Goal: Task Accomplishment & Management: Use online tool/utility

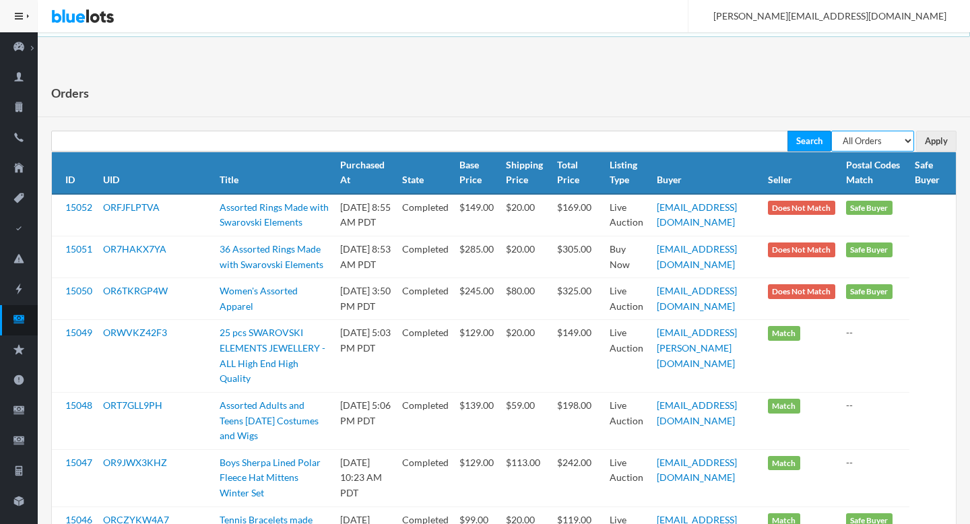
click at [899, 139] on select "All Orders Pending Completed Under review Cancelled" at bounding box center [872, 141] width 83 height 21
select select "pending"
click at [831, 131] on select "All Orders Pending Completed Under review Cancelled" at bounding box center [872, 141] width 83 height 21
click at [934, 143] on input "Apply" at bounding box center [936, 141] width 40 height 21
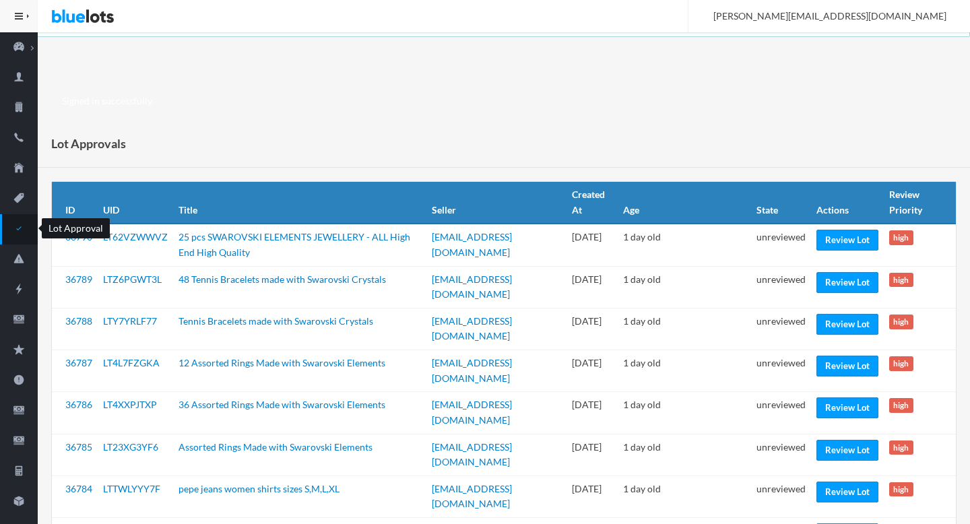
click at [20, 229] on icon "checkmark" at bounding box center [19, 228] width 38 height 12
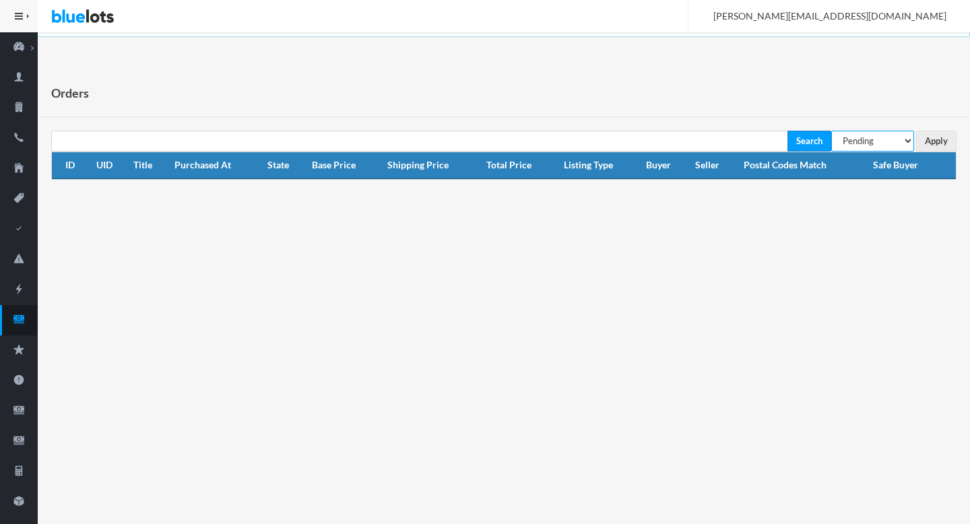
click at [855, 147] on select "All Orders Pending Completed Under review Cancelled" at bounding box center [872, 141] width 83 height 21
select select "under_review"
click at [831, 131] on select "All Orders Pending Completed Under review Cancelled" at bounding box center [872, 141] width 83 height 21
click at [938, 143] on input "Apply" at bounding box center [936, 141] width 40 height 21
click at [34, 319] on icon "cash" at bounding box center [19, 319] width 38 height 12
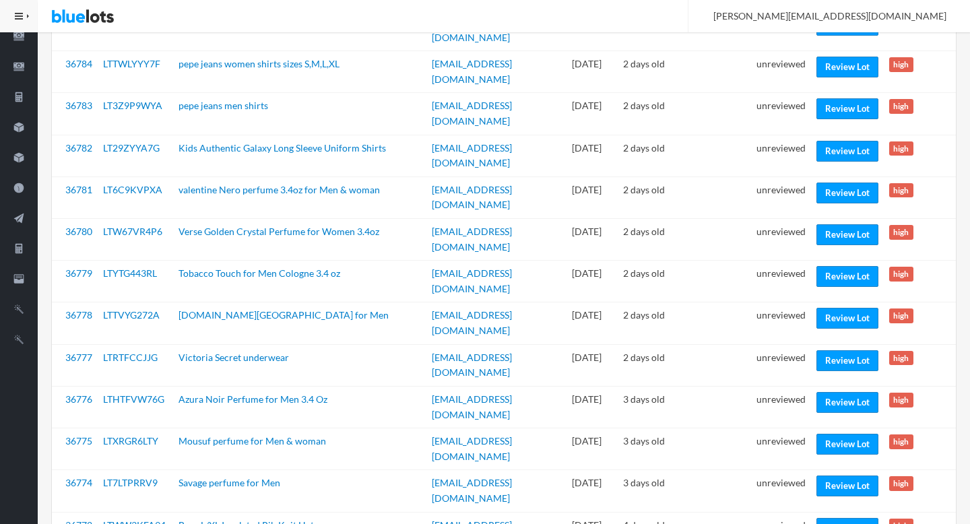
scroll to position [373, 0]
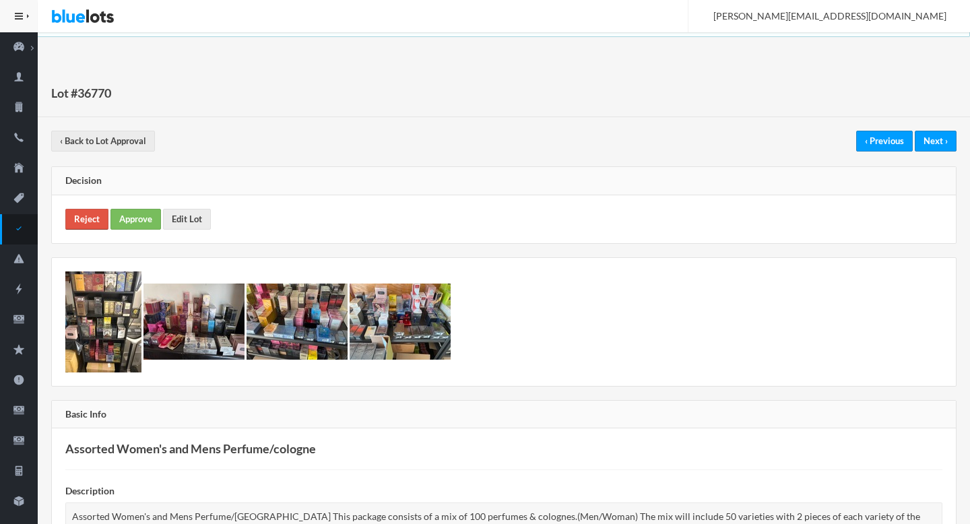
click at [98, 218] on link "Reject" at bounding box center [86, 219] width 43 height 21
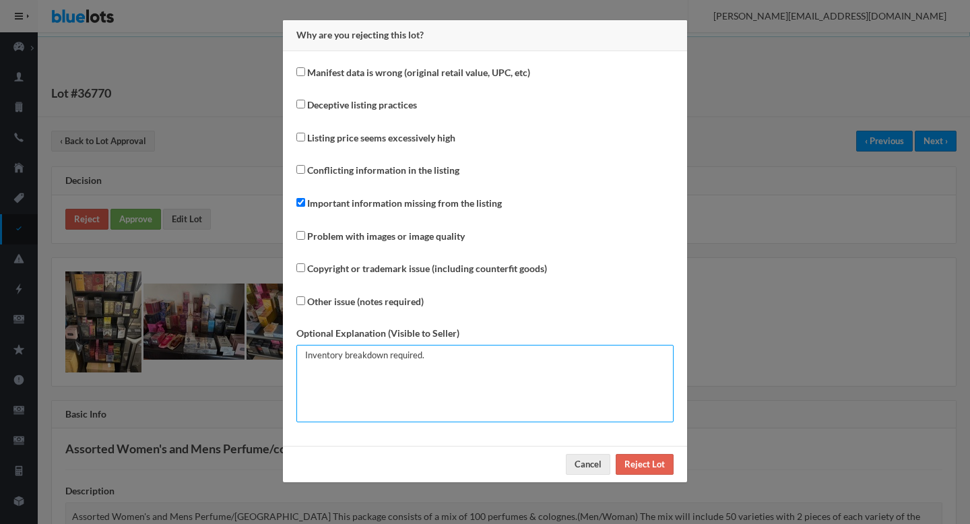
click at [554, 377] on textarea "Inventory breakdown required." at bounding box center [484, 383] width 377 height 77
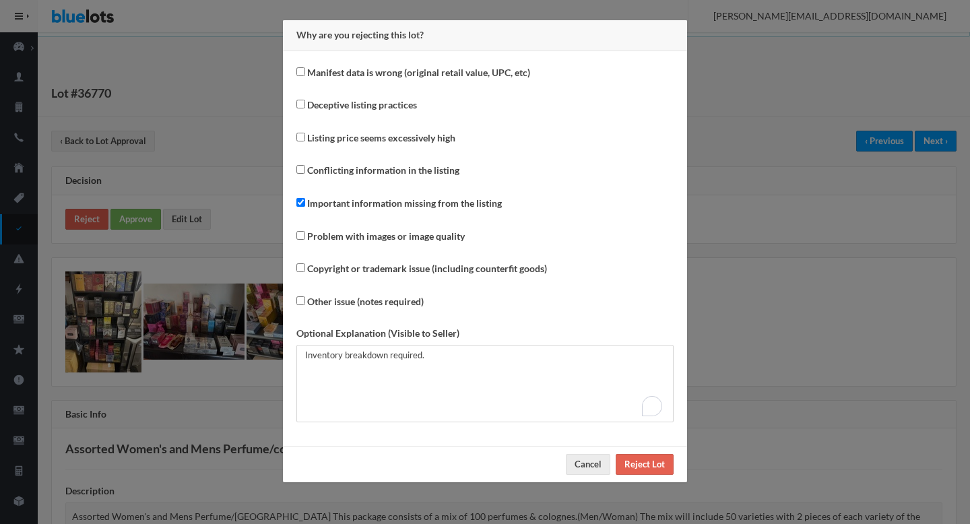
click at [804, 371] on div "Why are you rejecting this lot? Manifest data is wrong (original retail value, …" at bounding box center [485, 262] width 970 height 524
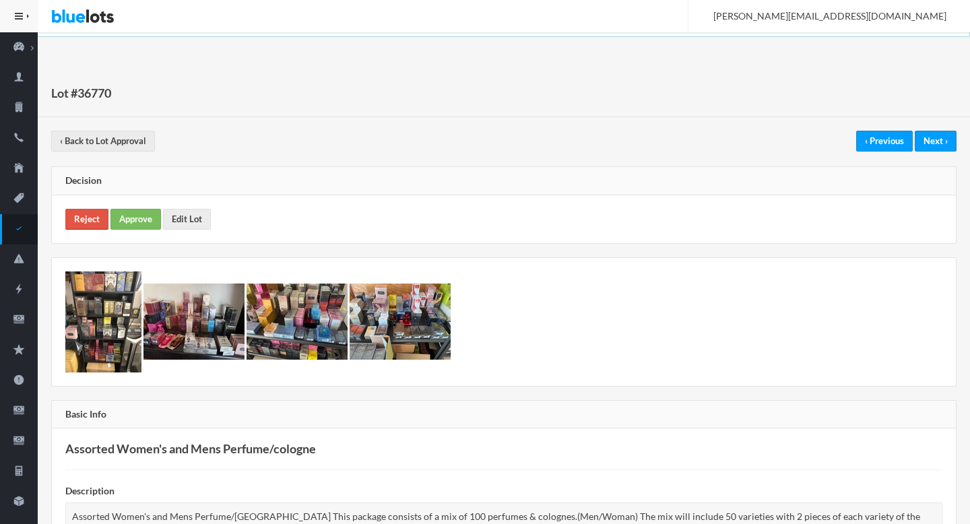
click at [83, 221] on link "Reject" at bounding box center [86, 219] width 43 height 21
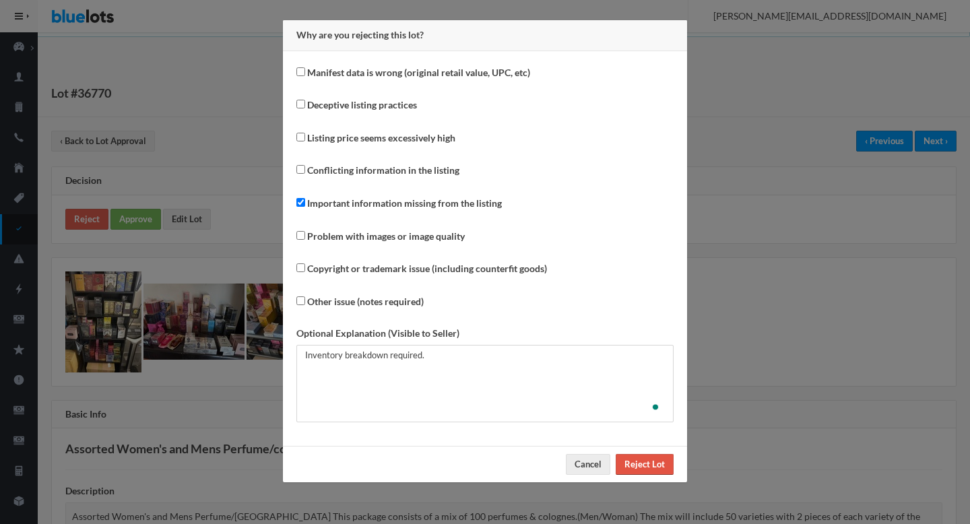
click at [651, 468] on input "Reject Lot" at bounding box center [645, 464] width 58 height 21
click at [638, 463] on input "Reject Lot" at bounding box center [645, 464] width 58 height 21
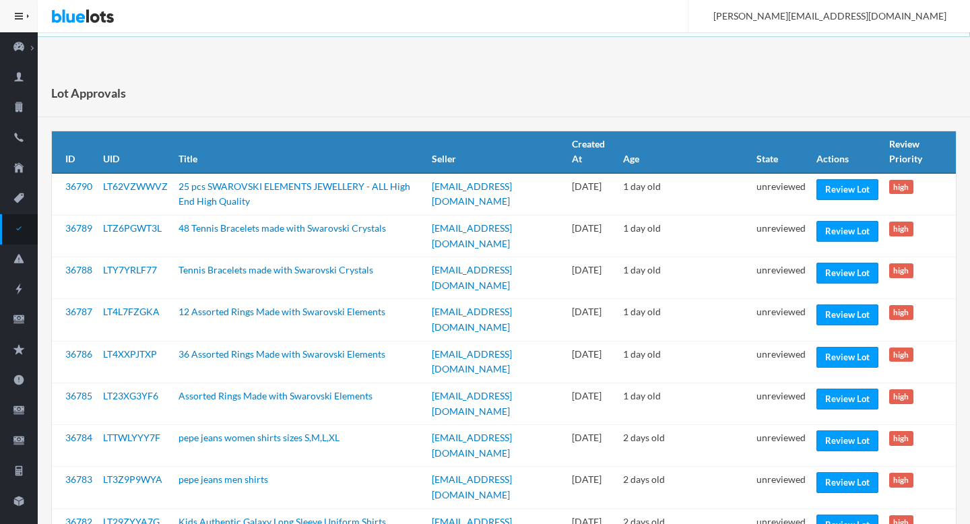
scroll to position [373, 0]
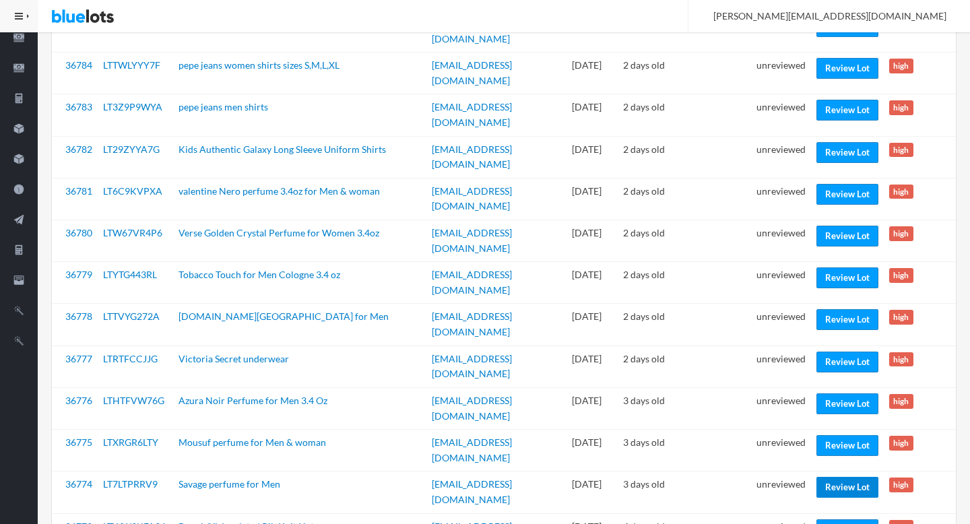
click at [853, 477] on link "Review Lot" at bounding box center [847, 487] width 62 height 21
click at [833, 435] on link "Review Lot" at bounding box center [847, 445] width 62 height 21
click at [845, 393] on link "Review Lot" at bounding box center [847, 403] width 62 height 21
click at [837, 352] on link "Review Lot" at bounding box center [847, 362] width 62 height 21
click at [831, 309] on link "Review Lot" at bounding box center [847, 319] width 62 height 21
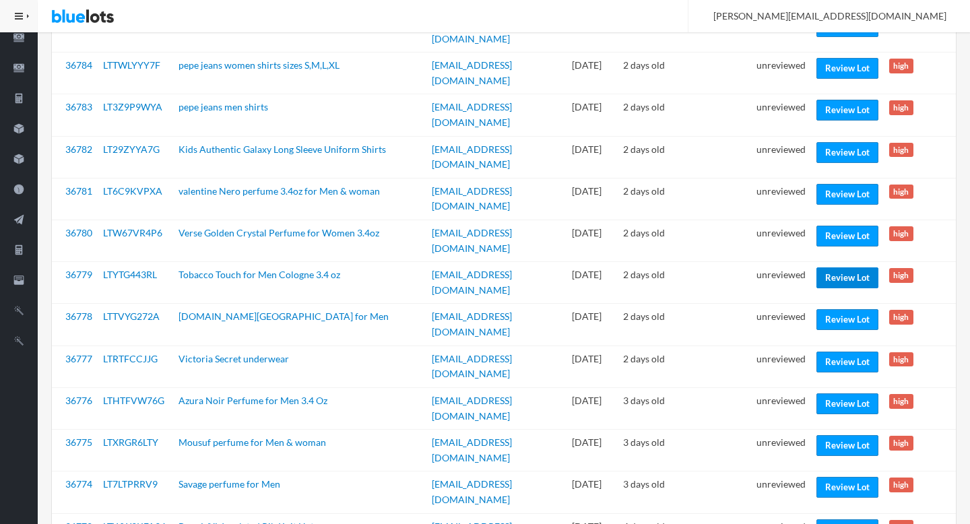
click at [830, 267] on link "Review Lot" at bounding box center [847, 277] width 62 height 21
click at [831, 226] on link "Review Lot" at bounding box center [847, 236] width 62 height 21
click at [841, 184] on link "Review Lot" at bounding box center [847, 194] width 62 height 21
click at [846, 142] on link "Review Lot" at bounding box center [847, 152] width 62 height 21
click at [845, 100] on link "Review Lot" at bounding box center [847, 110] width 62 height 21
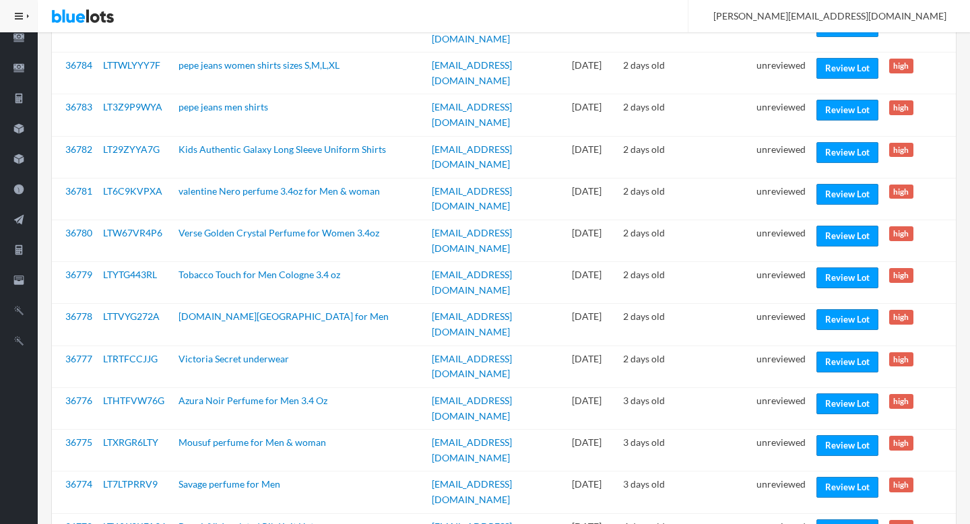
click at [765, 94] on td "unreviewed" at bounding box center [781, 115] width 60 height 42
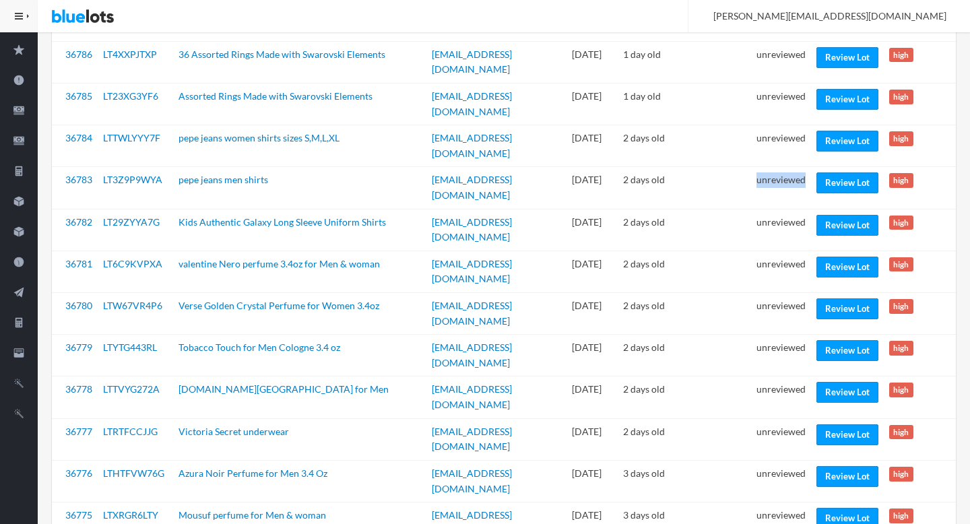
scroll to position [0, 0]
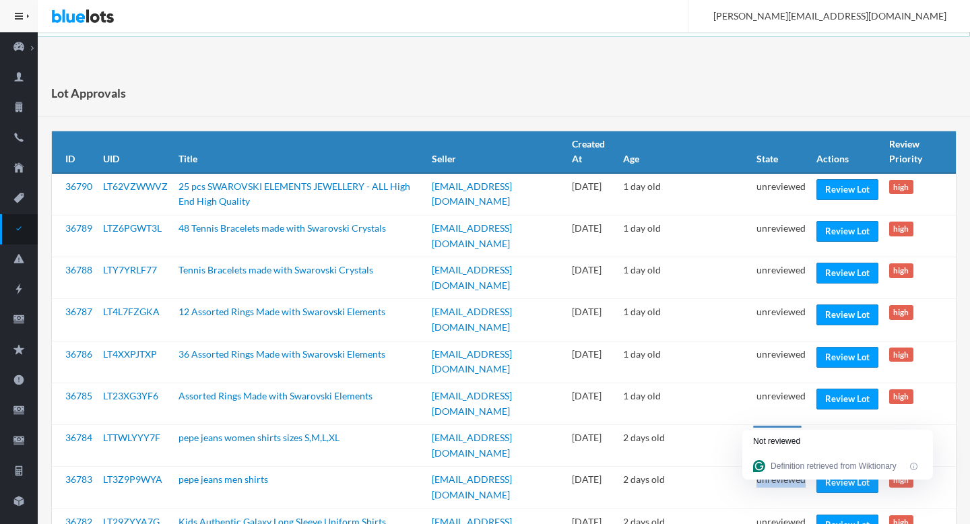
click at [835, 430] on link "Review Lot" at bounding box center [847, 440] width 62 height 21
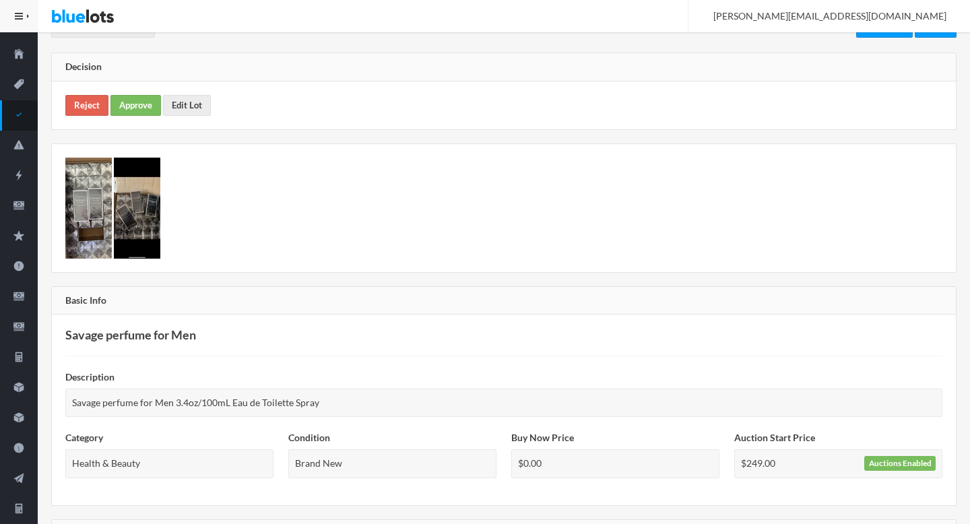
scroll to position [112, 0]
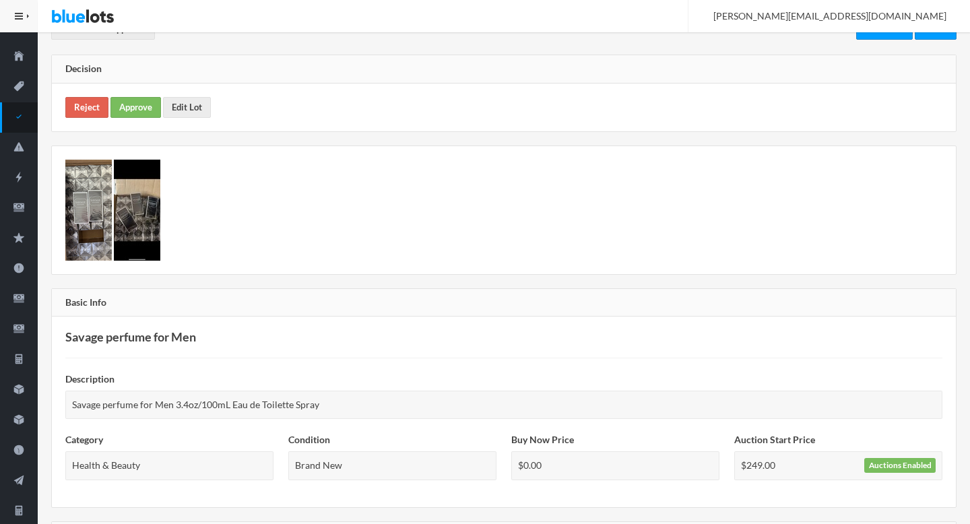
click at [78, 206] on img at bounding box center [88, 210] width 46 height 101
click at [149, 212] on img at bounding box center [137, 210] width 46 height 101
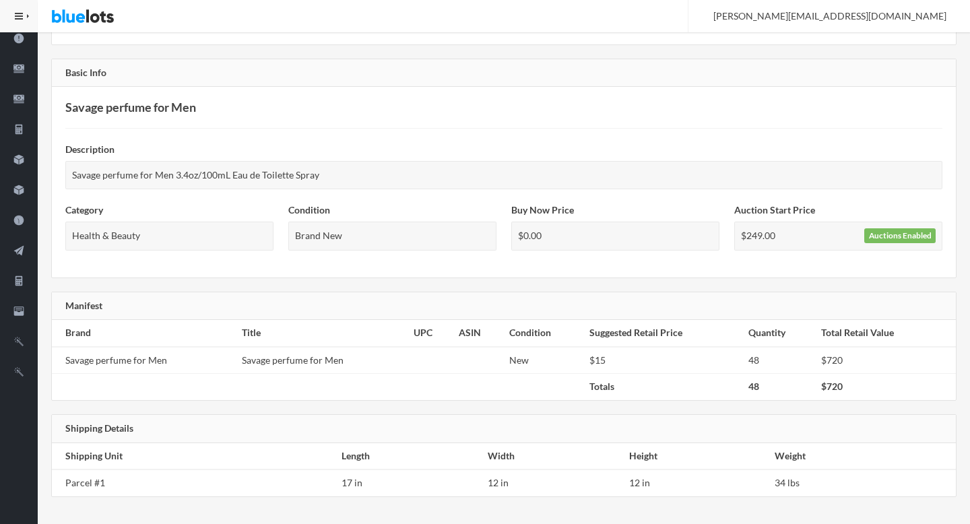
scroll to position [119, 0]
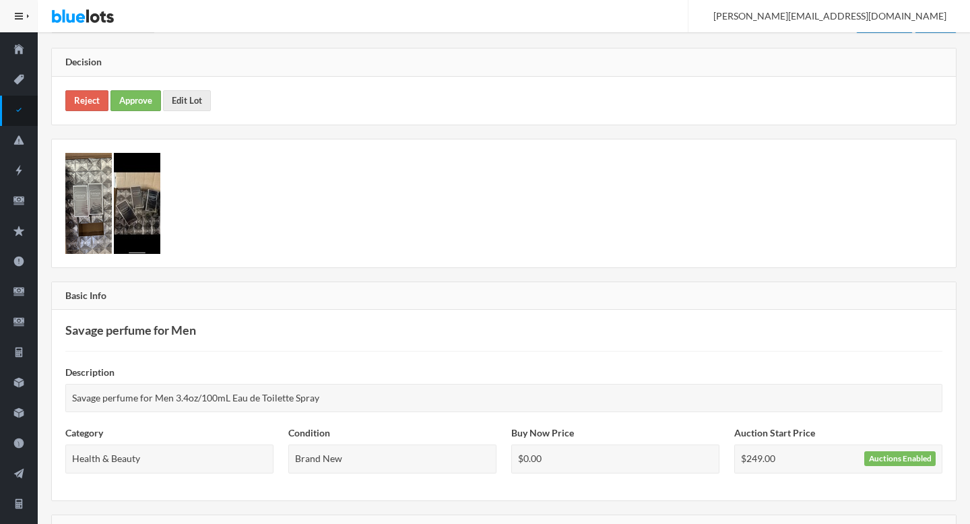
click at [91, 184] on img at bounding box center [88, 203] width 46 height 101
click at [82, 104] on link "Reject" at bounding box center [86, 100] width 43 height 21
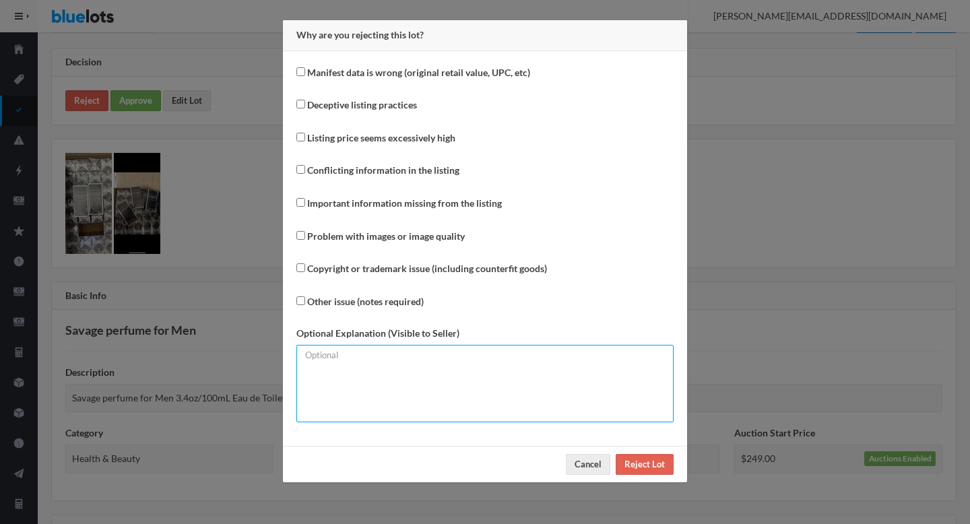
click at [380, 375] on textarea at bounding box center [484, 383] width 377 height 77
type textarea "Unbranded perfumes are not allowed on the marketplace."
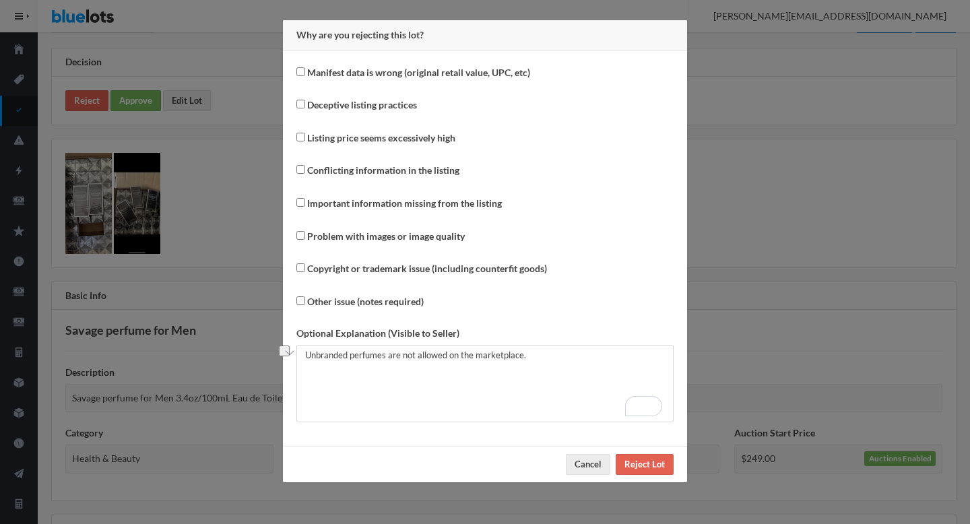
click at [406, 305] on label "Other issue (notes required)" at bounding box center [365, 301] width 117 height 15
click at [305, 305] on input "Other issue (notes required)" at bounding box center [300, 300] width 9 height 9
checkbox input "true"
click at [641, 467] on input "Reject Lot" at bounding box center [645, 464] width 58 height 21
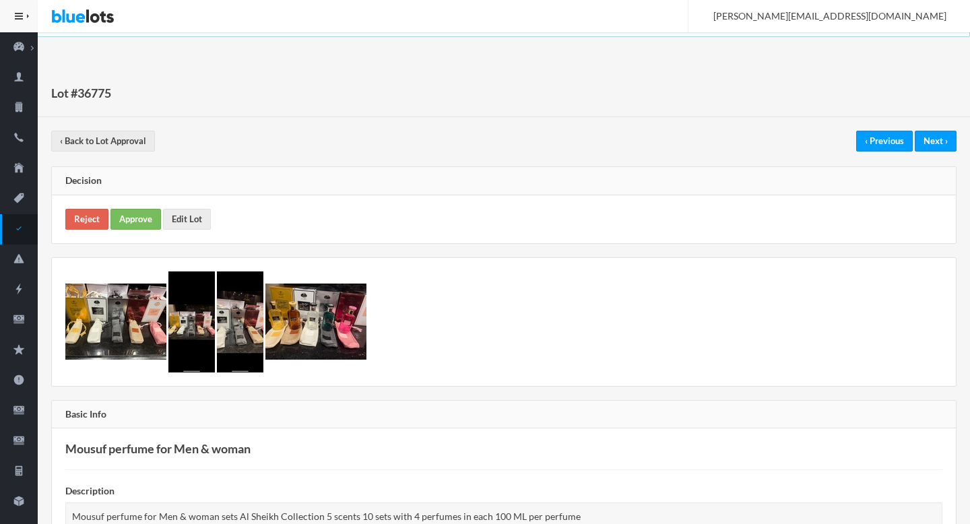
click at [202, 329] on img at bounding box center [191, 321] width 46 height 101
click at [91, 336] on img at bounding box center [115, 322] width 101 height 76
click at [203, 212] on link "Edit Lot" at bounding box center [187, 219] width 48 height 21
click at [124, 218] on link "Approve" at bounding box center [135, 219] width 51 height 21
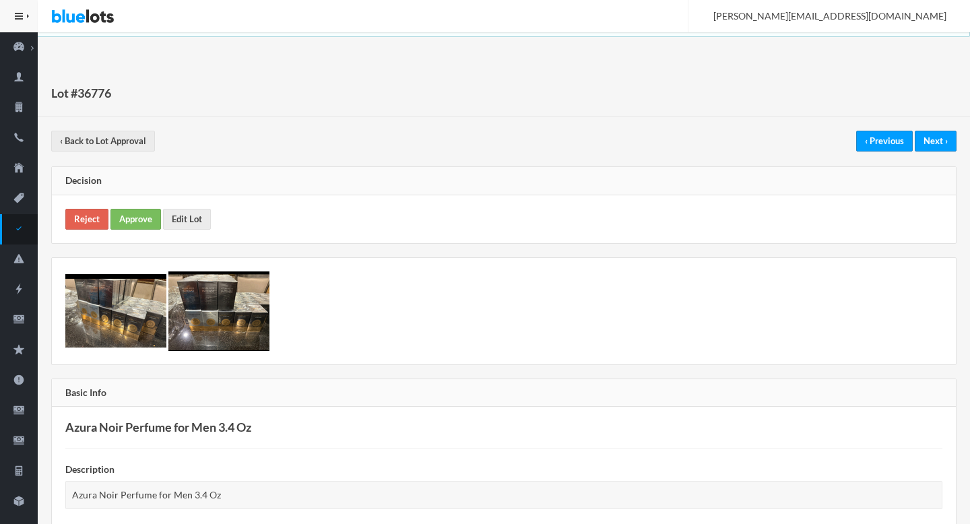
click at [124, 295] on img at bounding box center [115, 310] width 101 height 73
click at [211, 298] on img at bounding box center [218, 310] width 101 height 79
click at [26, 193] on icon "pricetag" at bounding box center [19, 198] width 38 height 12
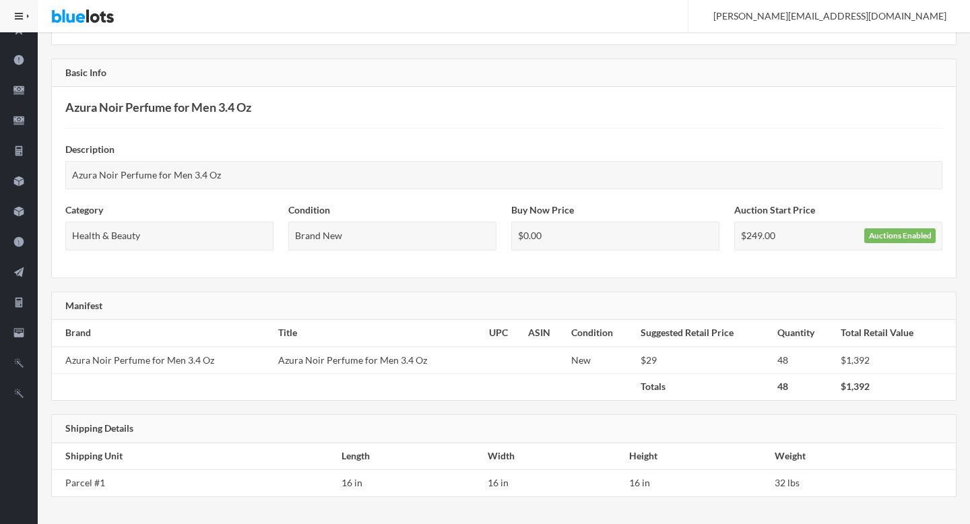
scroll to position [319, 0]
click at [487, 253] on div "Condition Brand New" at bounding box center [392, 233] width 223 height 61
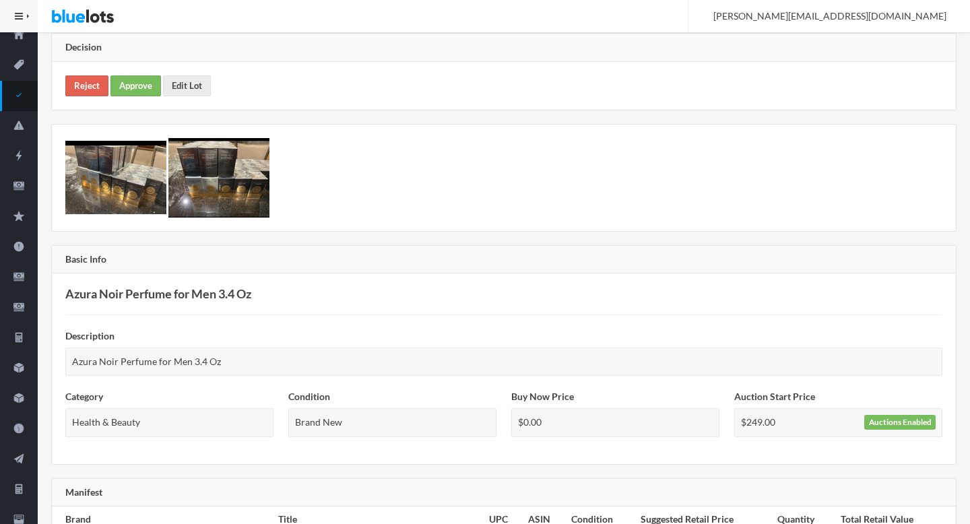
scroll to position [0, 0]
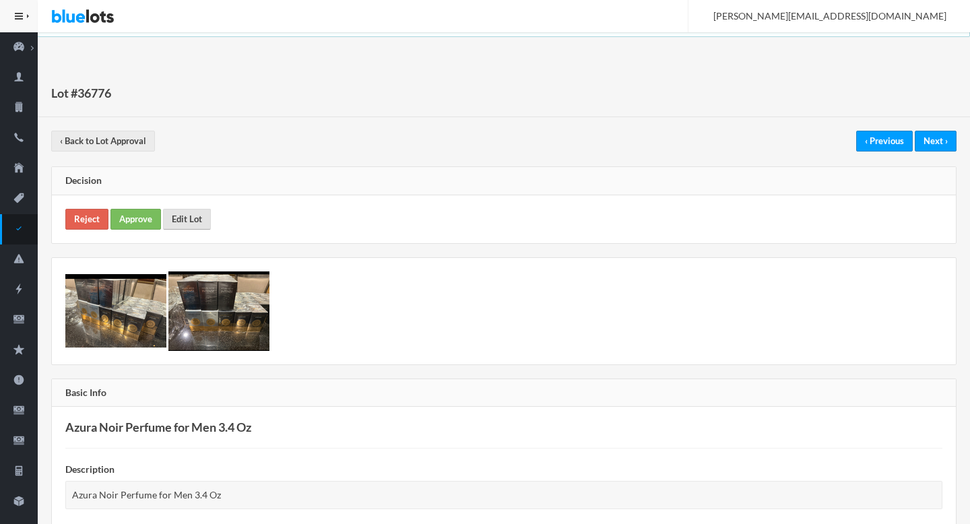
click at [187, 216] on link "Edit Lot" at bounding box center [187, 219] width 48 height 21
click at [202, 325] on img at bounding box center [218, 310] width 101 height 79
click at [81, 209] on link "Reject" at bounding box center [86, 219] width 43 height 21
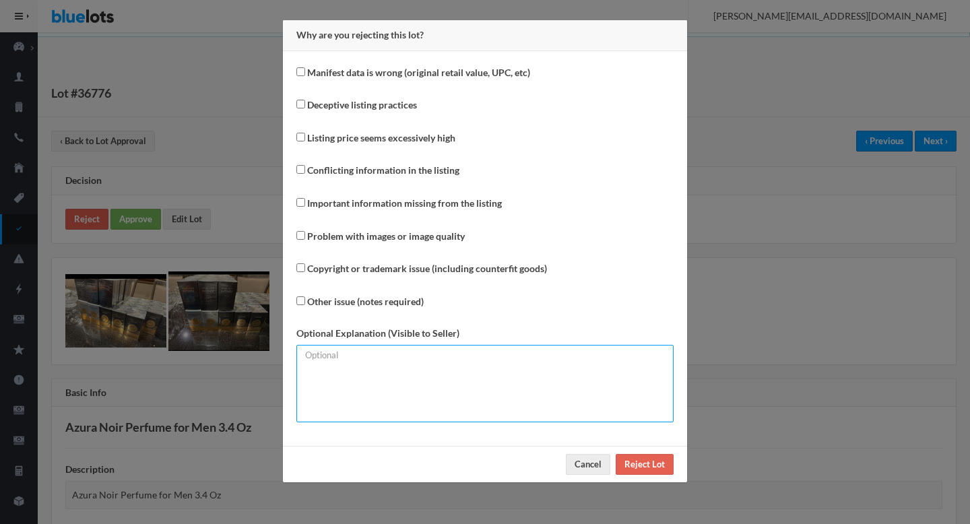
click at [347, 382] on textarea at bounding box center [484, 383] width 377 height 77
type textarea "Inventory breakdown required."
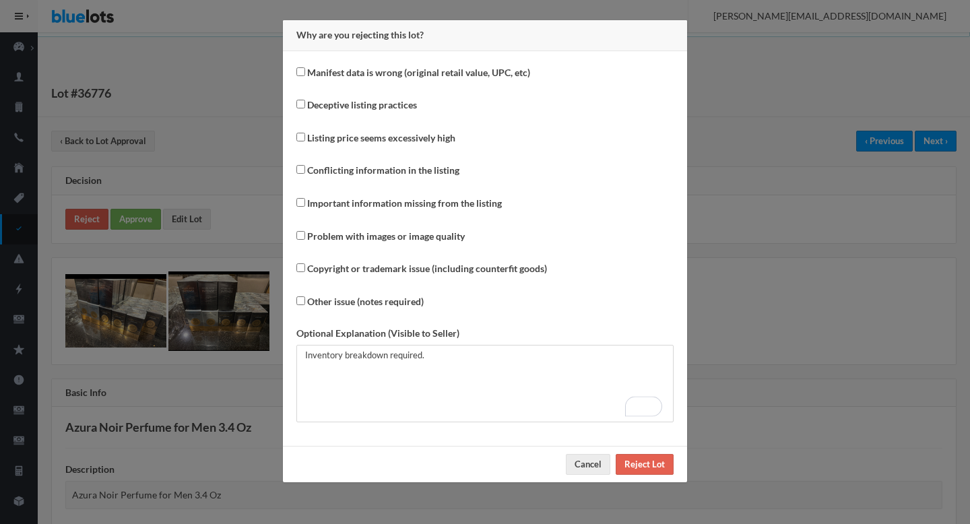
click at [342, 304] on label "Other issue (notes required)" at bounding box center [365, 301] width 117 height 15
click at [305, 304] on input "Other issue (notes required)" at bounding box center [300, 300] width 9 height 9
checkbox input "true"
click at [383, 139] on label "Listing price seems excessively high" at bounding box center [381, 138] width 148 height 15
click at [305, 139] on input "Listing price seems excessively high" at bounding box center [300, 137] width 9 height 9
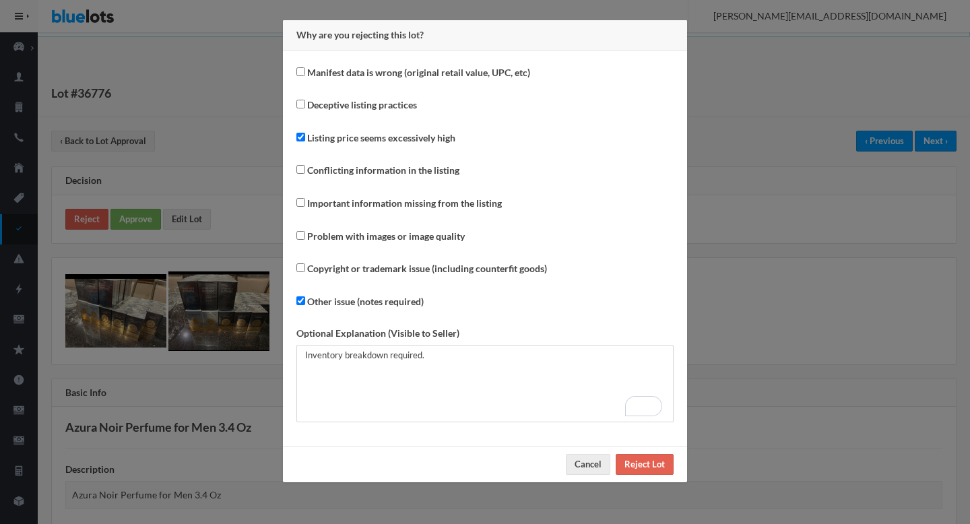
click at [383, 139] on label "Listing price seems excessively high" at bounding box center [381, 138] width 148 height 15
click at [305, 139] on input "Listing price seems excessively high" at bounding box center [300, 137] width 9 height 9
checkbox input "false"
click at [375, 205] on label "Important information missing from the listing" at bounding box center [404, 203] width 195 height 15
click at [305, 205] on input "Important information missing from the listing" at bounding box center [300, 202] width 9 height 9
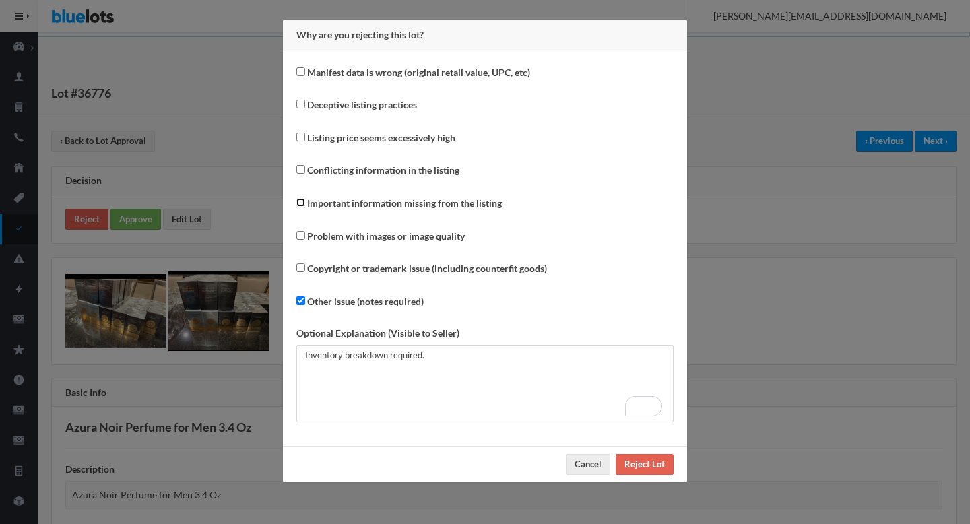
checkbox input "true"
click at [372, 307] on label "Other issue (notes required)" at bounding box center [365, 301] width 117 height 15
click at [305, 305] on input "Other issue (notes required)" at bounding box center [300, 300] width 9 height 9
checkbox input "false"
click at [640, 468] on input "Reject Lot" at bounding box center [645, 464] width 58 height 21
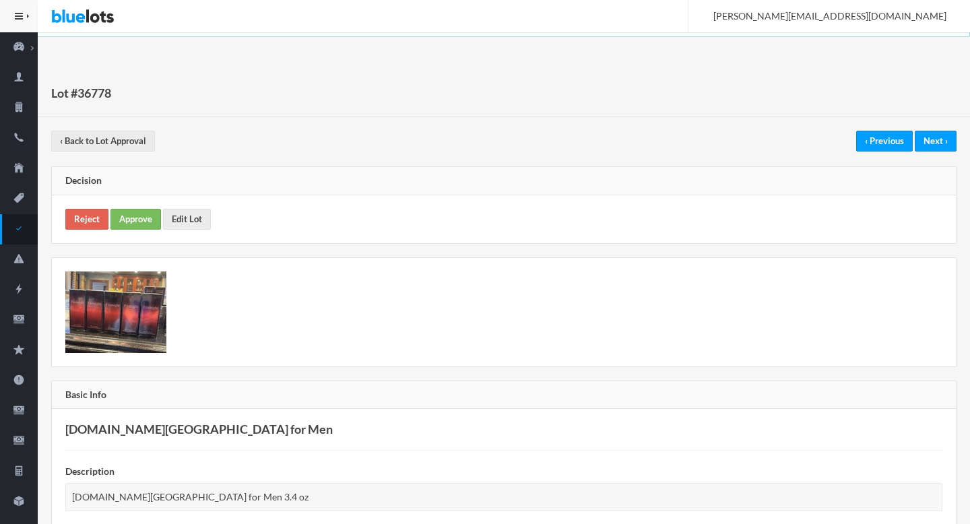
click at [123, 306] on img at bounding box center [115, 312] width 101 height 82
click at [174, 221] on link "Edit Lot" at bounding box center [187, 219] width 48 height 21
click at [131, 220] on link "Approve" at bounding box center [135, 219] width 51 height 21
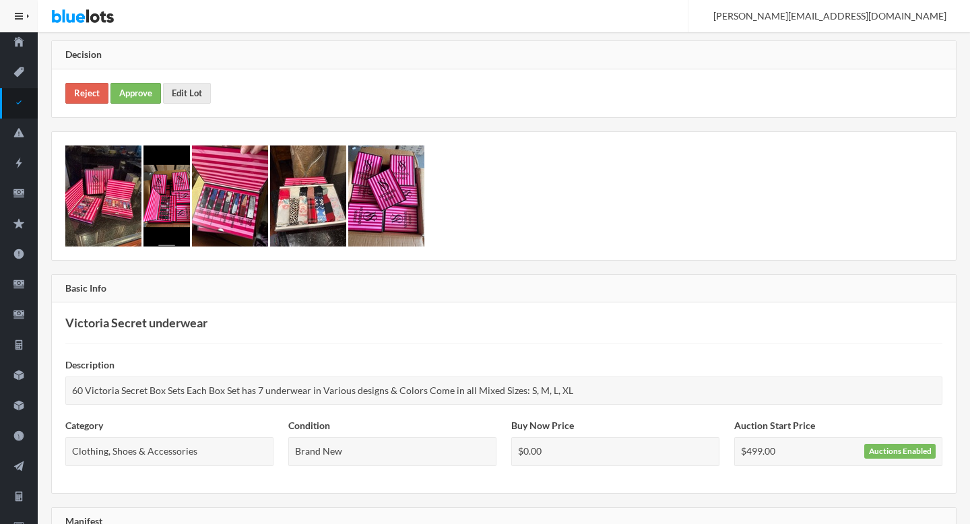
scroll to position [119, 0]
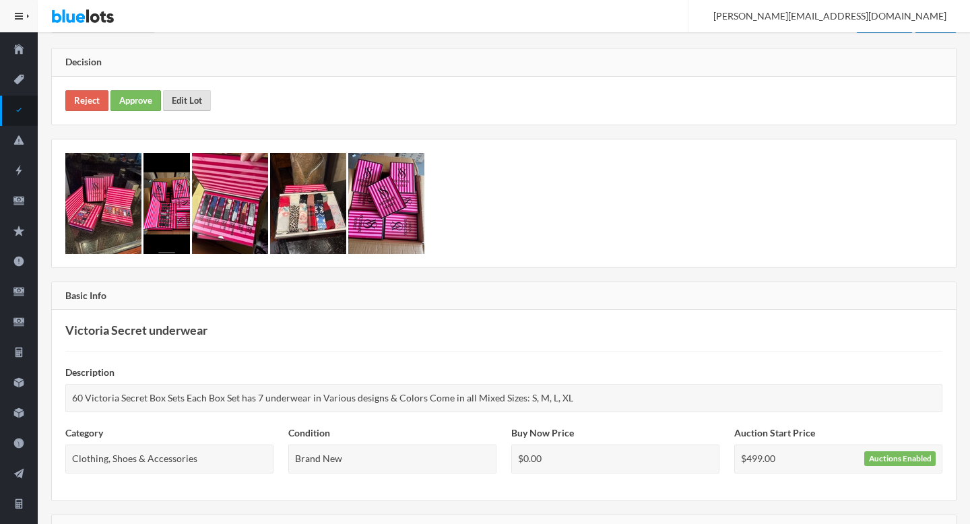
click at [179, 94] on link "Edit Lot" at bounding box center [187, 100] width 48 height 21
click at [128, 105] on link "Approve" at bounding box center [135, 100] width 51 height 21
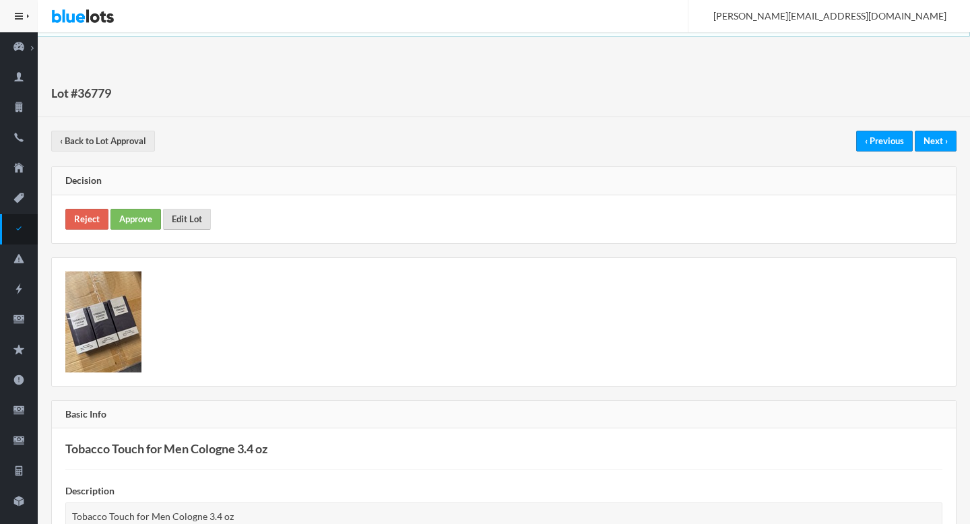
click at [191, 214] on link "Edit Lot" at bounding box center [187, 219] width 48 height 21
click at [151, 228] on link "Approve" at bounding box center [135, 219] width 51 height 21
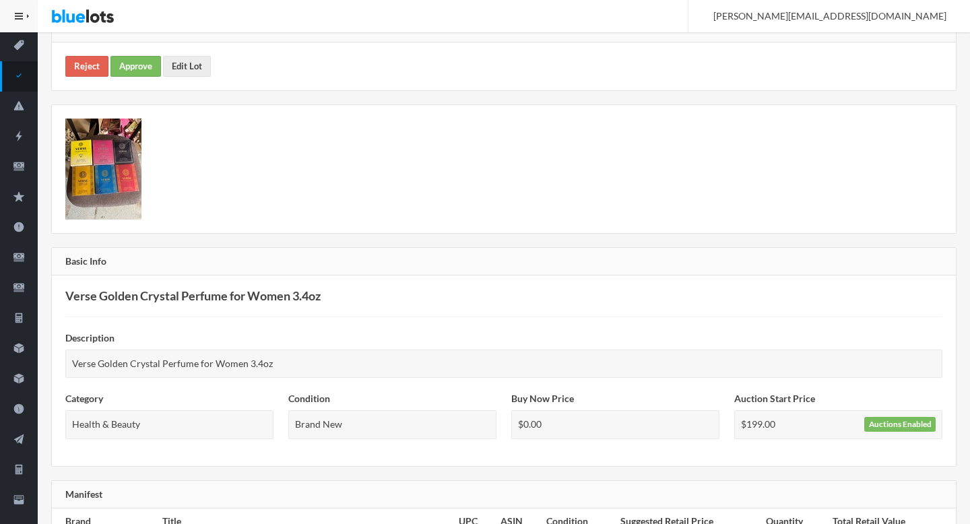
scroll to position [154, 0]
click at [106, 191] on img at bounding box center [103, 167] width 76 height 101
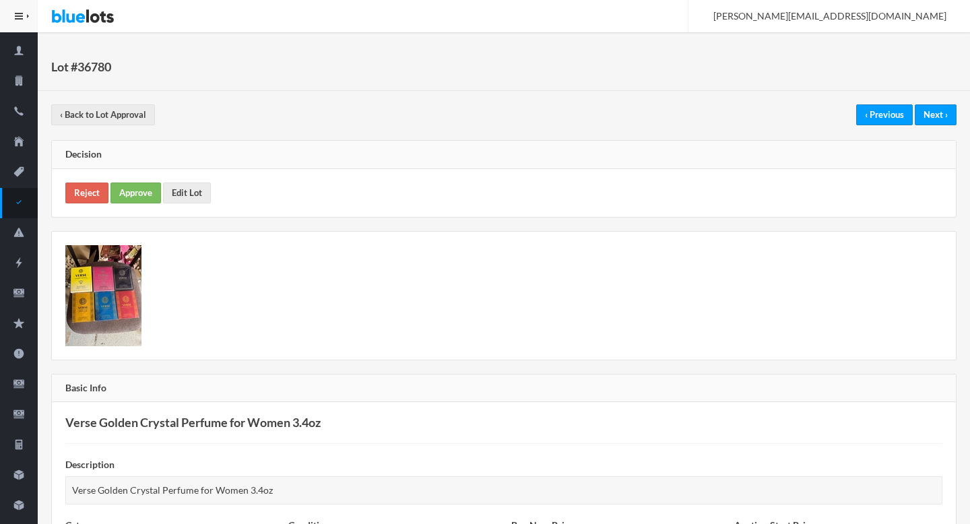
scroll to position [0, 0]
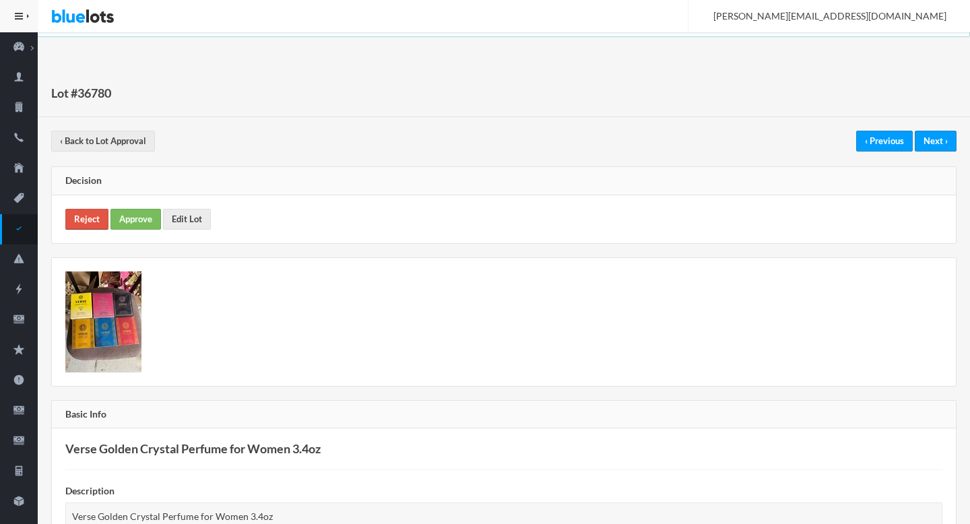
click at [86, 209] on link "Reject" at bounding box center [86, 219] width 43 height 21
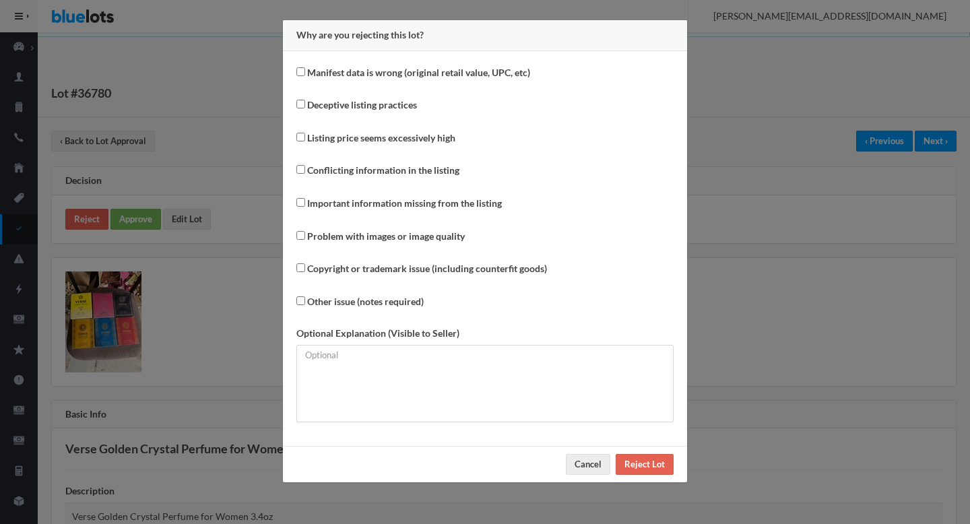
click at [383, 268] on label "Copyright or trademark issue (including counterfit goods)" at bounding box center [427, 268] width 240 height 15
click at [305, 268] on input "Copyright or trademark issue (including counterfit goods)" at bounding box center [300, 267] width 9 height 9
checkbox input "true"
click at [643, 460] on input "Reject Lot" at bounding box center [645, 464] width 58 height 21
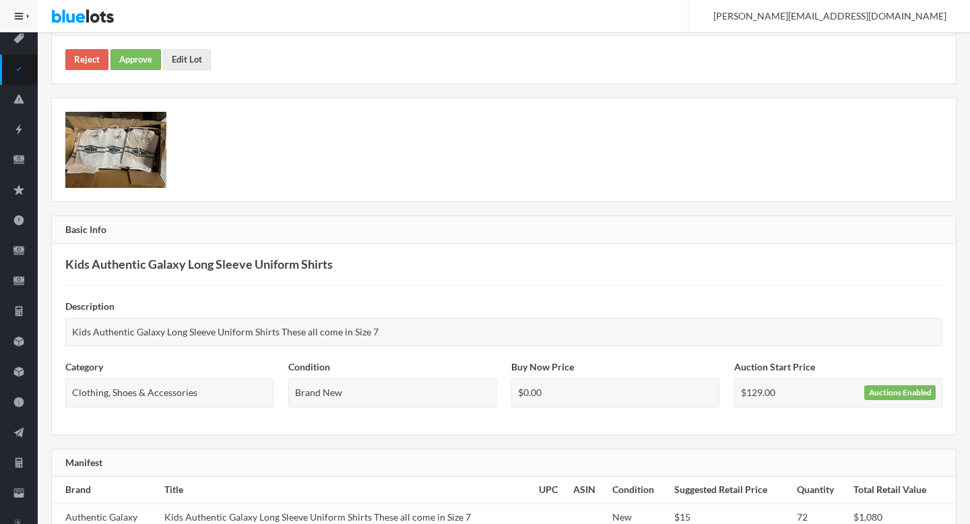
scroll to position [164, 0]
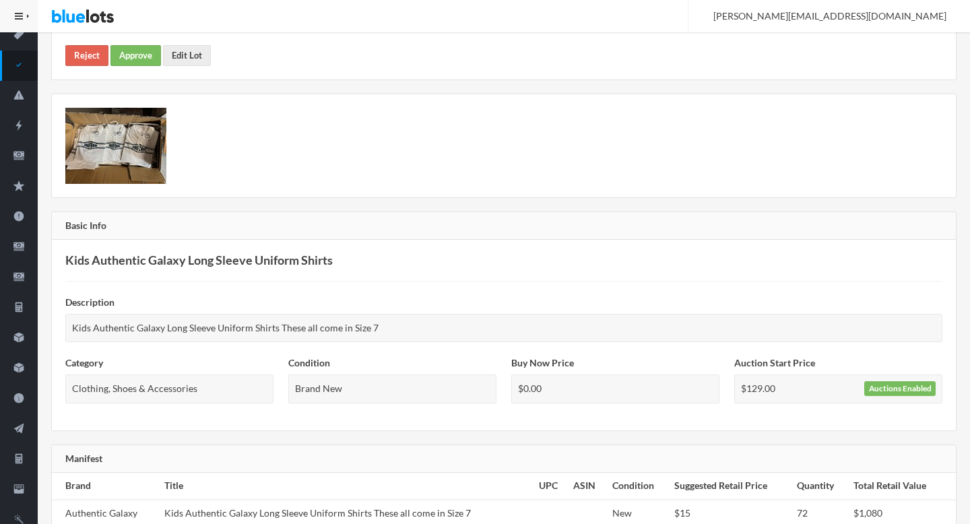
click at [133, 163] on img at bounding box center [115, 146] width 101 height 76
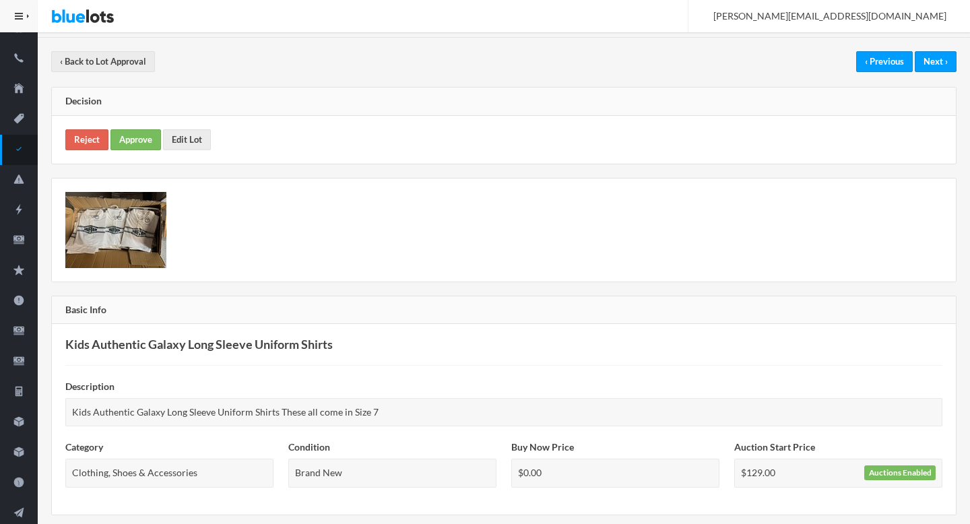
scroll to position [0, 0]
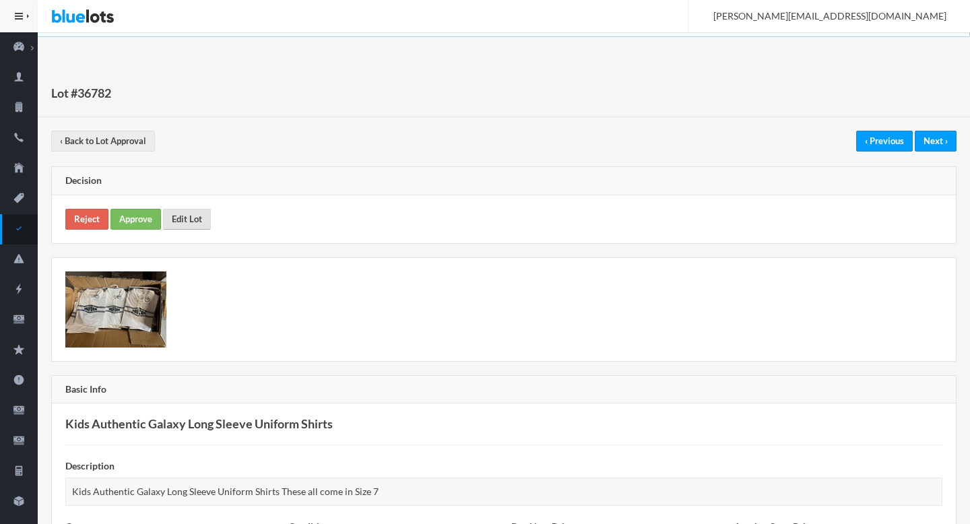
click at [207, 220] on link "Edit Lot" at bounding box center [187, 219] width 48 height 21
click at [126, 222] on link "Approve" at bounding box center [135, 219] width 51 height 21
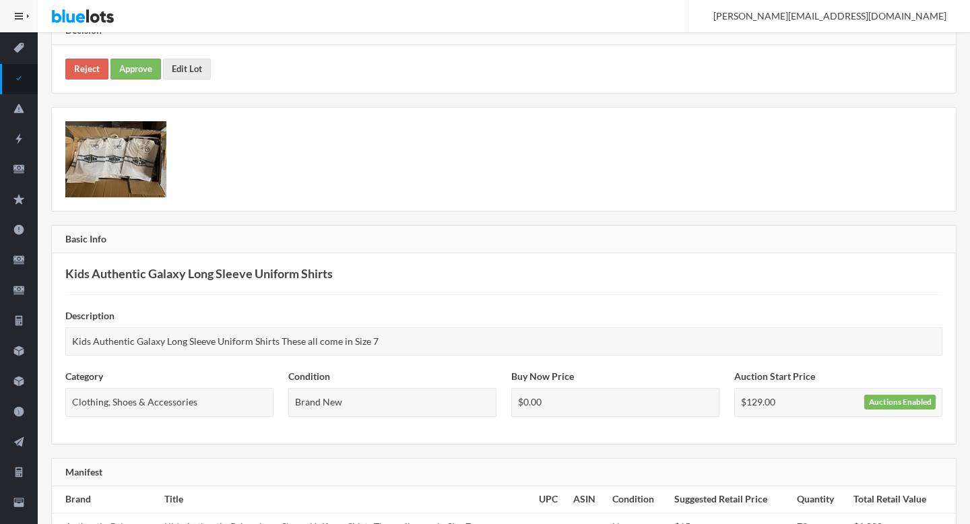
scroll to position [147, 0]
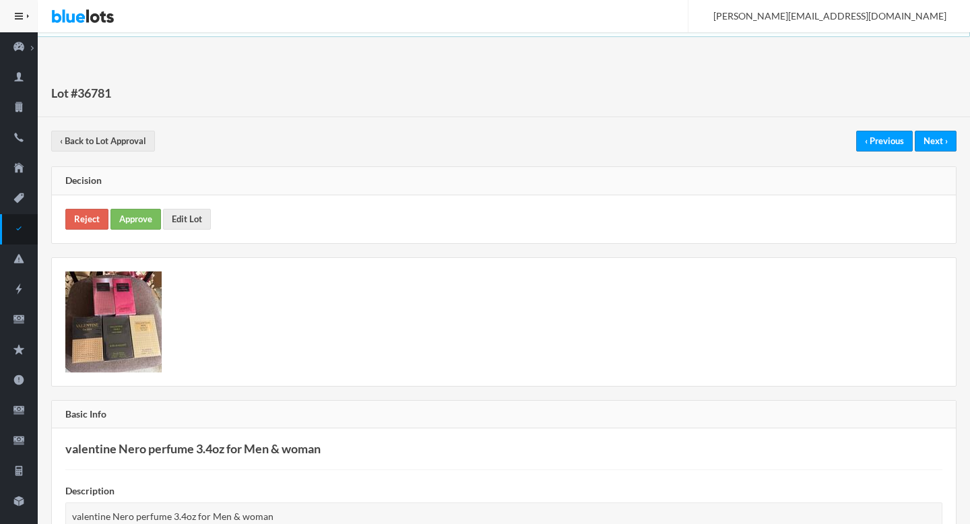
click at [150, 338] on img at bounding box center [113, 321] width 96 height 101
click at [86, 212] on link "Reject" at bounding box center [86, 219] width 43 height 21
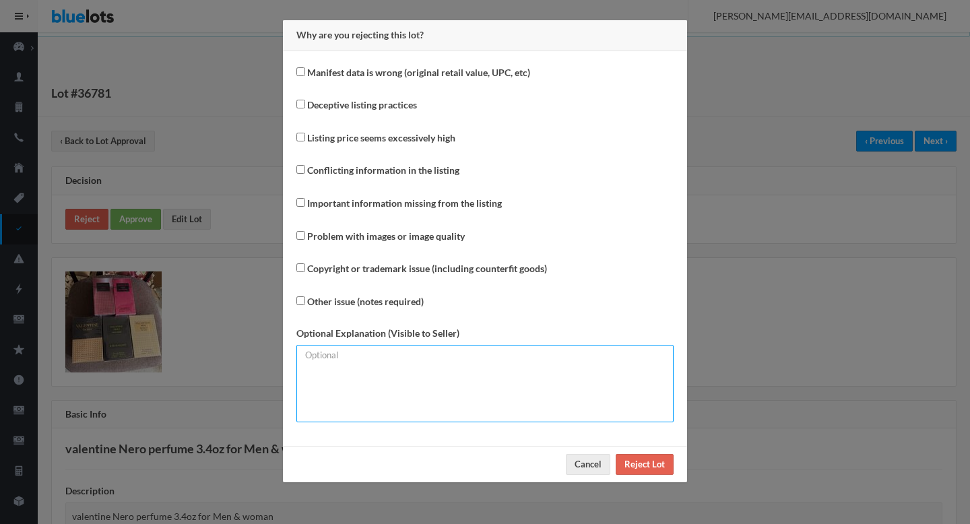
click at [391, 356] on textarea at bounding box center [484, 383] width 377 height 77
type textarea "Inventory breakdown required."
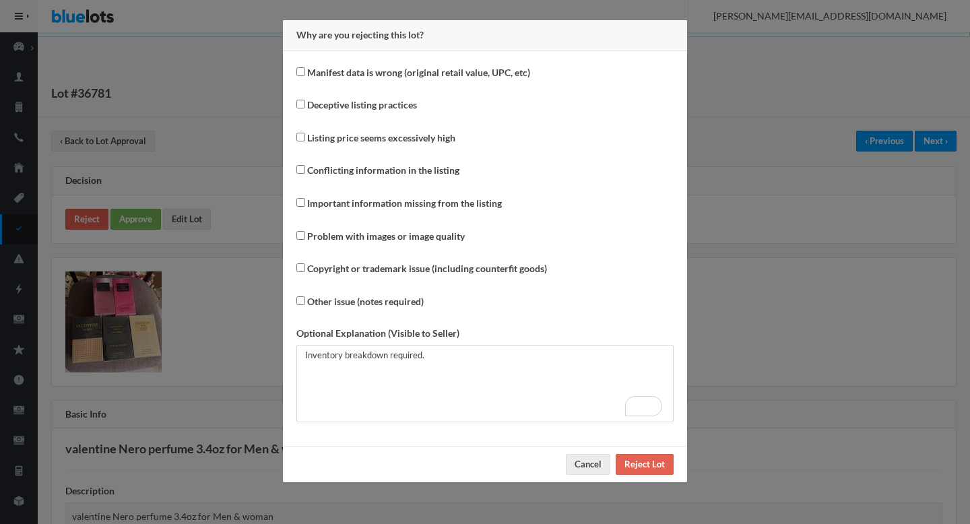
click at [344, 300] on label "Other issue (notes required)" at bounding box center [365, 301] width 117 height 15
click at [305, 300] on input "Other issue (notes required)" at bounding box center [300, 300] width 9 height 9
checkbox input "true"
click at [352, 200] on label "Important information missing from the listing" at bounding box center [404, 203] width 195 height 15
click at [305, 200] on input "Important information missing from the listing" at bounding box center [300, 202] width 9 height 9
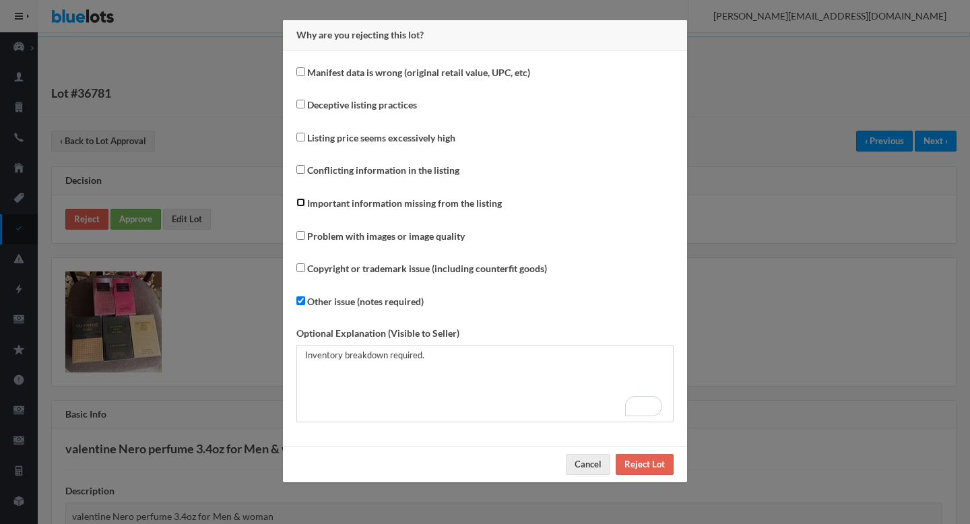
checkbox input "true"
click at [375, 302] on label "Other issue (notes required)" at bounding box center [365, 301] width 117 height 15
click at [305, 302] on input "Other issue (notes required)" at bounding box center [300, 300] width 9 height 9
checkbox input "false"
click at [649, 469] on input "Reject Lot" at bounding box center [645, 464] width 58 height 21
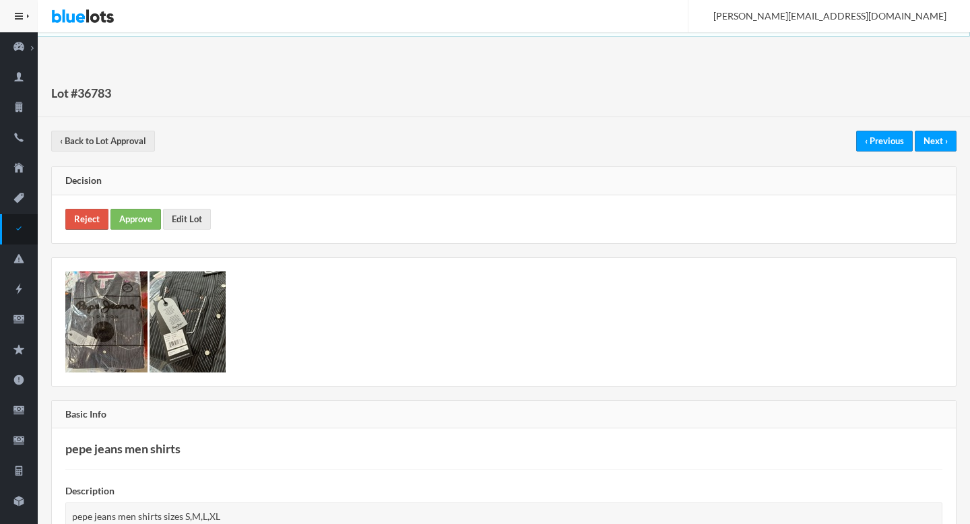
click at [71, 223] on link "Reject" at bounding box center [86, 219] width 43 height 21
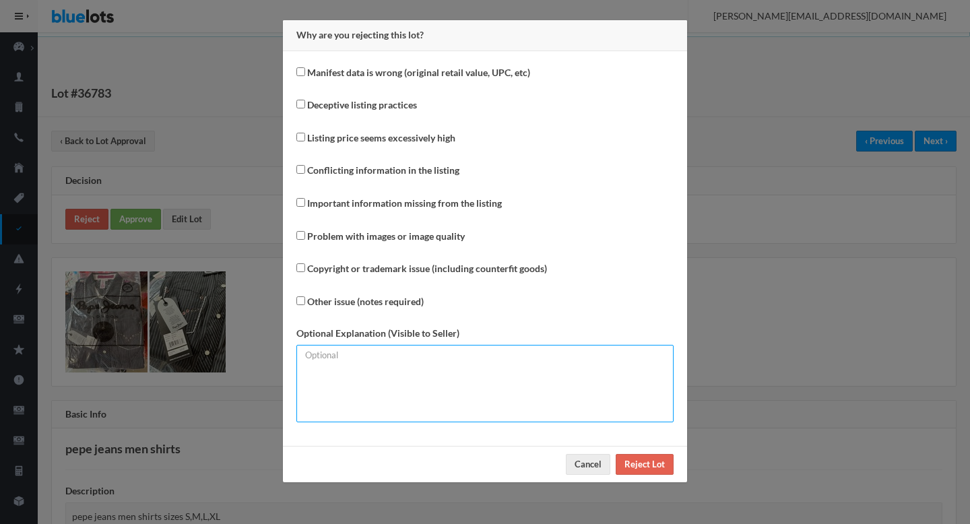
click at [415, 388] on textarea at bounding box center [484, 383] width 377 height 77
type textarea "INvneotry brakdown required."
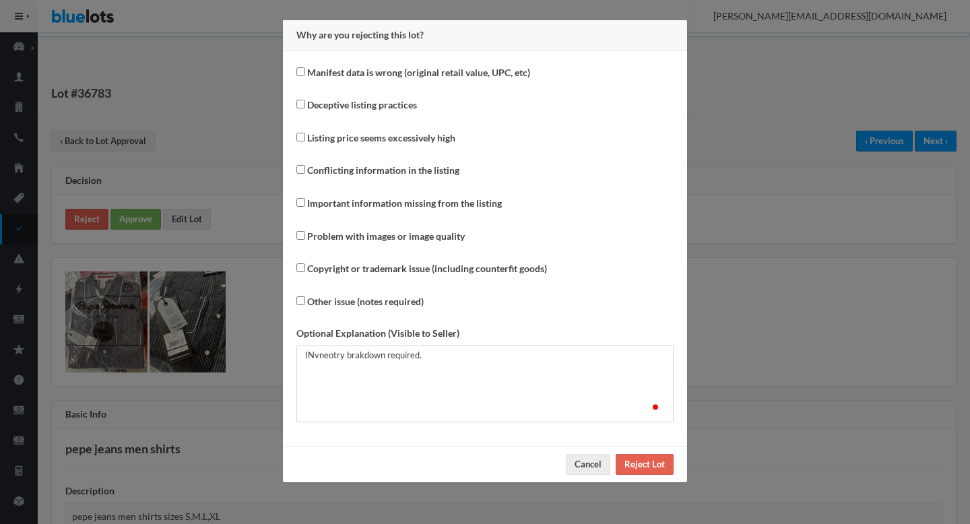
click at [345, 309] on label "Other issue (notes required)" at bounding box center [365, 301] width 117 height 15
click at [305, 305] on input "Other issue (notes required)" at bounding box center [300, 300] width 9 height 9
checkbox input "true"
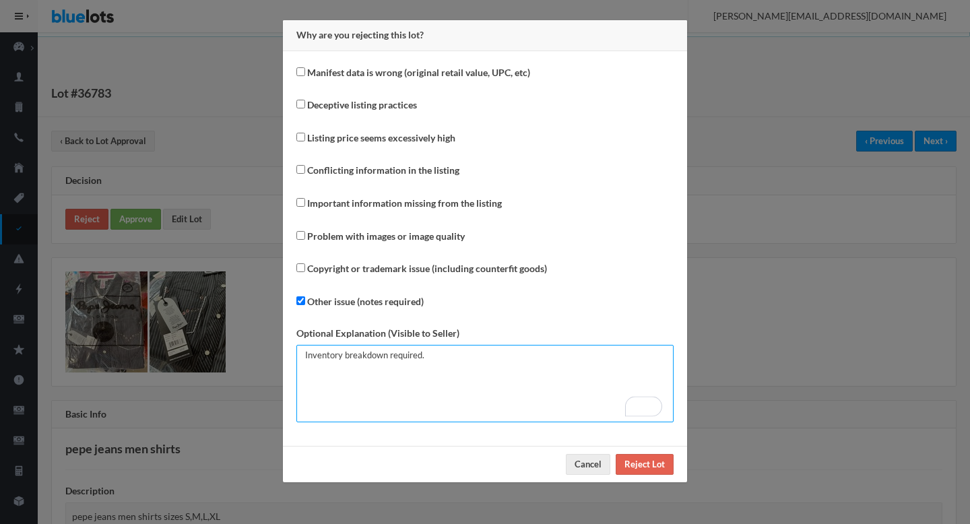
type textarea "Inventory breakdown required."
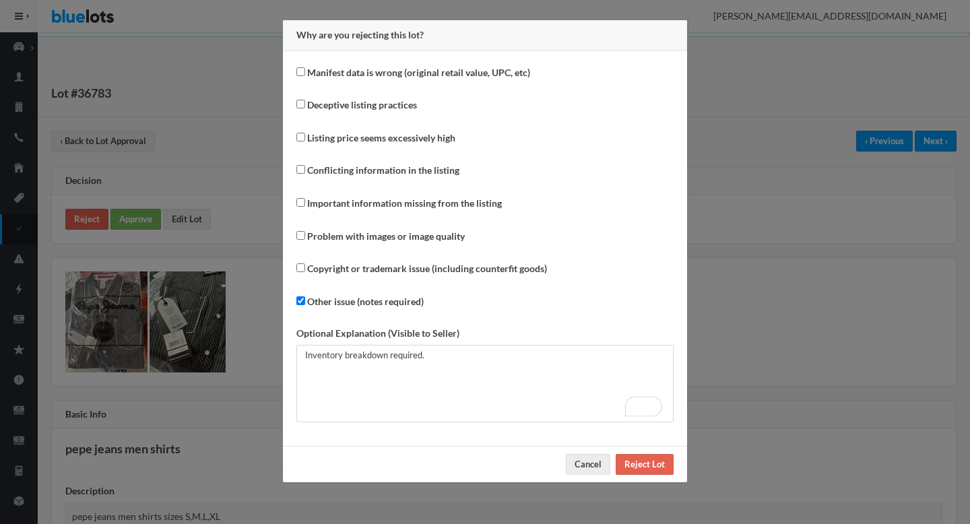
click at [323, 203] on label "Important information missing from the listing" at bounding box center [404, 203] width 195 height 15
click at [305, 203] on input "Important information missing from the listing" at bounding box center [300, 202] width 9 height 9
checkbox input "true"
click at [299, 301] on input "Other issue (notes required)" at bounding box center [300, 300] width 9 height 9
checkbox input "false"
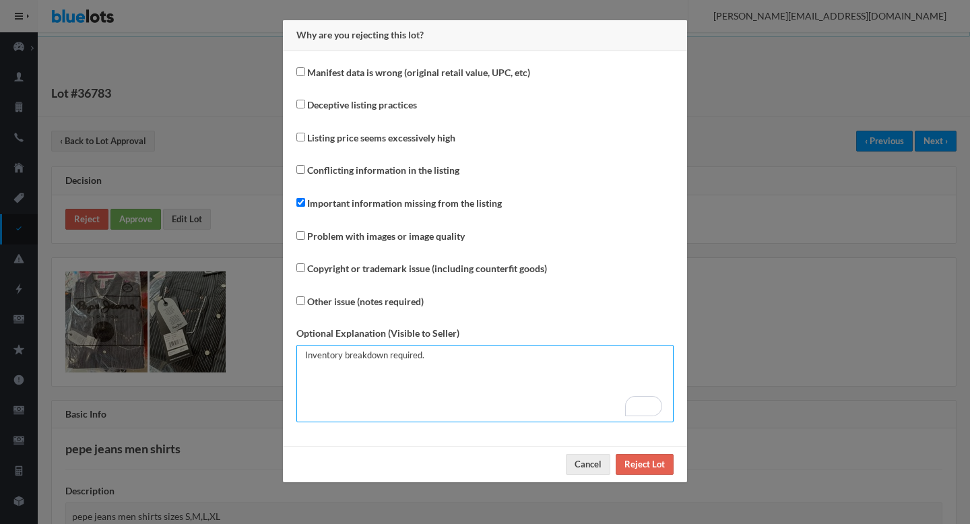
click at [450, 368] on textarea "Inventory breakdown required." at bounding box center [484, 383] width 377 height 77
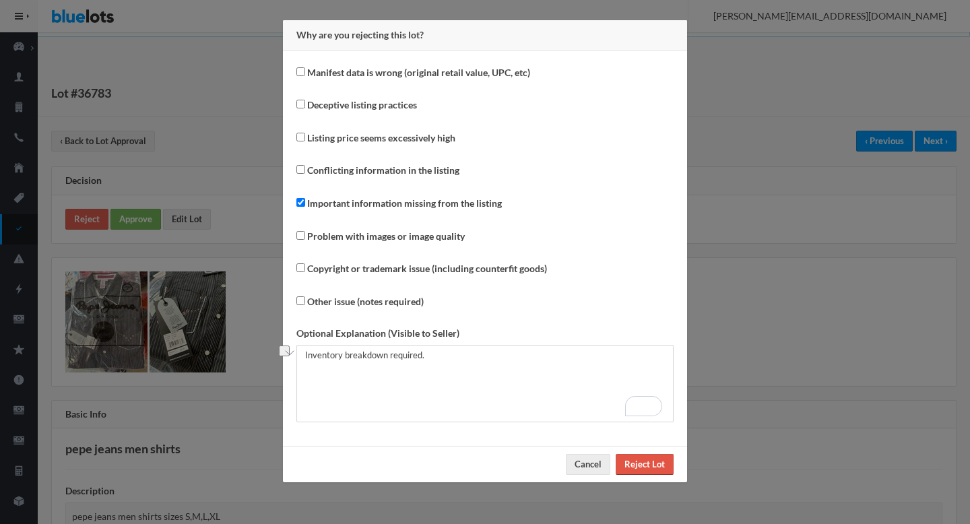
click at [635, 472] on input "Reject Lot" at bounding box center [645, 464] width 58 height 21
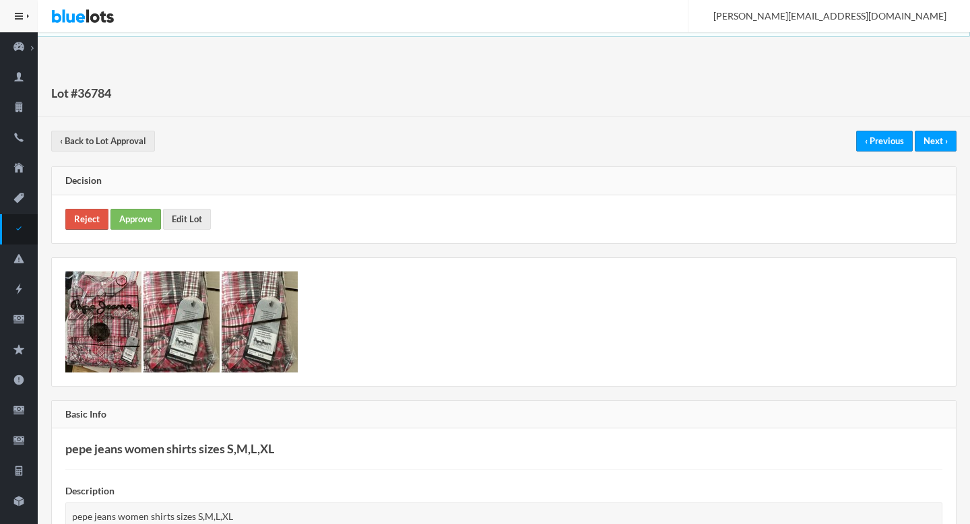
click at [84, 220] on link "Reject" at bounding box center [86, 219] width 43 height 21
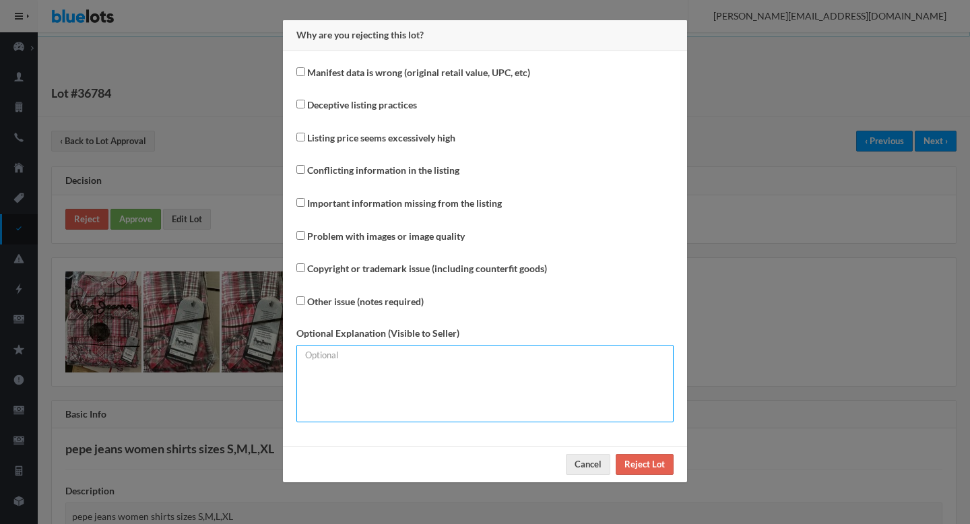
click at [435, 408] on textarea at bounding box center [484, 383] width 377 height 77
paste textarea "Inventory breakdown required."
type textarea "Inventory breakdown required."
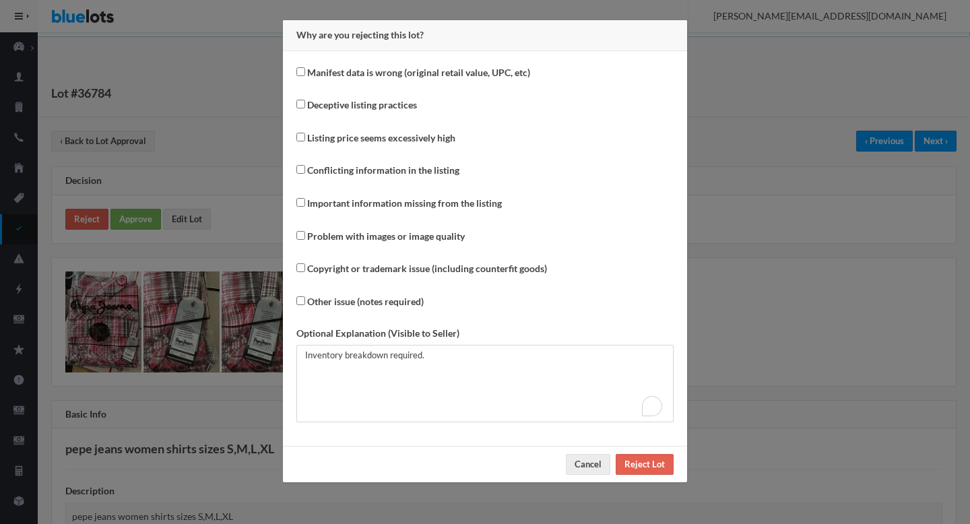
click at [331, 218] on div "Manifest data is wrong (original retail value, UPC, etc) Deceptive listing prac…" at bounding box center [485, 248] width 404 height 395
click at [315, 201] on label "Important information missing from the listing" at bounding box center [404, 203] width 195 height 15
click at [305, 201] on input "Important information missing from the listing" at bounding box center [300, 202] width 9 height 9
checkbox input "true"
click at [630, 460] on input "Reject Lot" at bounding box center [645, 464] width 58 height 21
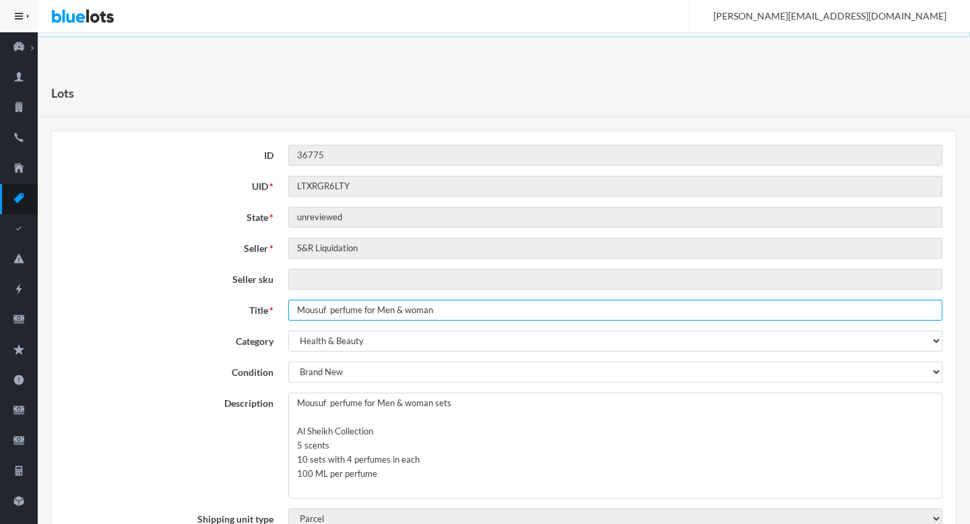
click at [330, 311] on input "Mousuf perfume for Men & woman" at bounding box center [615, 310] width 654 height 21
click at [407, 315] on input "Mousuf perfume for Men & woman" at bounding box center [615, 310] width 654 height 21
type input "Mousuf perfume for Men & Woman"
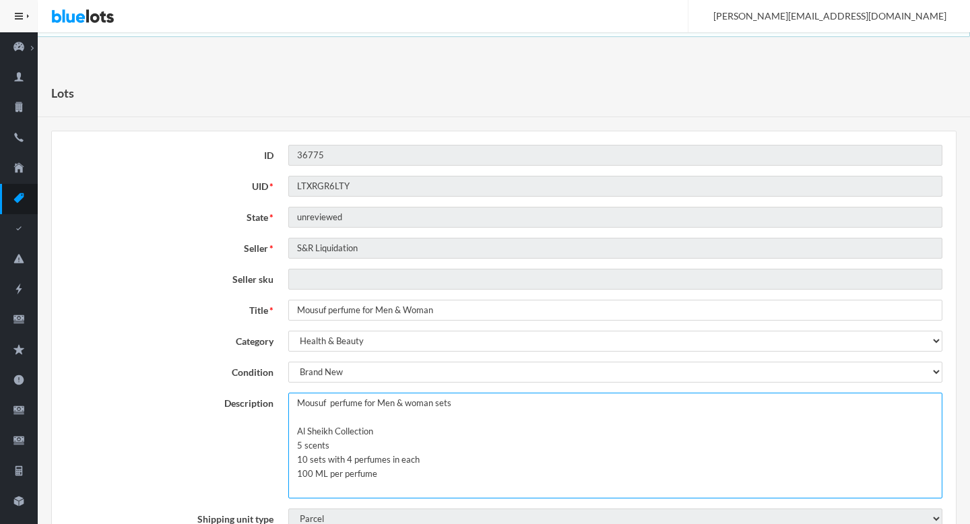
click at [298, 406] on textarea "Mousuf perfume for Men & woman sets Al Sheikh Collection 5 scents 10 sets with …" at bounding box center [615, 446] width 654 height 106
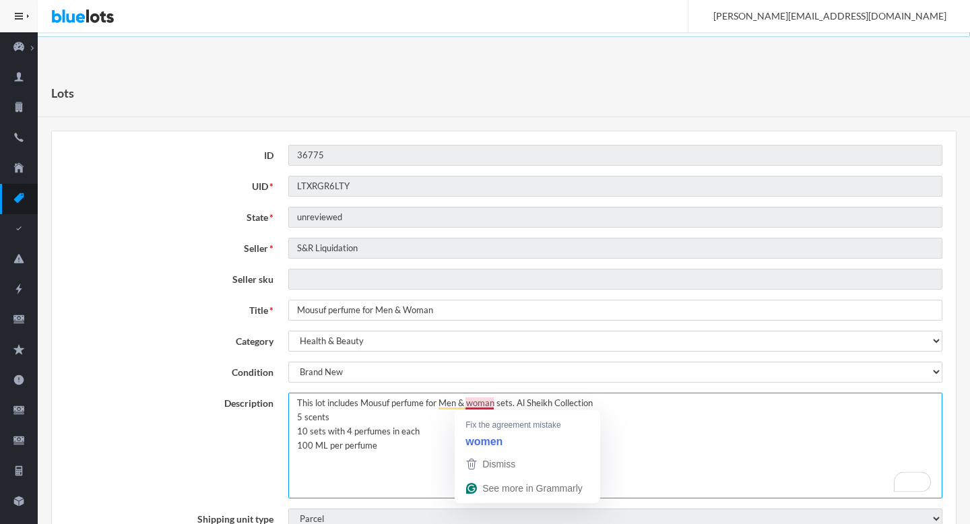
click at [470, 403] on textarea "Mousuf perfume for Men & woman sets Al Sheikh Collection 5 scents 10 sets with …" at bounding box center [615, 446] width 654 height 106
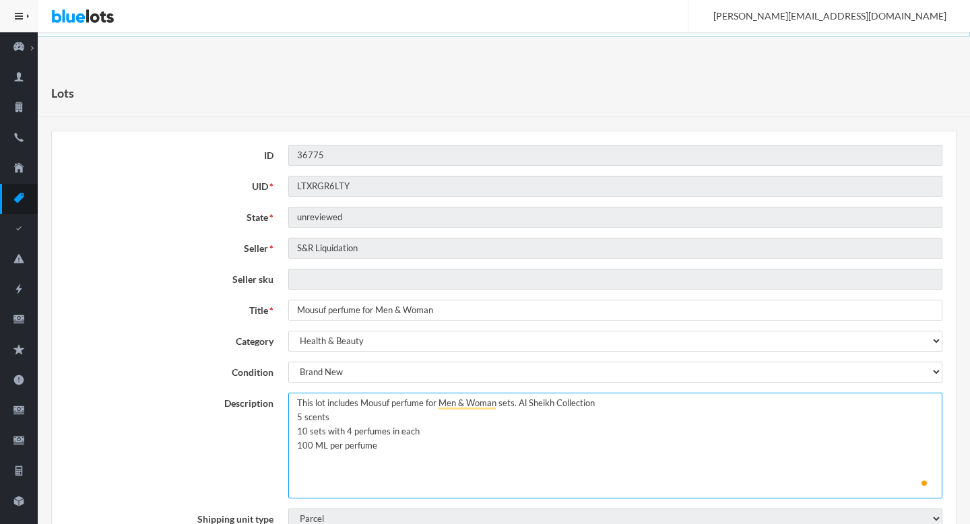
click at [634, 398] on textarea "Mousuf perfume for Men & woman sets Al Sheikh Collection 5 scents 10 sets with …" at bounding box center [615, 446] width 654 height 106
click at [683, 403] on textarea "Mousuf perfume for Men & woman sets Al Sheikh Collection 5 scents 10 sets with …" at bounding box center [615, 446] width 654 height 106
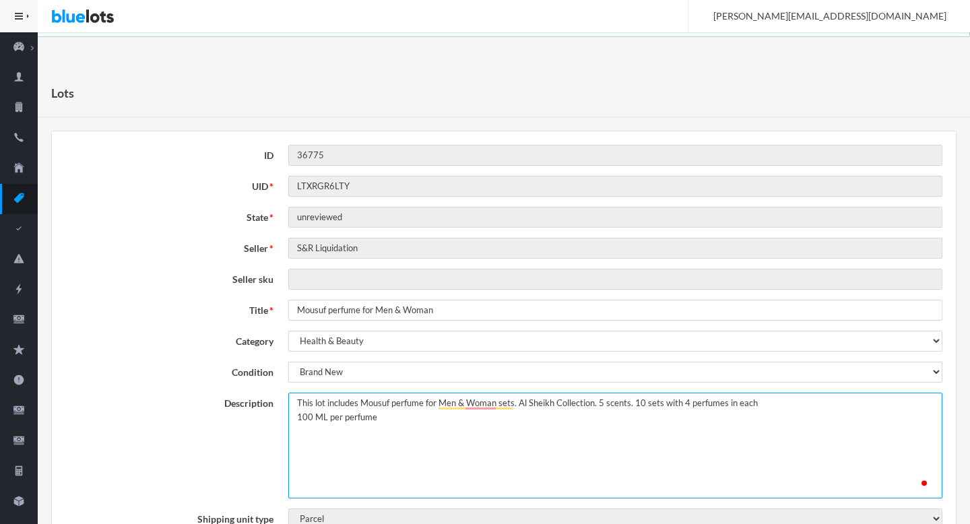
click at [802, 406] on textarea "Mousuf perfume for Men & woman sets Al Sheikh Collection 5 scents 10 sets with …" at bounding box center [615, 446] width 654 height 106
type textarea "This lot includes Mousuf perfume for Men & Women sets. Al Sheikh Collection. 5 …"
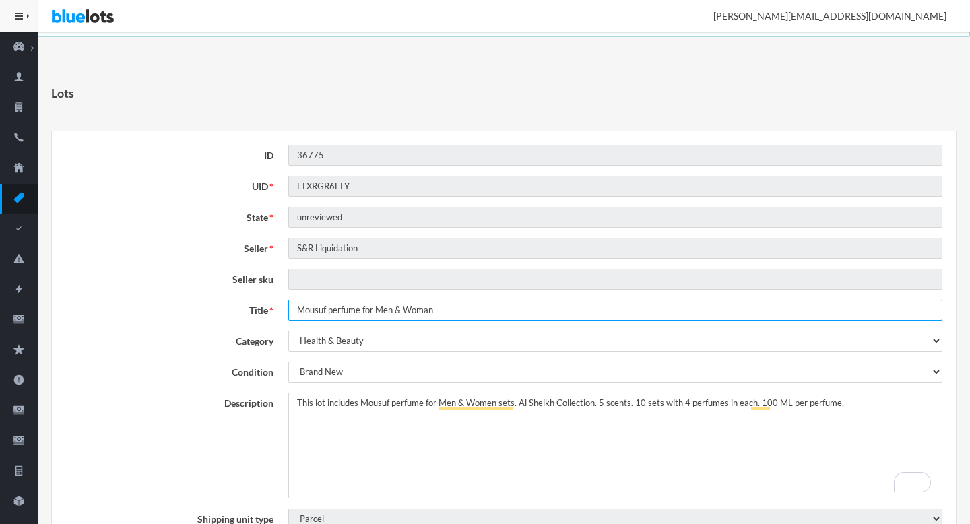
click at [411, 304] on input "Mousuf perfume for Men & Woman" at bounding box center [615, 310] width 654 height 21
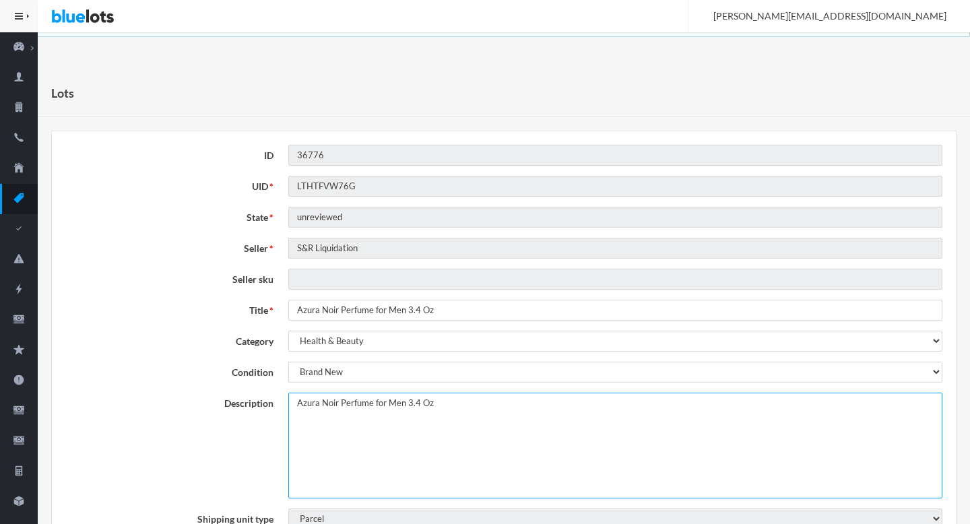
click at [292, 403] on textarea "Azura Noir Perfume for Men 3.4 Oz" at bounding box center [615, 446] width 654 height 106
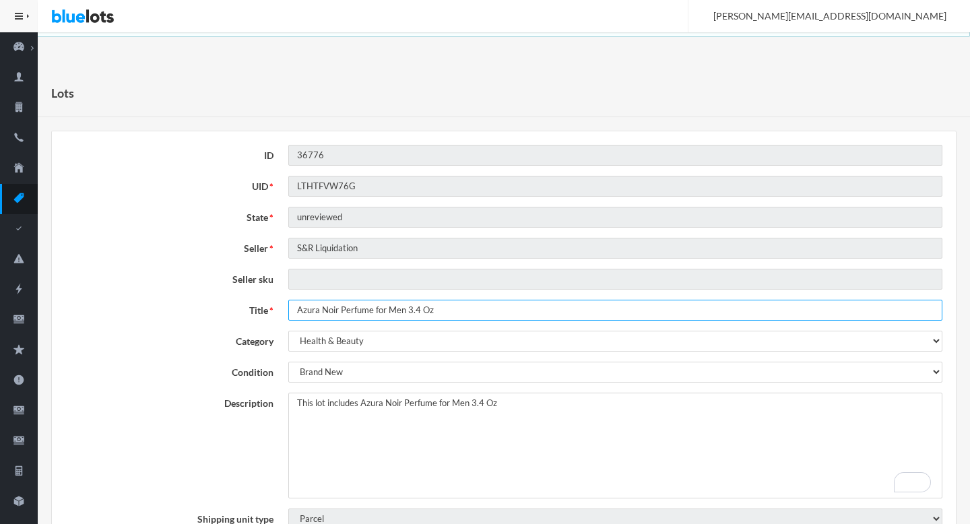
click at [449, 309] on input "Azura Noir Perfume for Men 3.4 Oz" at bounding box center [615, 310] width 654 height 21
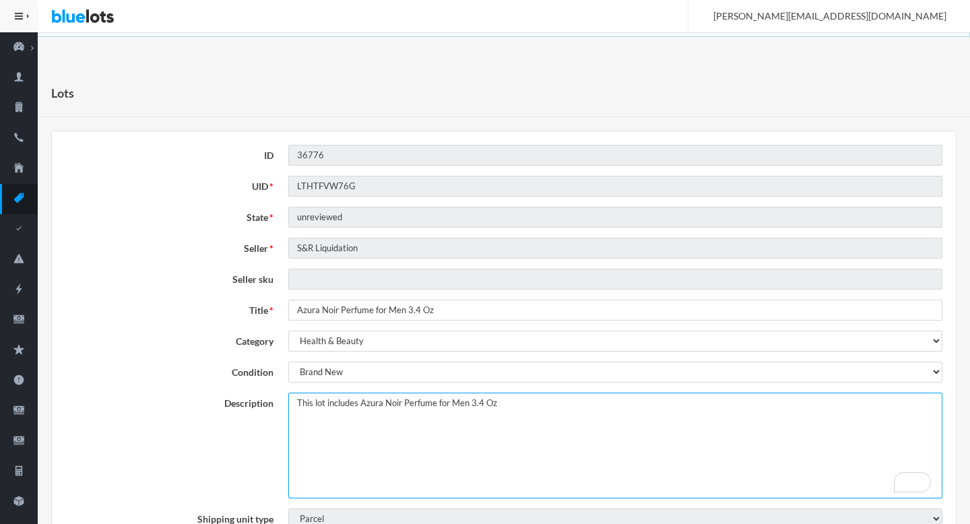
click at [364, 410] on textarea "Azura Noir Perfume for Men 3.4 Oz" at bounding box center [615, 446] width 654 height 106
type textarea "This lot includes Azura Noir Perfume for Men 3.4 Oz."
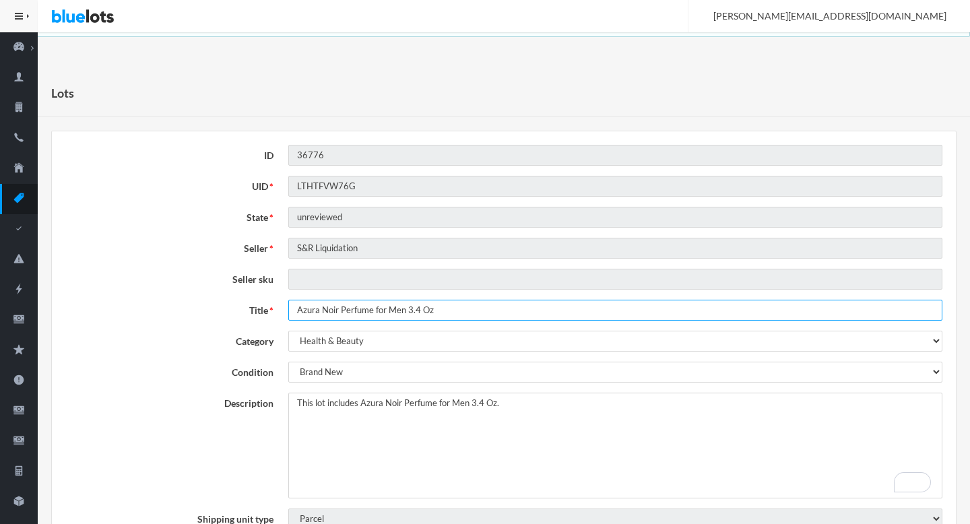
click at [476, 312] on input "Azura Noir Perfume for Men 3.4 Oz" at bounding box center [615, 310] width 654 height 21
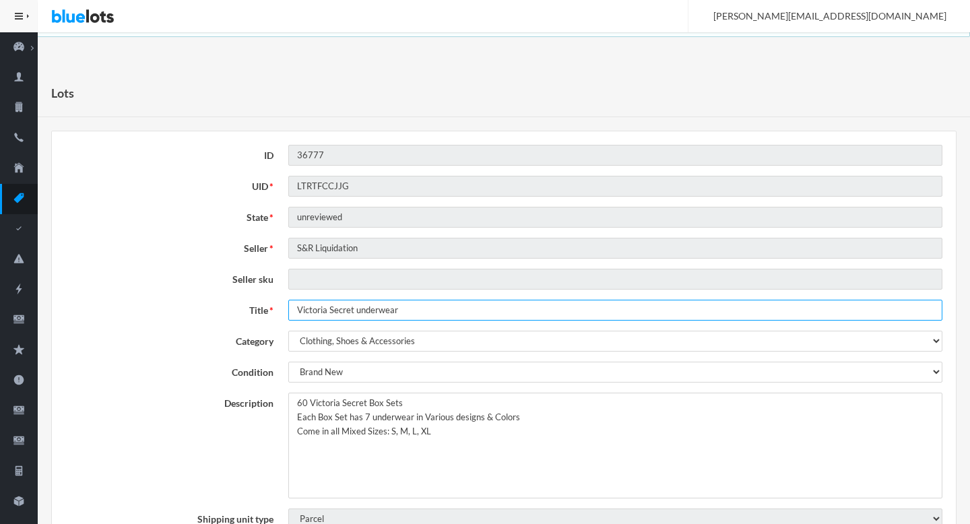
click at [310, 309] on input "Victoria Secret underwear" at bounding box center [615, 310] width 654 height 21
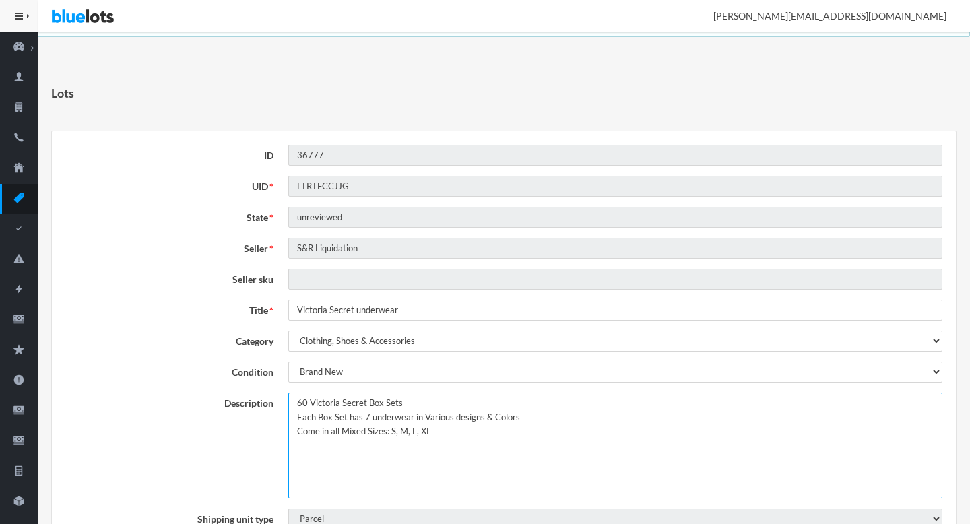
click at [292, 407] on textarea "60 Victoria Secret Box Sets Each Box Set has 7 underwear in Various designs & C…" at bounding box center [615, 446] width 654 height 106
type textarea "This lot includes 60 Victoria Secret Box Sets Each Box Set has 7 underwear in V…"
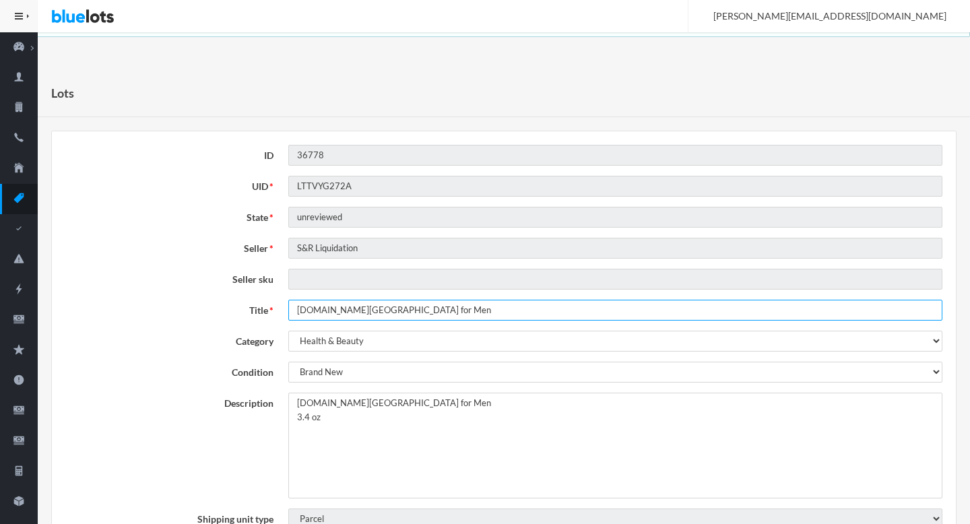
click at [334, 306] on input "Firenight.Cologne for Men" at bounding box center [615, 310] width 654 height 21
type input "Firenight Cologne for Men"
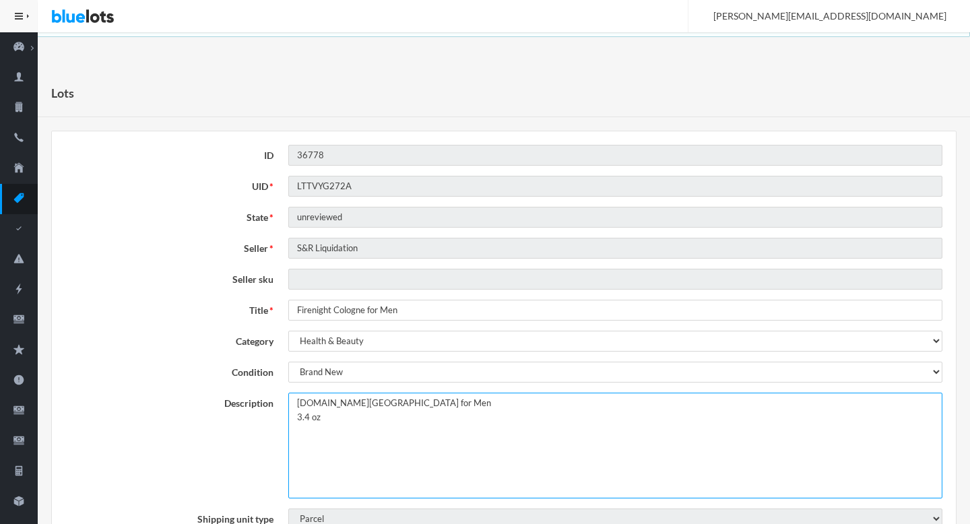
click at [337, 404] on textarea "Firenight.Cologne for Men 3.4 oz" at bounding box center [615, 446] width 654 height 106
click at [470, 401] on textarea "Firenight.Cologne for Men 3.4 oz" at bounding box center [615, 446] width 654 height 106
type textarea "This lot includes Firenight Cologne for Men. 3.4 oz."
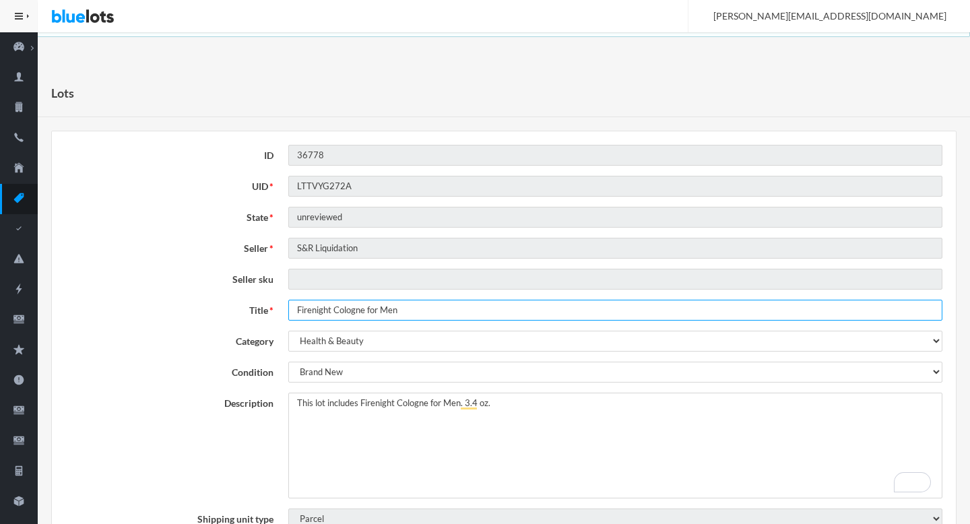
click at [346, 312] on input "Firenight Cologne for Men" at bounding box center [615, 310] width 654 height 21
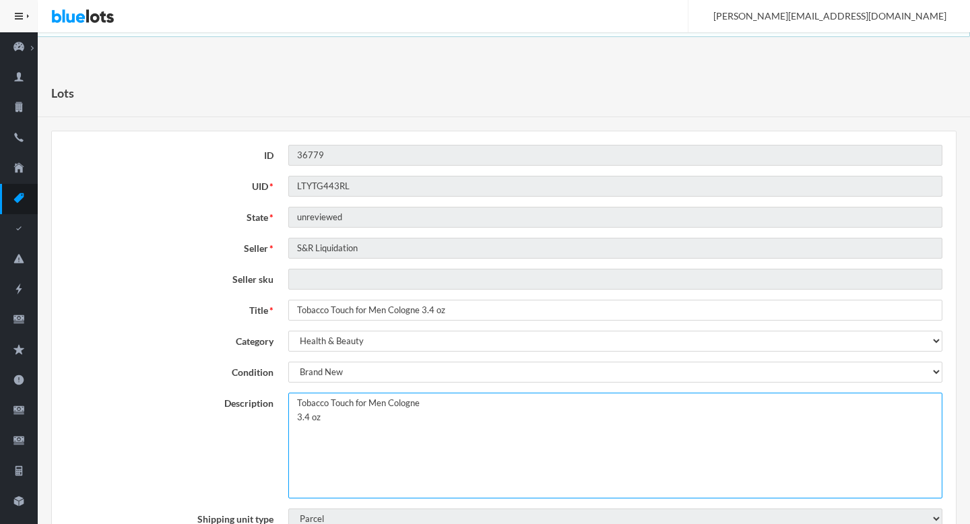
click at [290, 403] on textarea "Tobacco Touch for Men Cologne 3.4 oz" at bounding box center [615, 446] width 654 height 106
click at [529, 403] on textarea "Tobacco Touch for Men Cologne 3.4 oz" at bounding box center [615, 446] width 654 height 106
type textarea "This lot includes Tobacco Touch for Men Cologne. 3.4 oz."
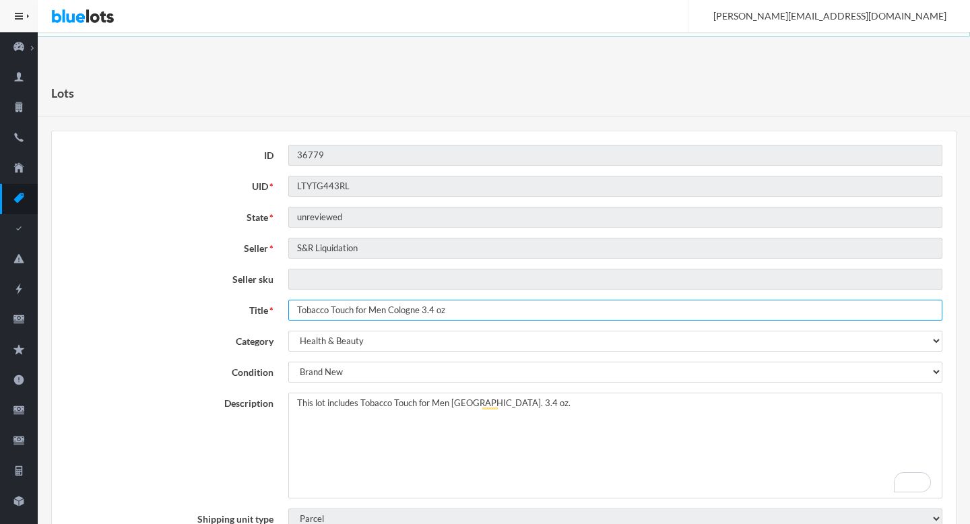
click at [455, 308] on input "Tobacco Touch for Men Cologne 3.4 oz" at bounding box center [615, 310] width 654 height 21
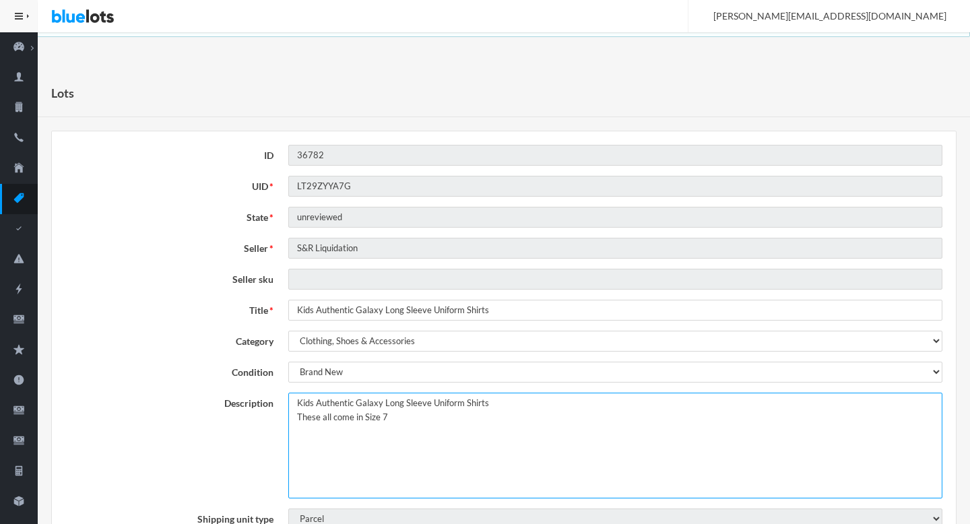
click at [295, 403] on textarea "Kids Authentic Galaxy Long Sleeve Uniform Shirts These all come in Size 7" at bounding box center [615, 446] width 654 height 106
click at [589, 398] on textarea "Kids Authentic Galaxy Long Sleeve Uniform Shirts These all come in Size 7" at bounding box center [615, 446] width 654 height 106
type textarea "This lot includes Kids' Authentic Galaxy Long Sleeve Uniform Shirts. These all …"
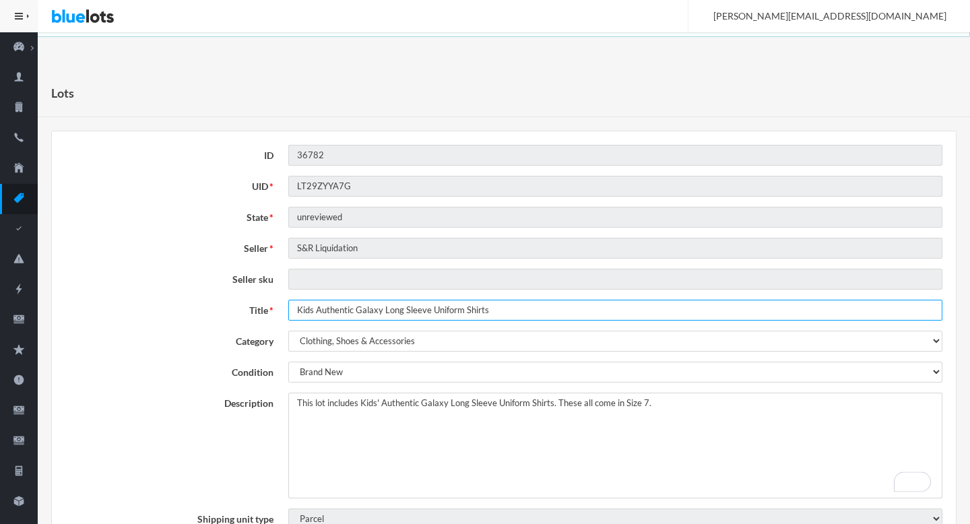
click at [379, 317] on input "Kids Authentic Galaxy Long Sleeve Uniform Shirts" at bounding box center [615, 310] width 654 height 21
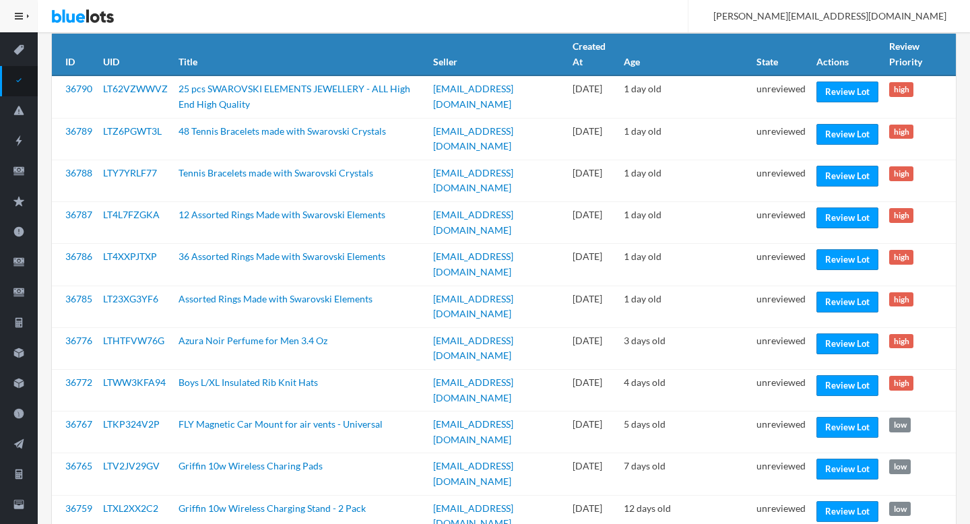
scroll to position [148, 0]
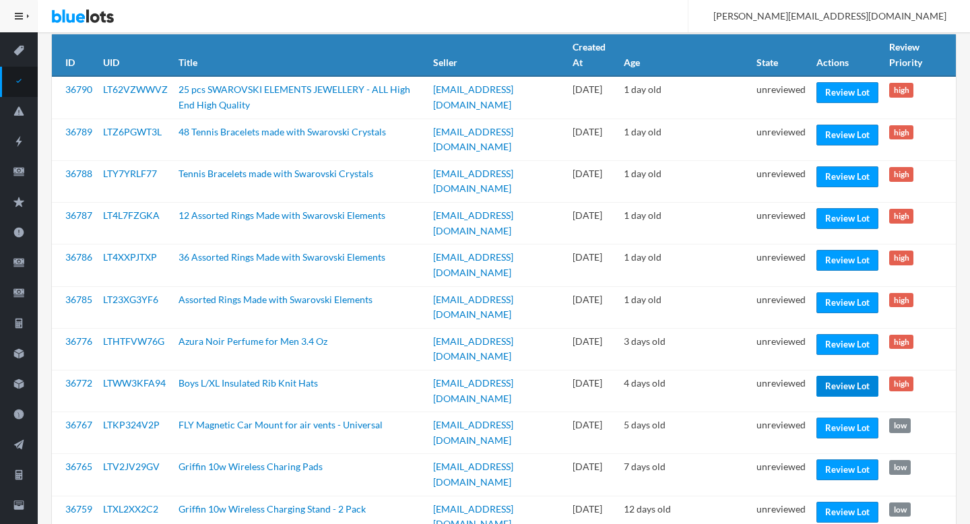
click at [850, 376] on link "Review Lot" at bounding box center [847, 386] width 62 height 21
click at [837, 334] on link "Review Lot" at bounding box center [847, 344] width 62 height 21
click at [837, 292] on link "Review Lot" at bounding box center [847, 302] width 62 height 21
click at [838, 250] on link "Review Lot" at bounding box center [847, 260] width 62 height 21
click at [835, 208] on link "Review Lot" at bounding box center [847, 218] width 62 height 21
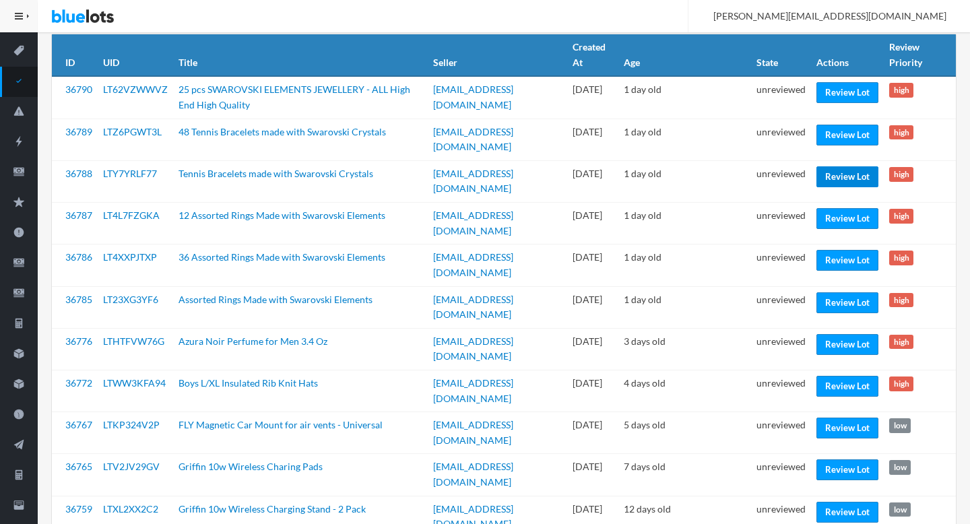
click at [836, 166] on link "Review Lot" at bounding box center [847, 176] width 62 height 21
click at [832, 134] on link "Review Lot" at bounding box center [847, 135] width 62 height 21
click at [837, 95] on link "Review Lot" at bounding box center [847, 92] width 62 height 21
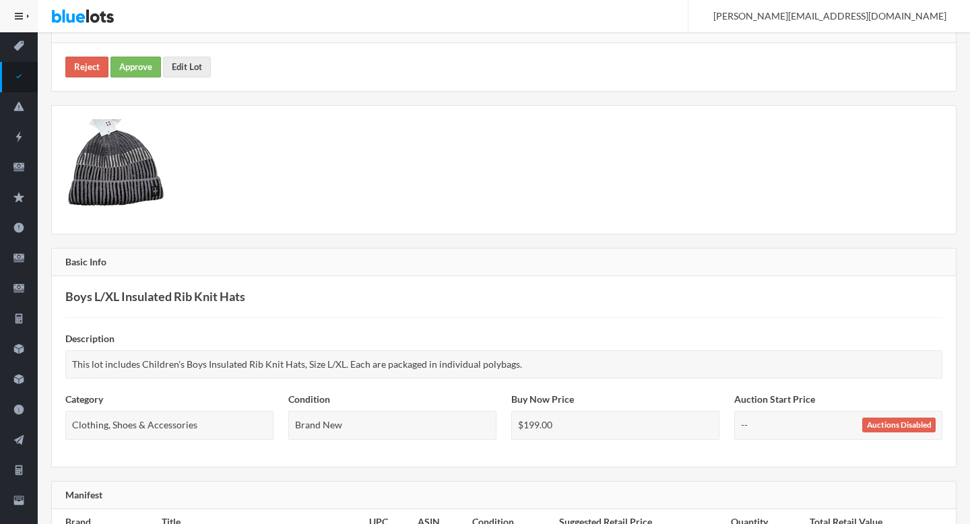
scroll to position [151, 0]
click at [187, 64] on link "Edit Lot" at bounding box center [187, 68] width 48 height 21
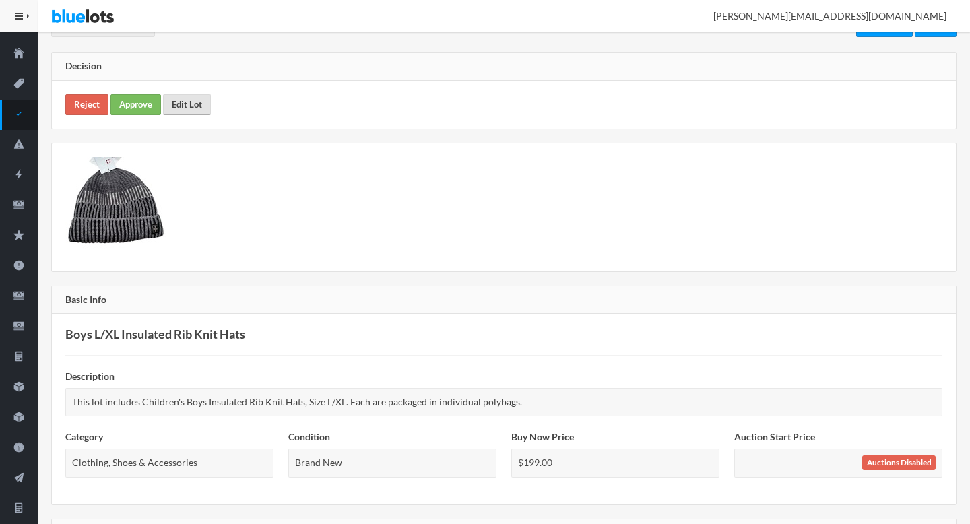
scroll to position [0, 0]
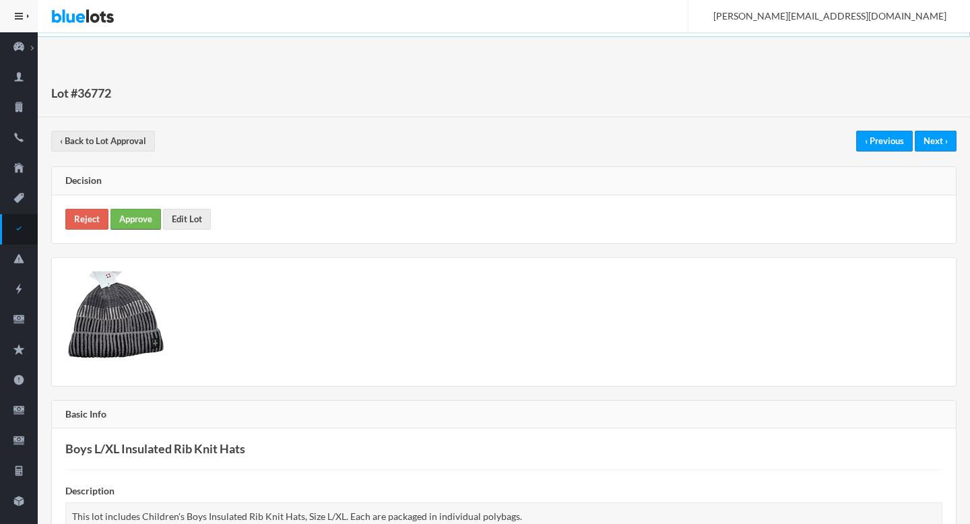
click at [134, 228] on link "Approve" at bounding box center [135, 219] width 51 height 21
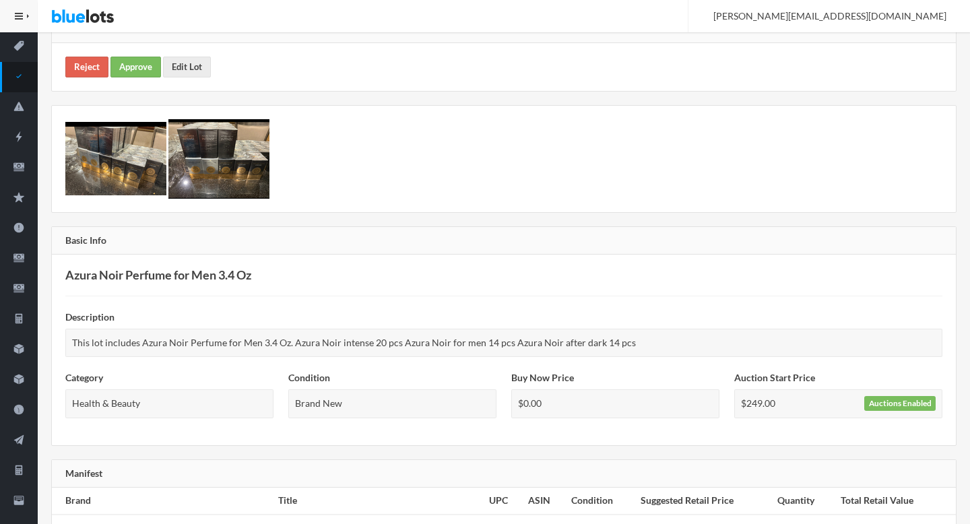
scroll to position [152, 0]
click at [187, 65] on link "Edit Lot" at bounding box center [187, 67] width 48 height 21
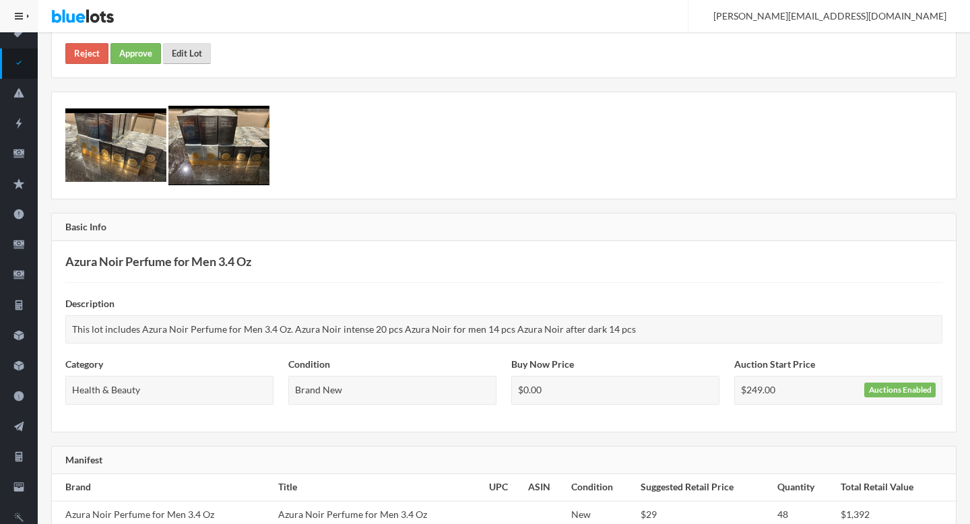
scroll to position [0, 0]
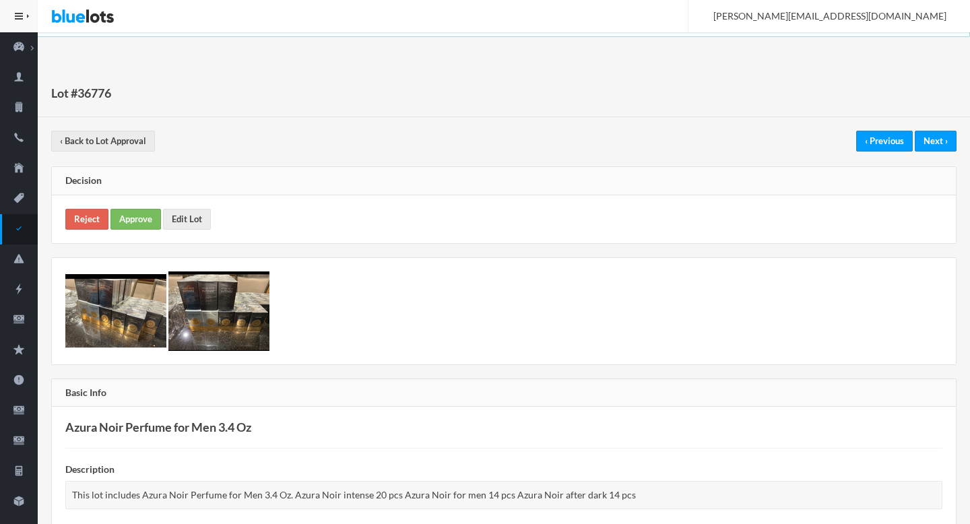
click at [112, 329] on img at bounding box center [115, 310] width 101 height 73
click at [143, 222] on link "Approve" at bounding box center [135, 219] width 51 height 21
click at [130, 226] on link "Approve" at bounding box center [135, 219] width 51 height 21
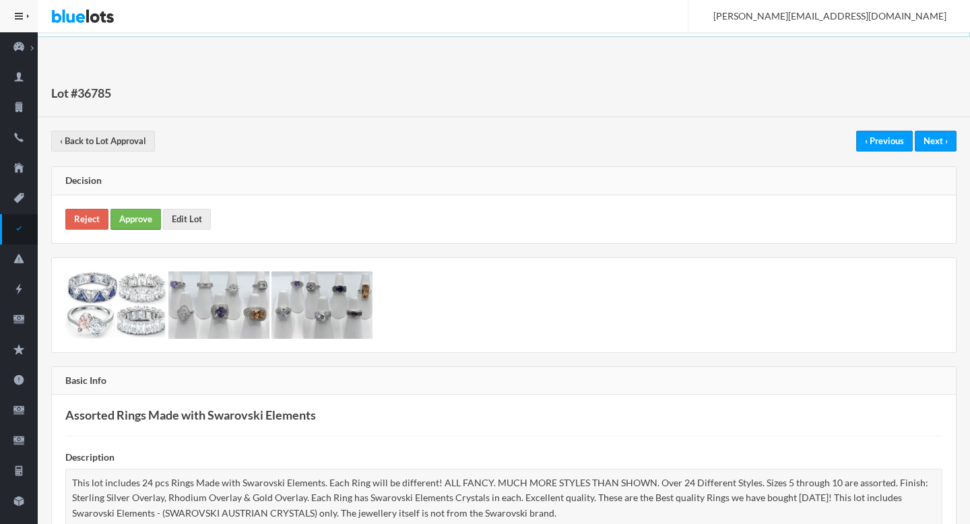
click at [152, 221] on link "Approve" at bounding box center [135, 219] width 51 height 21
click at [143, 213] on link "Approve" at bounding box center [135, 219] width 51 height 21
click at [135, 214] on link "Approve" at bounding box center [135, 219] width 51 height 21
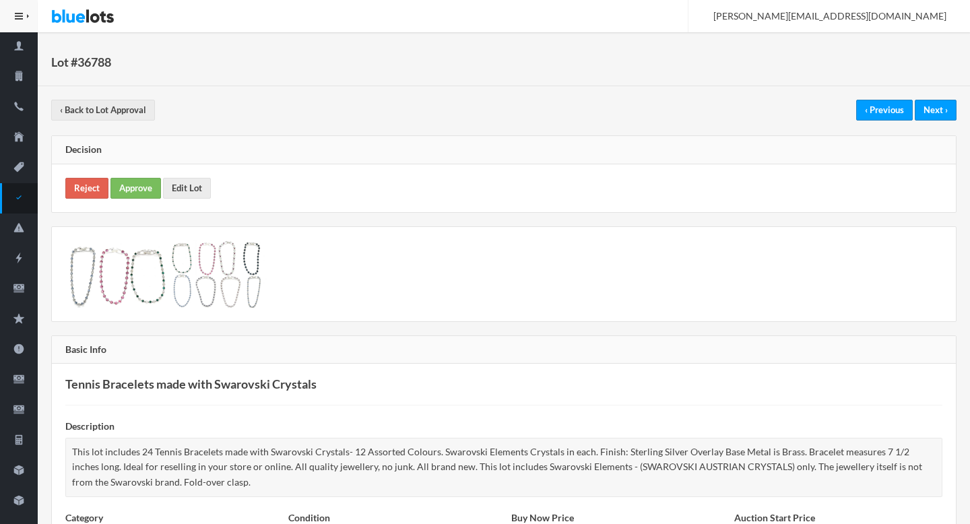
scroll to position [28, 0]
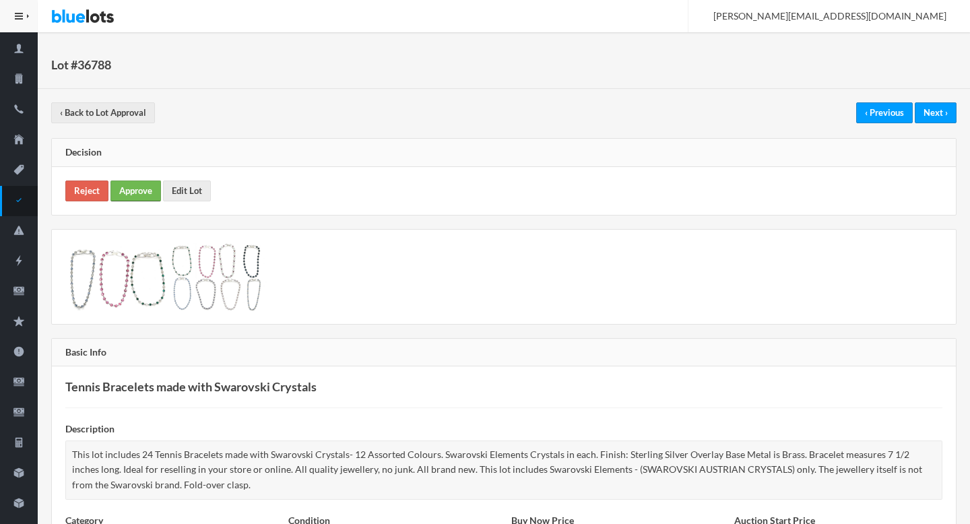
click at [141, 182] on link "Approve" at bounding box center [135, 191] width 51 height 21
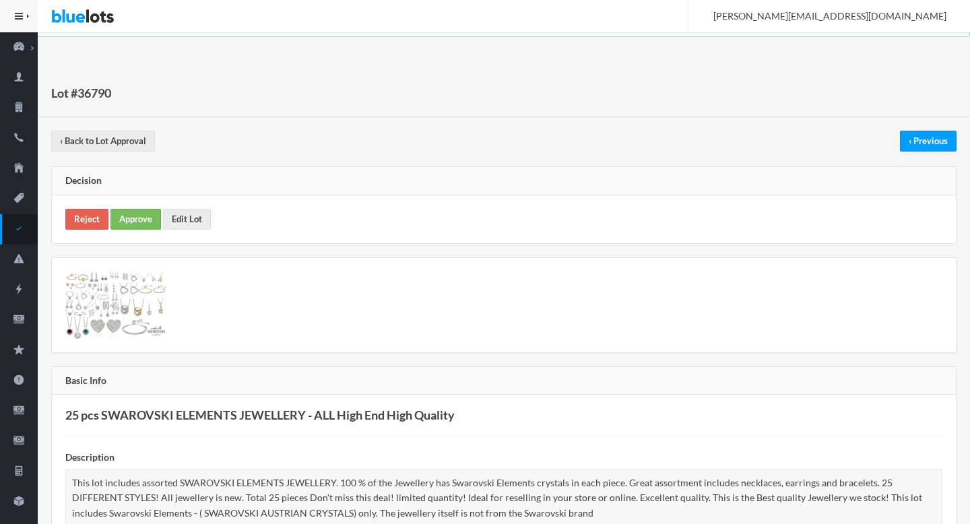
click at [148, 205] on div "Reject Approve Edit Lot" at bounding box center [504, 219] width 904 height 48
click at [146, 215] on link "Approve" at bounding box center [135, 219] width 51 height 21
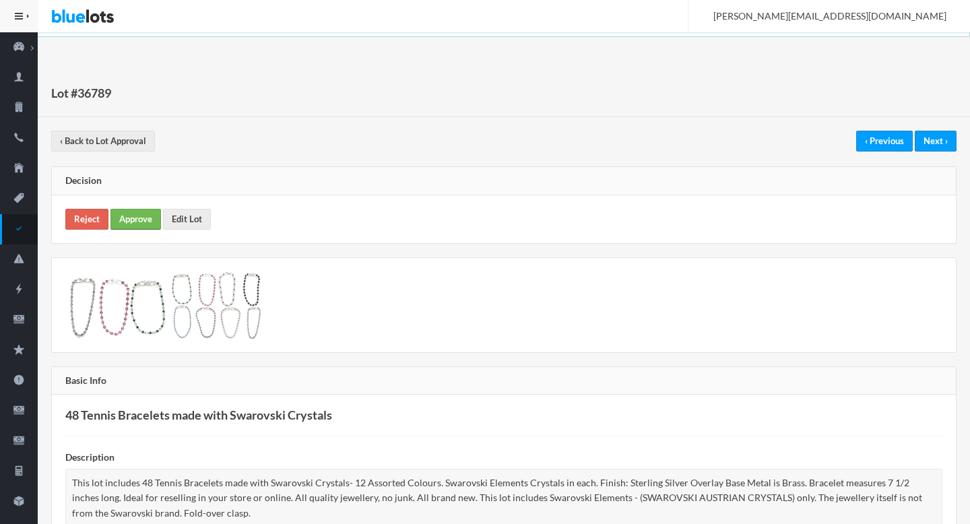
click at [127, 213] on link "Approve" at bounding box center [135, 219] width 51 height 21
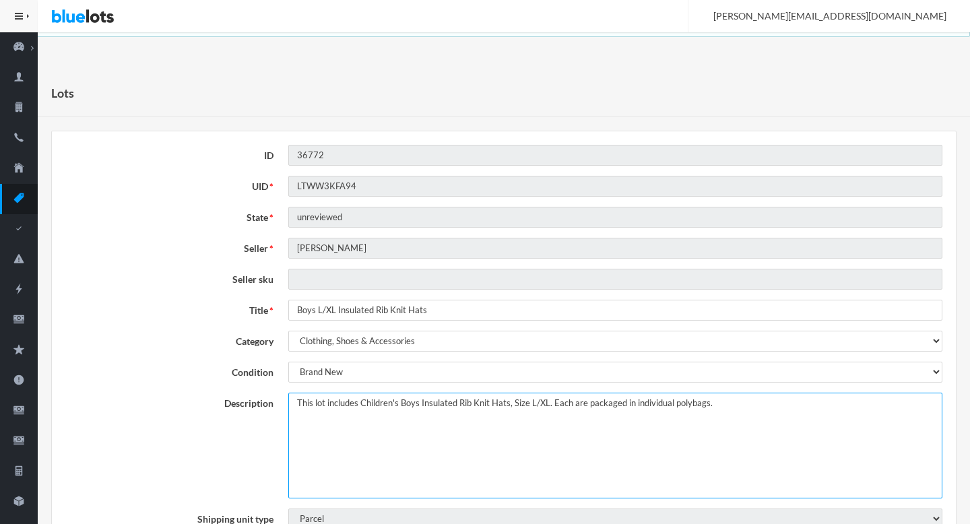
click at [376, 407] on textarea "This lot includes Children's Boys Insulated Rib Knit Hats, Size L/XL. Each are …" at bounding box center [615, 446] width 654 height 106
click at [361, 406] on textarea "This lot includes Children's Boys Insulated Rib Knit Hats, Size L/XL. Each are …" at bounding box center [615, 446] width 654 height 106
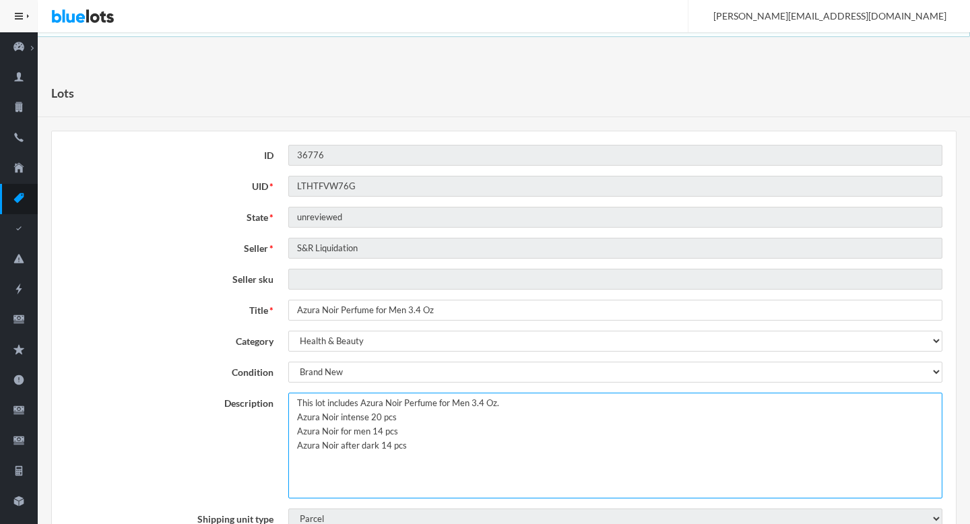
click at [524, 403] on textarea "This lot includes Azura Noir Perfume for Men 3.4 Oz. Azura Noir intense 20 pcs …" at bounding box center [615, 446] width 654 height 106
click at [657, 403] on textarea "This lot includes Azura Noir Perfume for Men 3.4 Oz. Azura Noir intense 20 pcs …" at bounding box center [615, 446] width 654 height 106
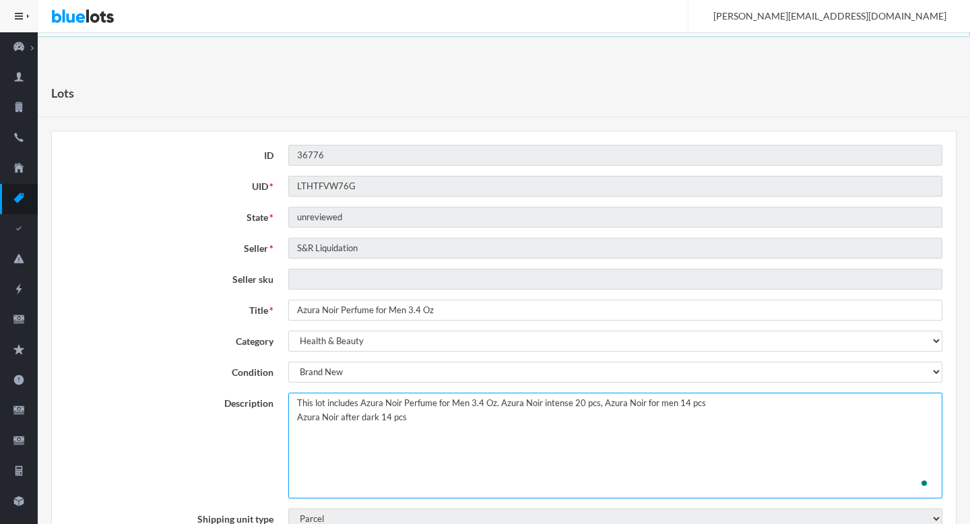
click at [724, 403] on textarea "This lot includes Azura Noir Perfume for Men 3.4 Oz. Azura Noir intense 20 pcs …" at bounding box center [615, 446] width 654 height 106
type textarea "This lot includes Azura Noir Perfume for Men 3.4 Oz. Azura Noir intense 20 pcs,…"
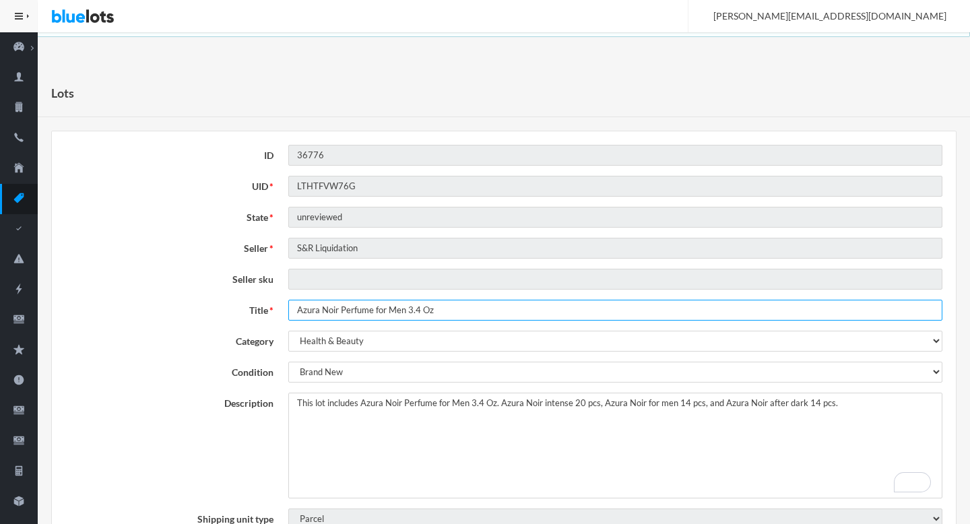
click at [409, 317] on input "Azura Noir Perfume for Men 3.4 Oz" at bounding box center [615, 310] width 654 height 21
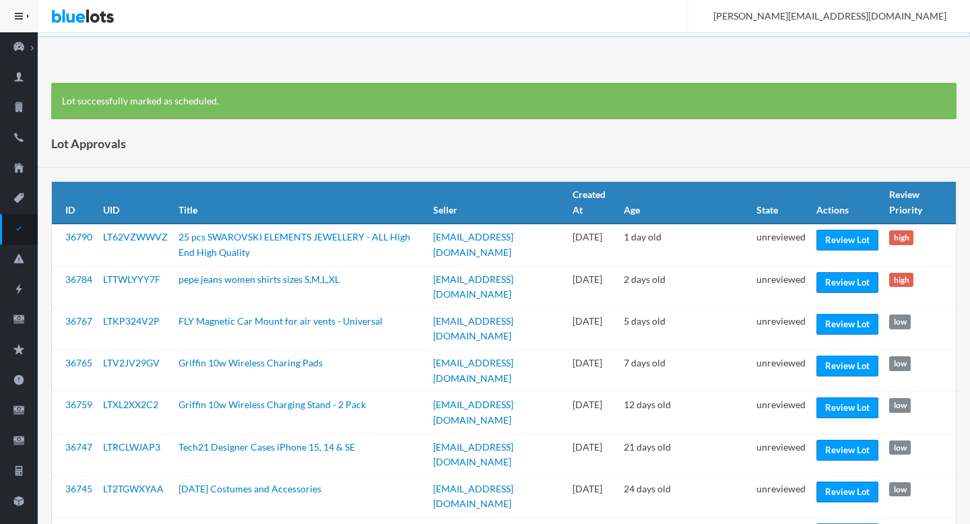
scroll to position [12, 0]
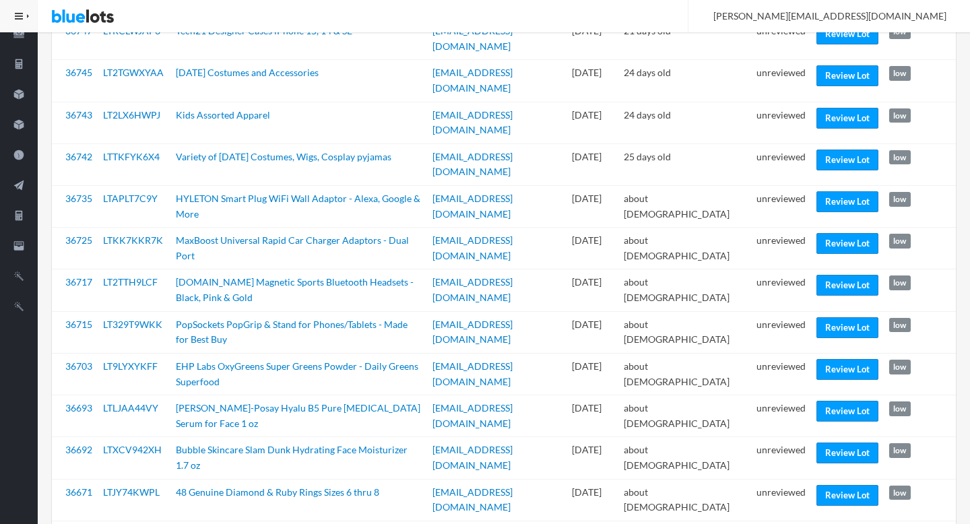
scroll to position [408, 0]
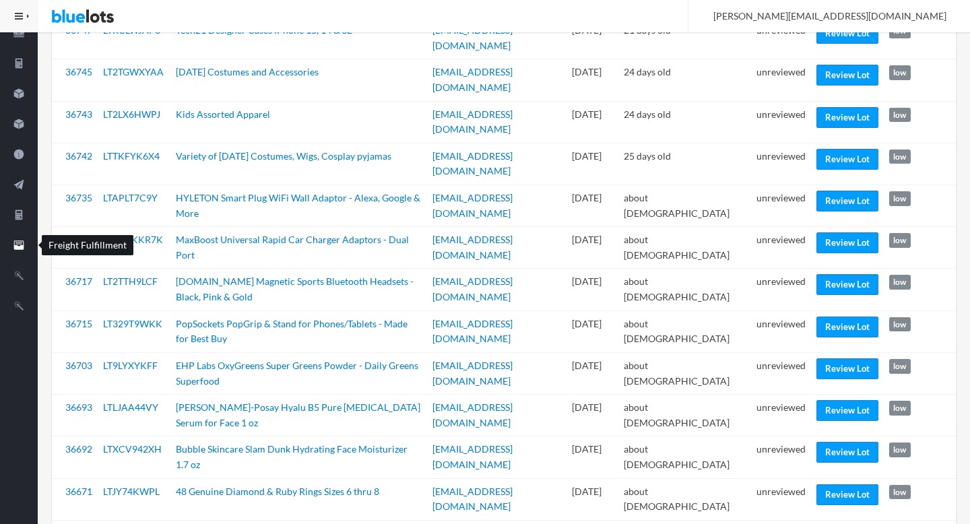
click at [27, 246] on icon "filing" at bounding box center [19, 245] width 38 height 12
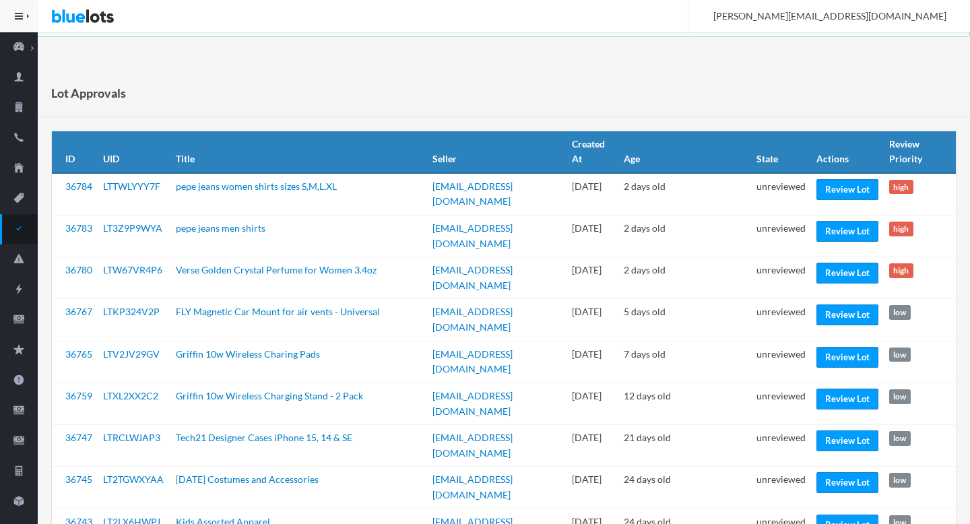
click at [21, 234] on icon "checkmark" at bounding box center [19, 228] width 38 height 12
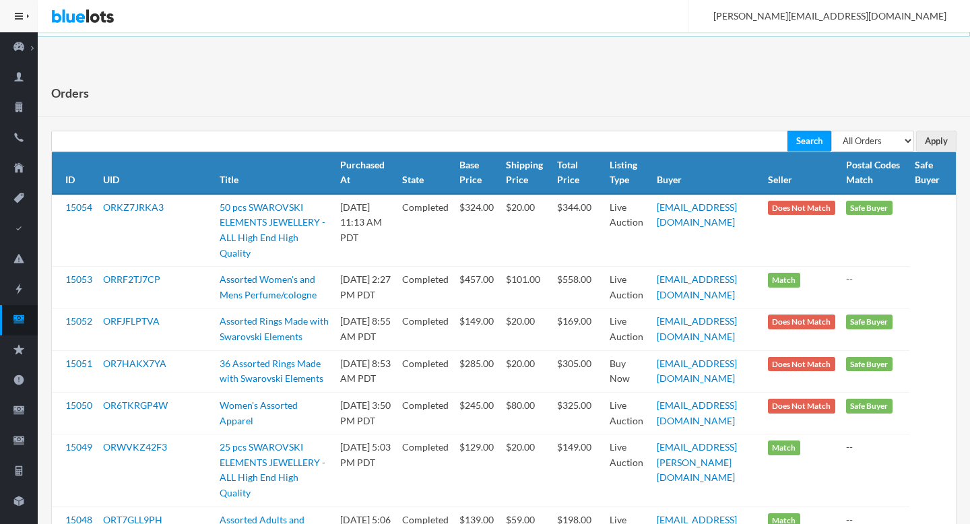
select select "pending"
click at [831, 131] on select "All Orders Pending Completed Under review Cancelled" at bounding box center [872, 141] width 83 height 21
click at [937, 143] on input "Apply" at bounding box center [936, 141] width 40 height 21
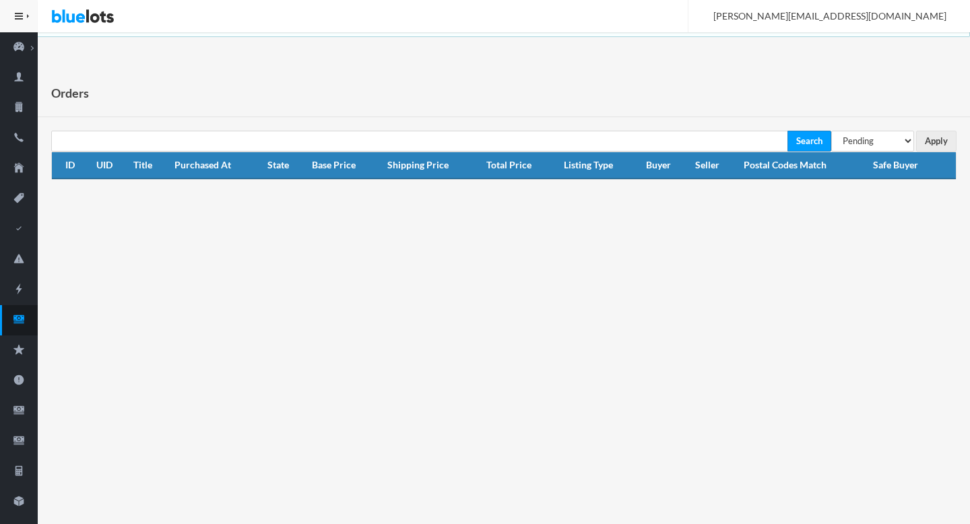
select select "under_review"
click at [831, 131] on select "All Orders Pending Completed Under review Cancelled" at bounding box center [872, 141] width 83 height 21
click at [943, 135] on input "Apply" at bounding box center [936, 141] width 40 height 21
click at [18, 323] on icon "cash" at bounding box center [19, 319] width 38 height 12
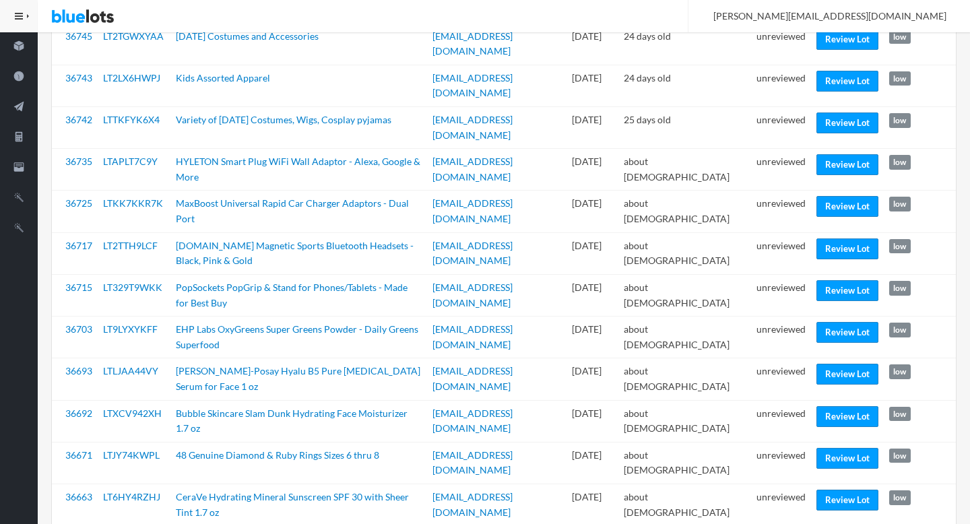
scroll to position [471, 0]
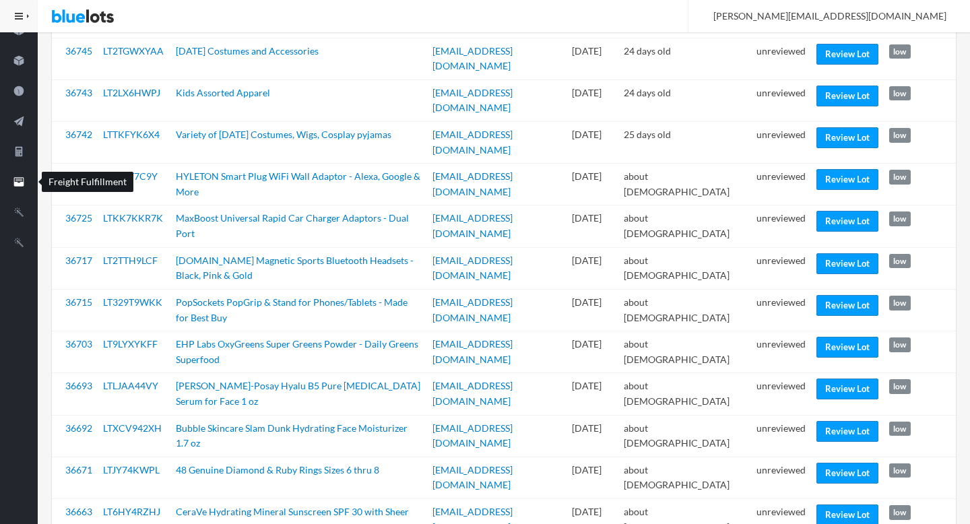
click at [15, 184] on icon "filing" at bounding box center [19, 181] width 10 height 9
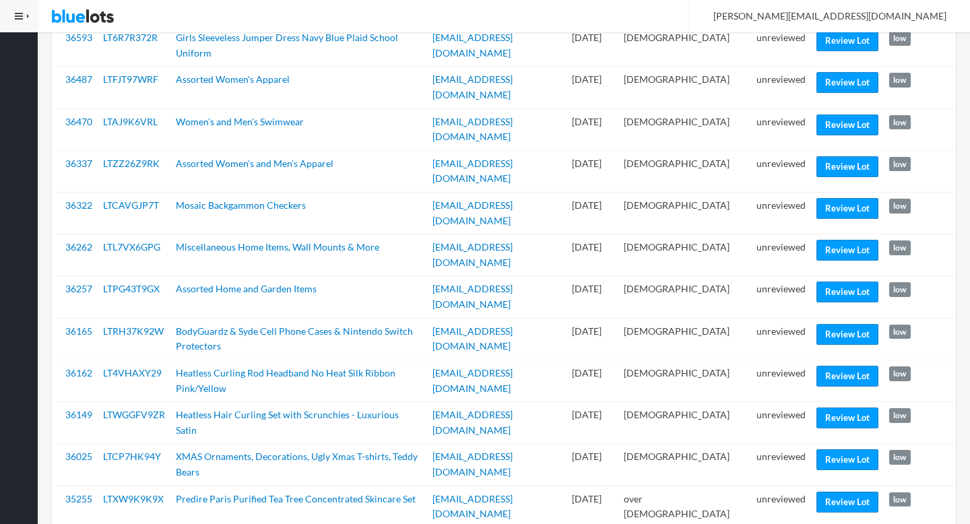
scroll to position [1367, 0]
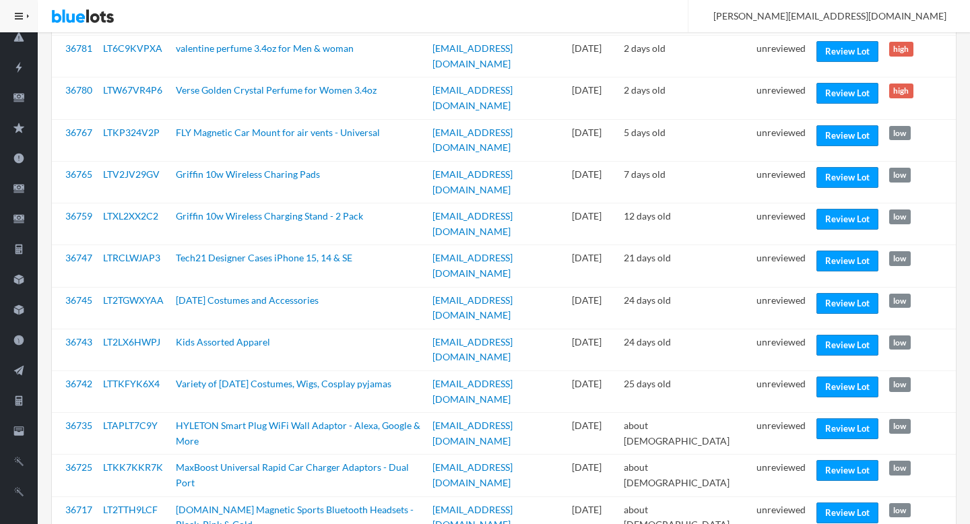
scroll to position [226, 0]
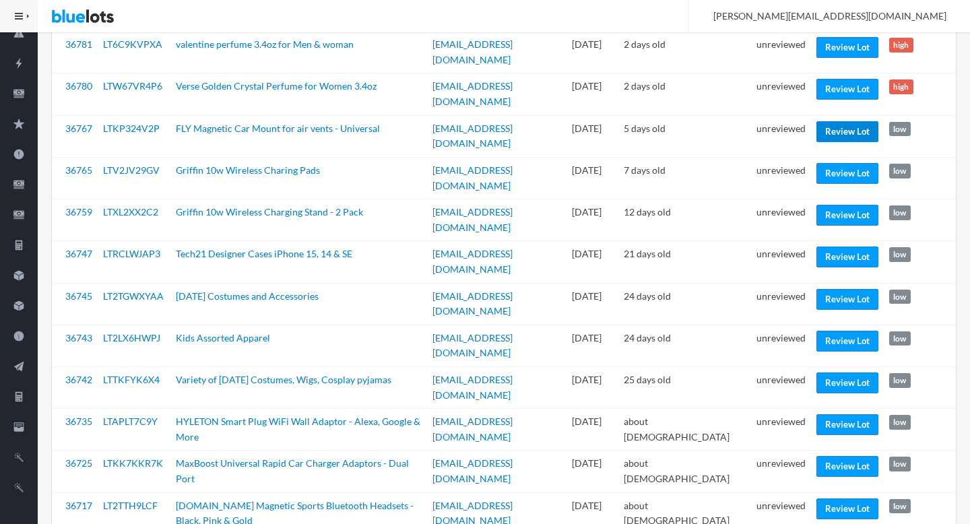
click at [827, 121] on link "Review Lot" at bounding box center [847, 131] width 62 height 21
click at [837, 205] on link "Review Lot" at bounding box center [847, 215] width 62 height 21
click at [840, 247] on link "Review Lot" at bounding box center [847, 257] width 62 height 21
click at [837, 331] on link "Review Lot" at bounding box center [847, 341] width 62 height 21
click at [831, 289] on link "Review Lot" at bounding box center [847, 299] width 62 height 21
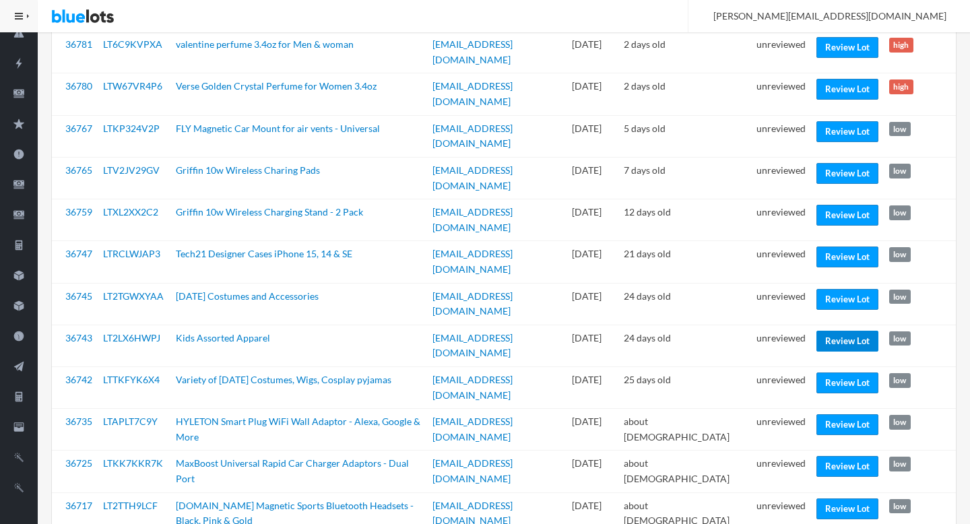
click at [833, 331] on link "Review Lot" at bounding box center [847, 341] width 62 height 21
click at [841, 414] on link "Review Lot" at bounding box center [847, 424] width 62 height 21
click at [826, 498] on link "Review Lot" at bounding box center [847, 508] width 62 height 21
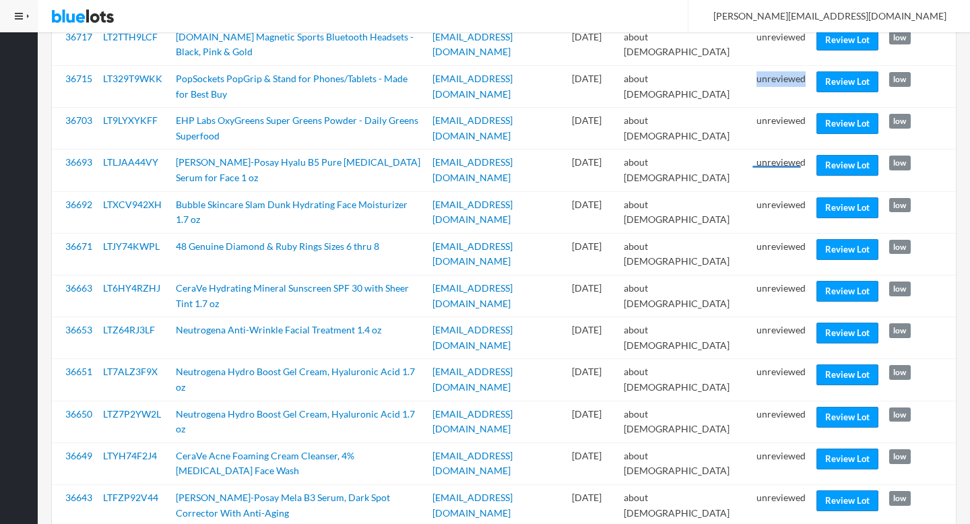
scroll to position [697, 0]
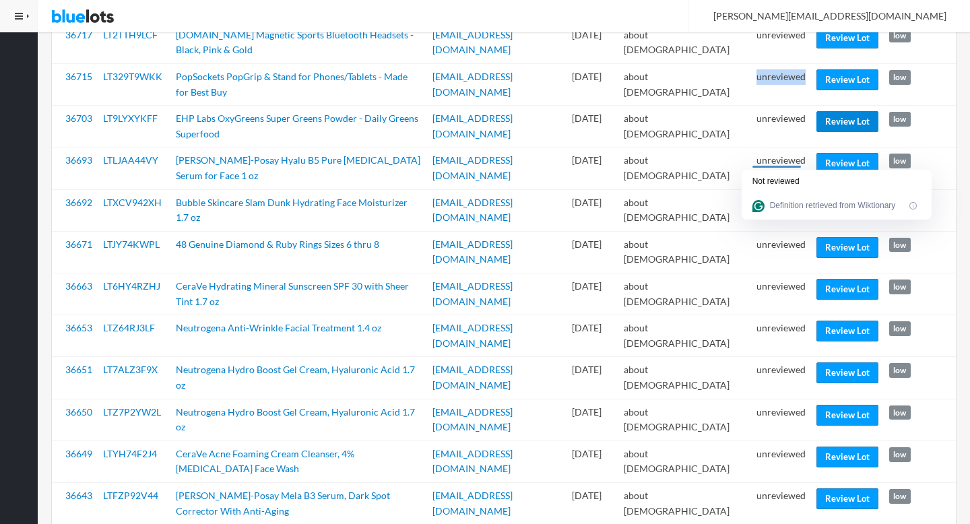
click at [852, 111] on link "Review Lot" at bounding box center [847, 121] width 62 height 21
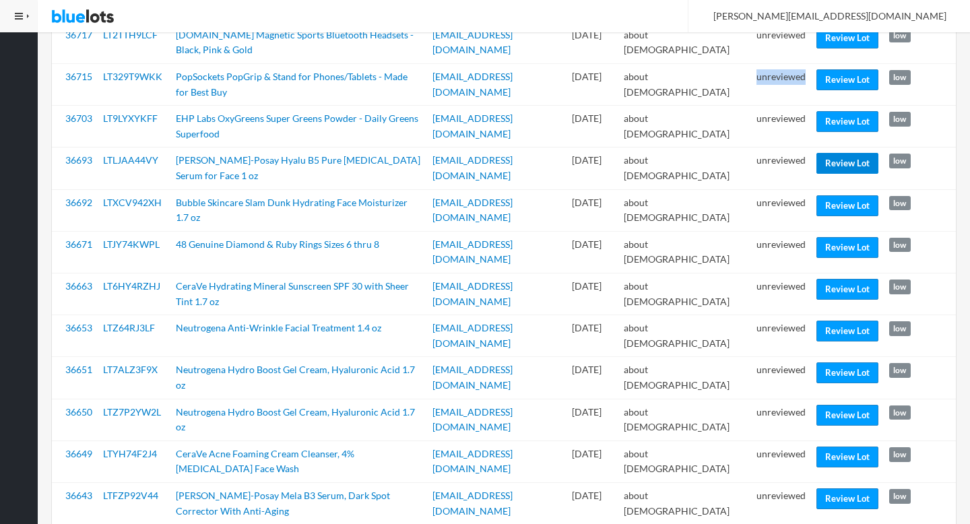
click at [831, 153] on link "Review Lot" at bounding box center [847, 163] width 62 height 21
click at [831, 195] on link "Review Lot" at bounding box center [847, 205] width 62 height 21
click at [835, 237] on link "Review Lot" at bounding box center [847, 247] width 62 height 21
click at [835, 362] on link "Review Lot" at bounding box center [847, 372] width 62 height 21
click at [829, 447] on link "Review Lot" at bounding box center [847, 457] width 62 height 21
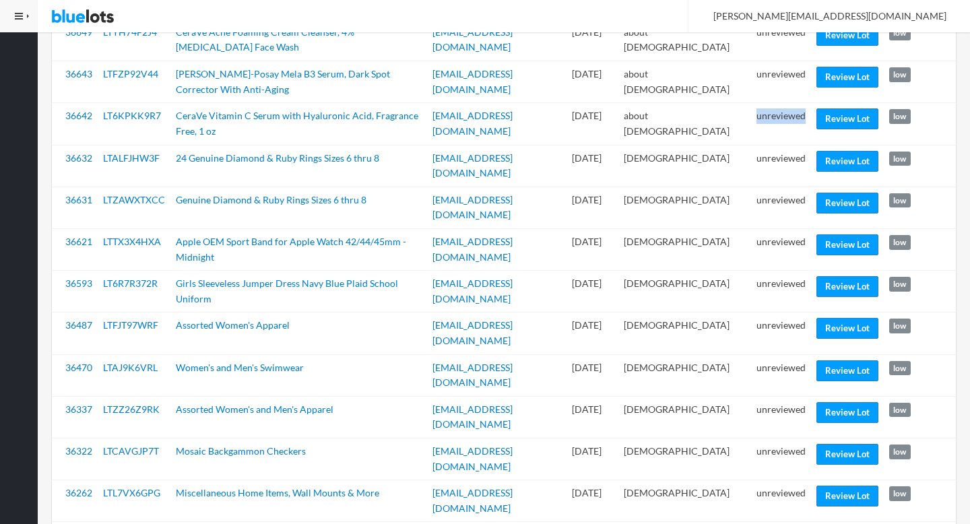
scroll to position [1136, 0]
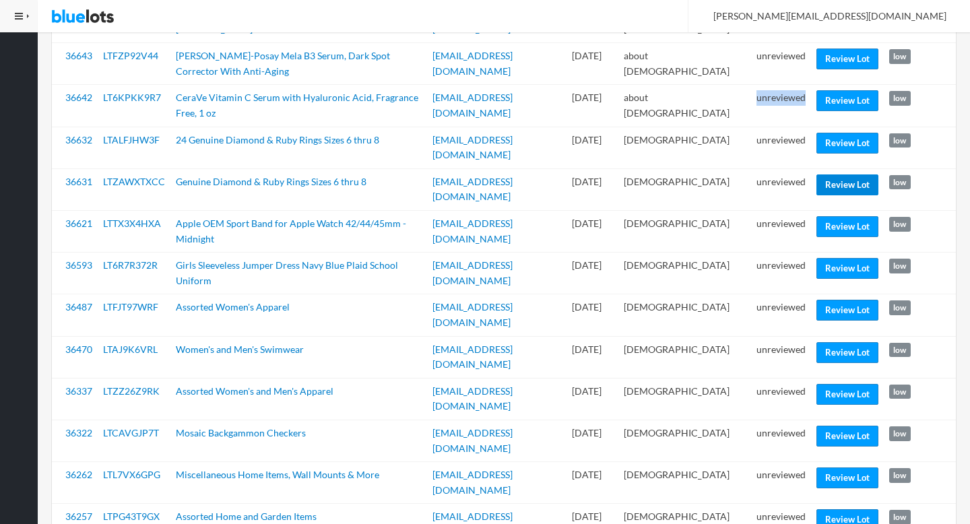
click at [846, 174] on link "Review Lot" at bounding box center [847, 184] width 62 height 21
click at [834, 258] on link "Review Lot" at bounding box center [847, 268] width 62 height 21
click at [842, 342] on link "Review Lot" at bounding box center [847, 352] width 62 height 21
click at [845, 426] on link "Review Lot" at bounding box center [847, 436] width 62 height 21
click at [860, 509] on link "Review Lot" at bounding box center [847, 519] width 62 height 21
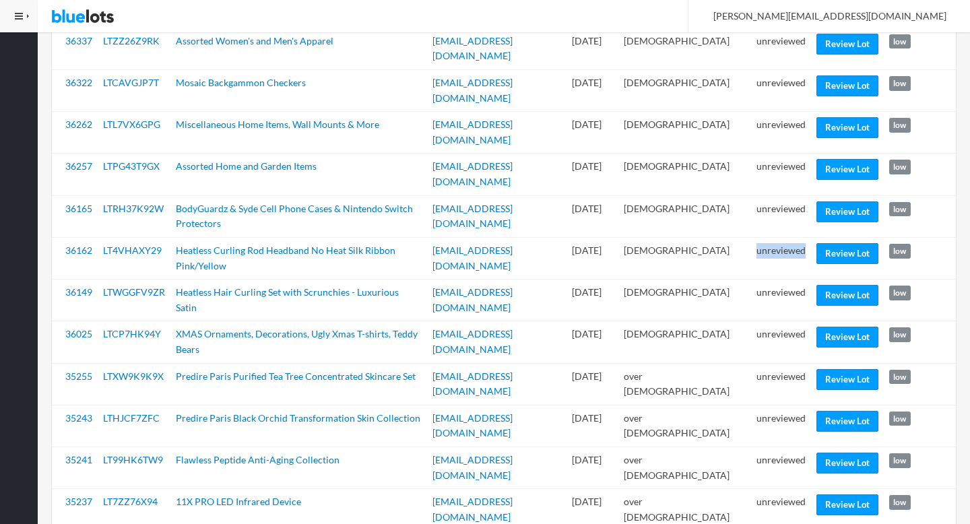
scroll to position [1488, 0]
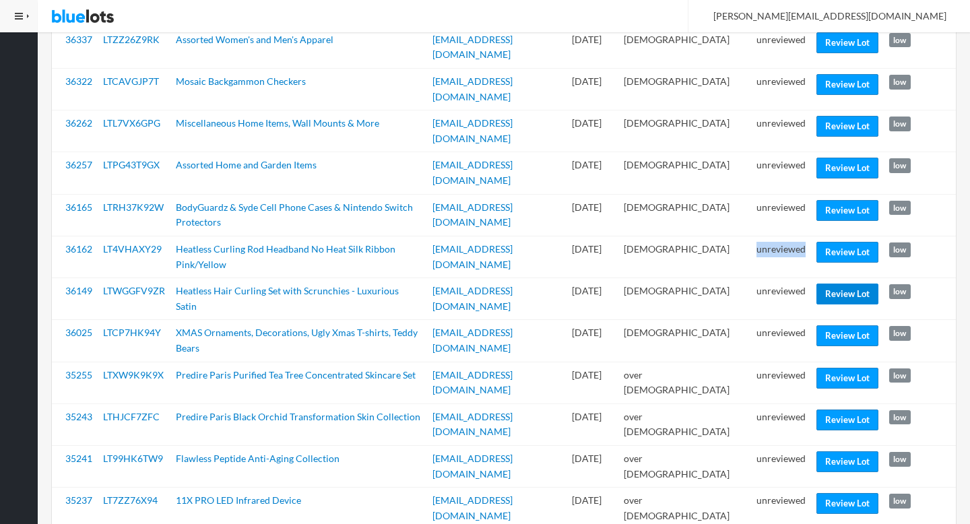
click at [843, 284] on link "Review Lot" at bounding box center [847, 294] width 62 height 21
click at [831, 368] on link "Review Lot" at bounding box center [847, 378] width 62 height 21
click at [838, 451] on link "Review Lot" at bounding box center [847, 461] width 62 height 21
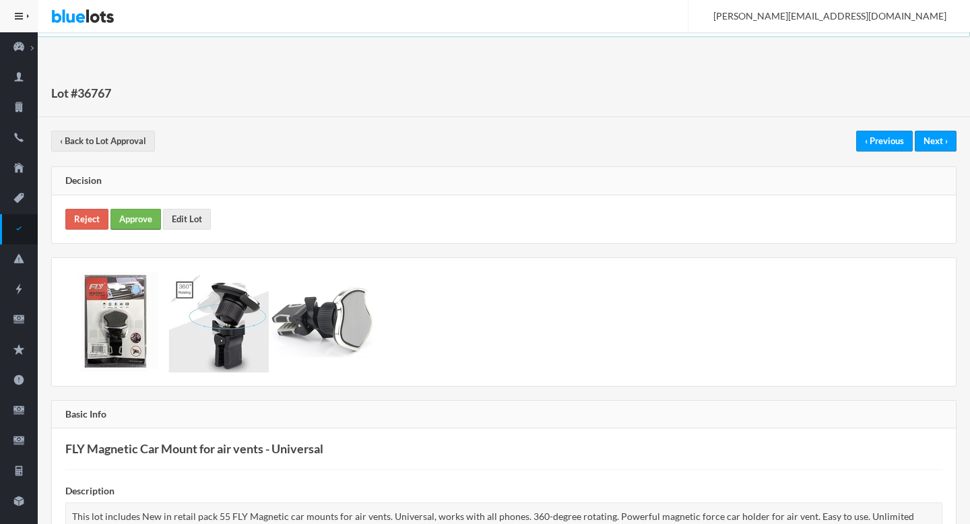
click at [131, 222] on link "Approve" at bounding box center [135, 219] width 51 height 21
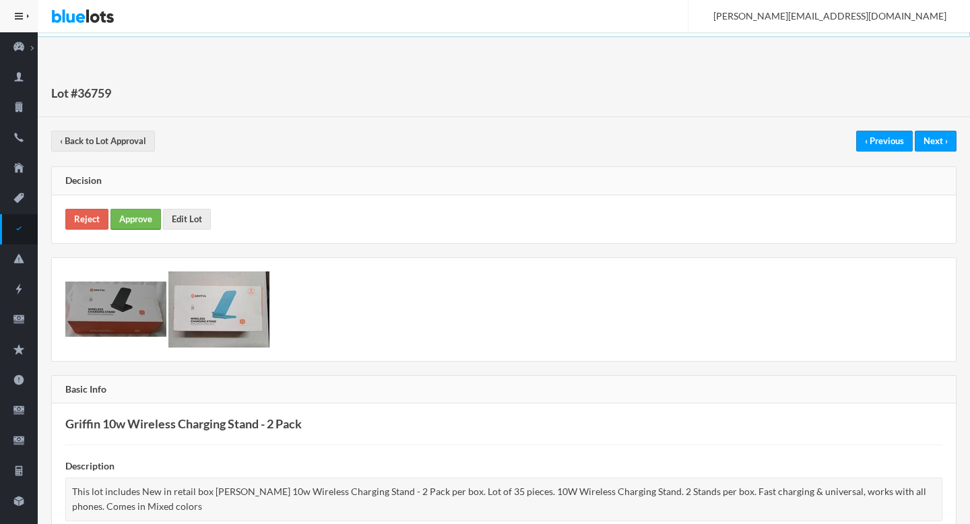
click at [138, 225] on link "Approve" at bounding box center [135, 219] width 51 height 21
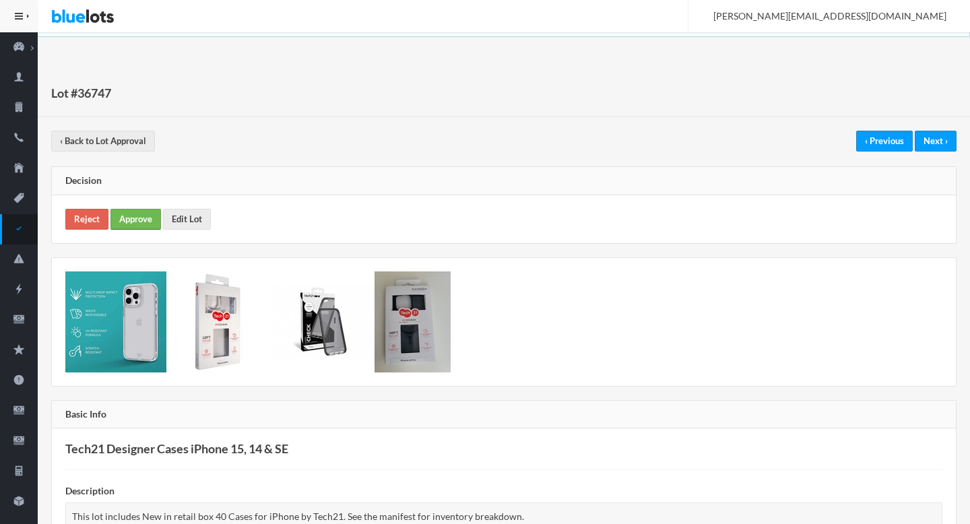
click at [154, 213] on link "Approve" at bounding box center [135, 219] width 51 height 21
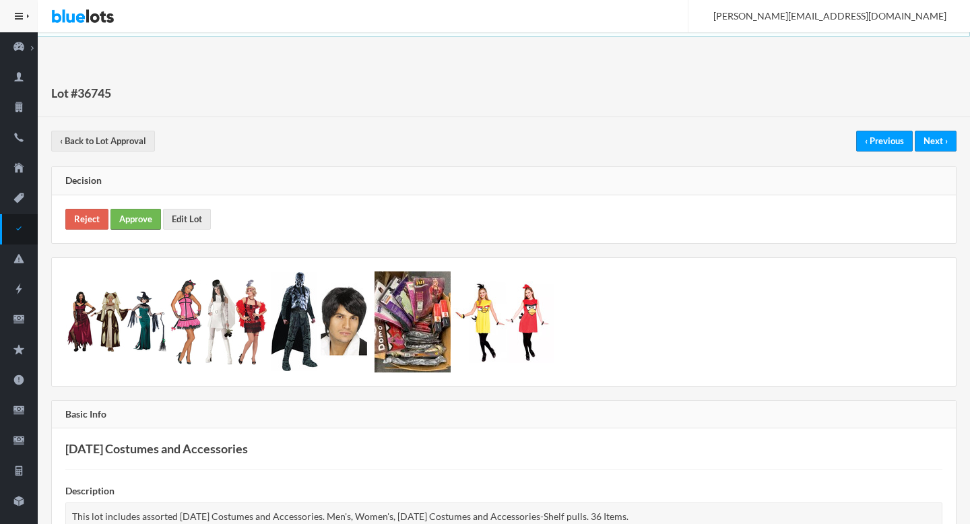
click at [145, 216] on link "Approve" at bounding box center [135, 219] width 51 height 21
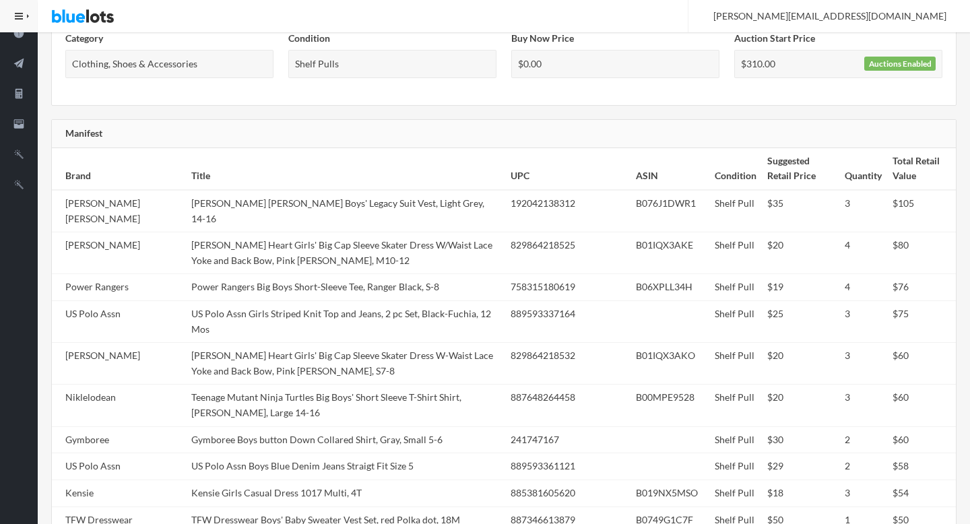
scroll to position [527, 0]
click at [351, 428] on td "Gymboree Boys button Down Collared Shirt, Gray, Small 5-6" at bounding box center [345, 441] width 319 height 27
copy td "Gymboree"
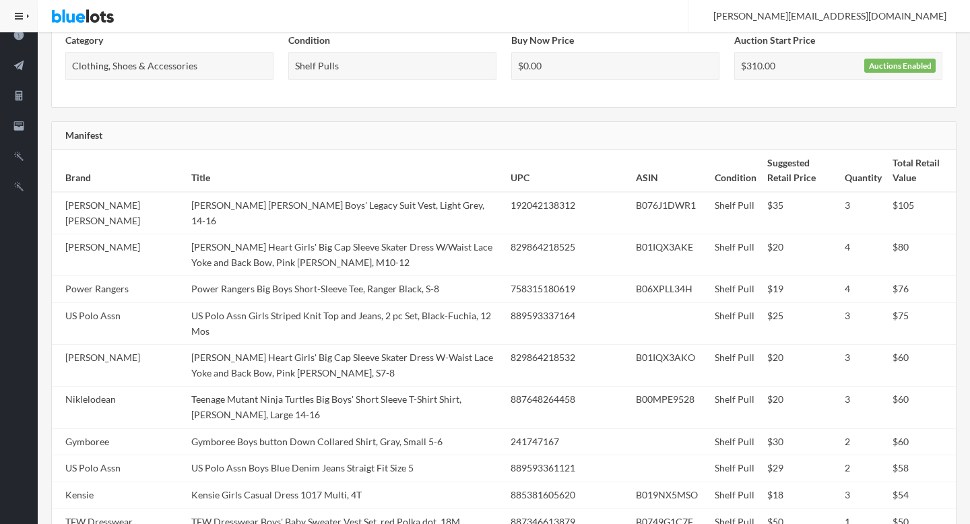
click at [351, 428] on td "Gymboree Boys button Down Collared Shirt, Gray, Small 5-6" at bounding box center [345, 441] width 319 height 27
copy tr "Gymboree Boys button Down Collared Shirt, Gray, Small 5-6"
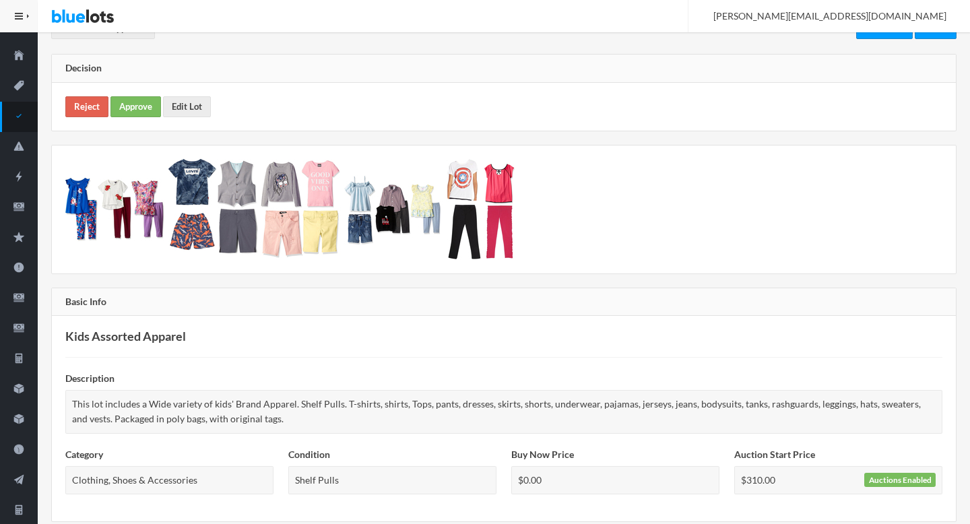
scroll to position [0, 0]
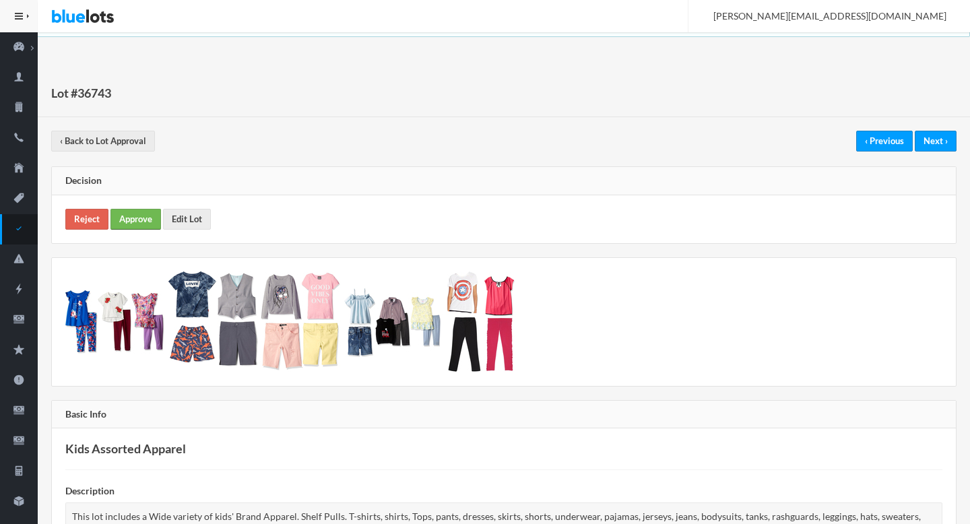
click at [137, 216] on link "Approve" at bounding box center [135, 219] width 51 height 21
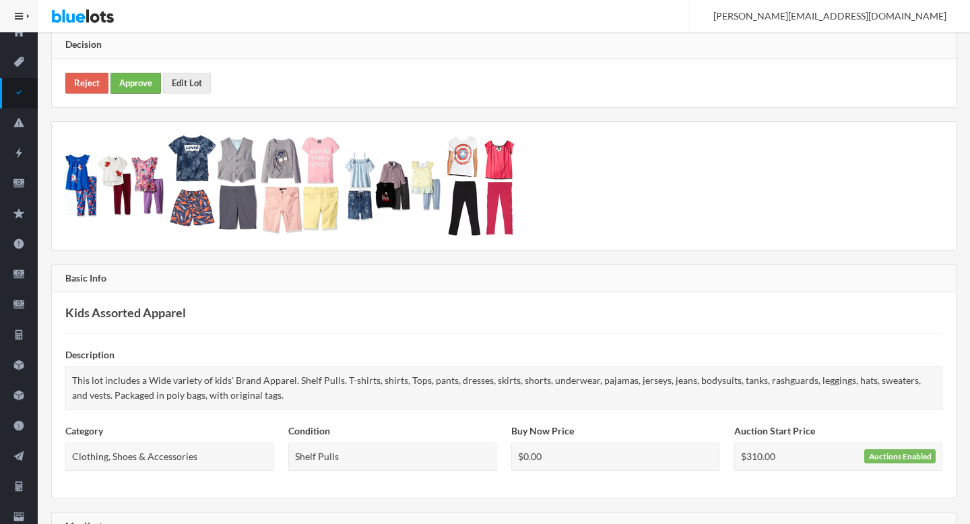
scroll to position [191, 0]
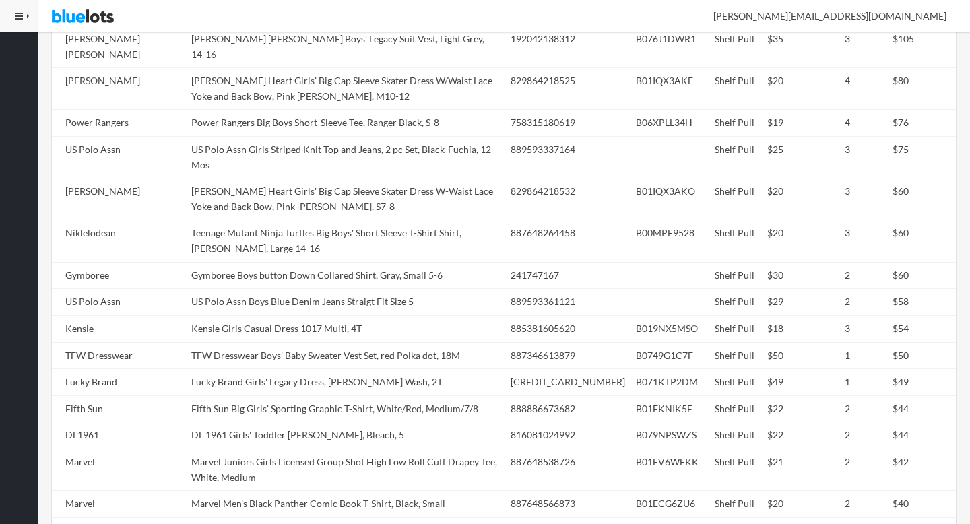
scroll to position [957, 0]
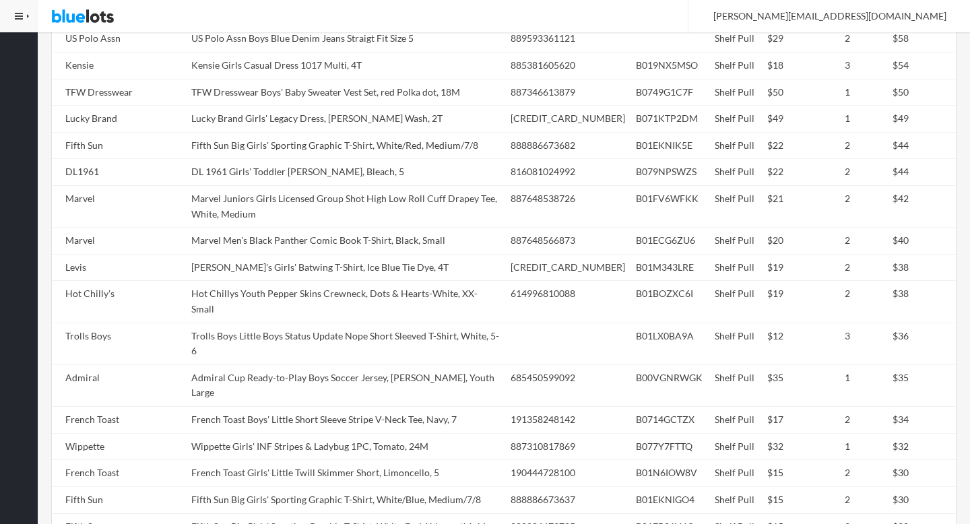
click at [304, 185] on td "Marvel Juniors Girls Licensed Group Shot High Low Roll Cuff Drapey Tee, White, …" at bounding box center [345, 206] width 319 height 42
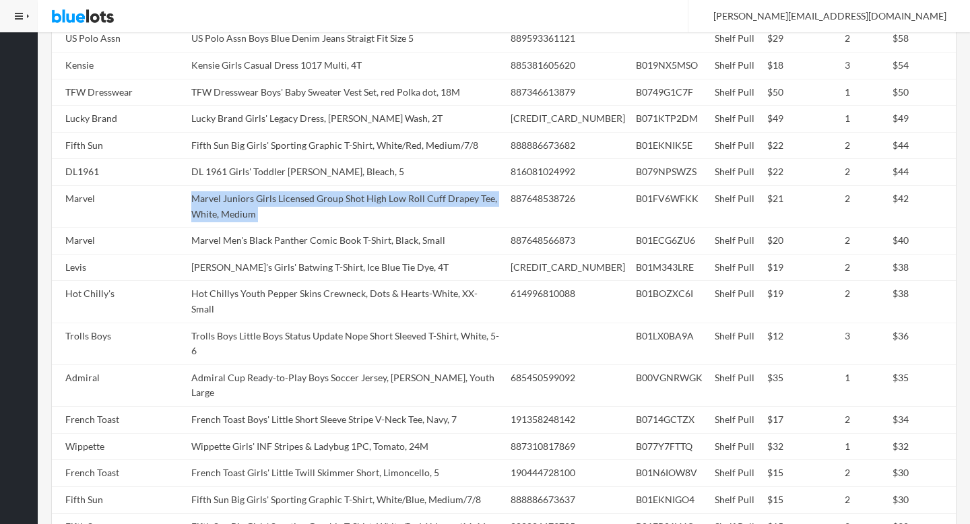
click at [304, 185] on td "Marvel Juniors Girls Licensed Group Shot High Low Roll Cuff Drapey Tee, White, …" at bounding box center [345, 206] width 319 height 42
copy tr "Marvel Juniors Girls Licensed Group Shot High Low Roll Cuff Drapey Tee, White, …"
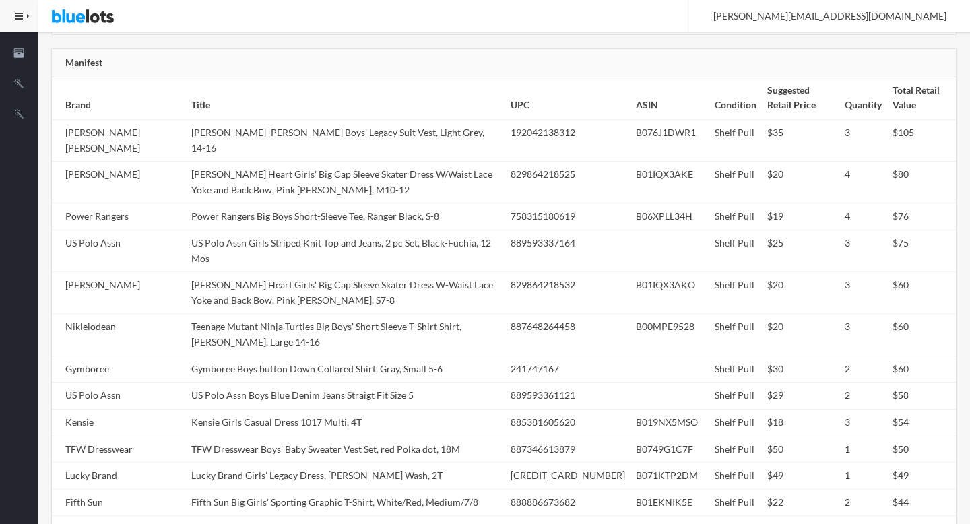
scroll to position [0, 0]
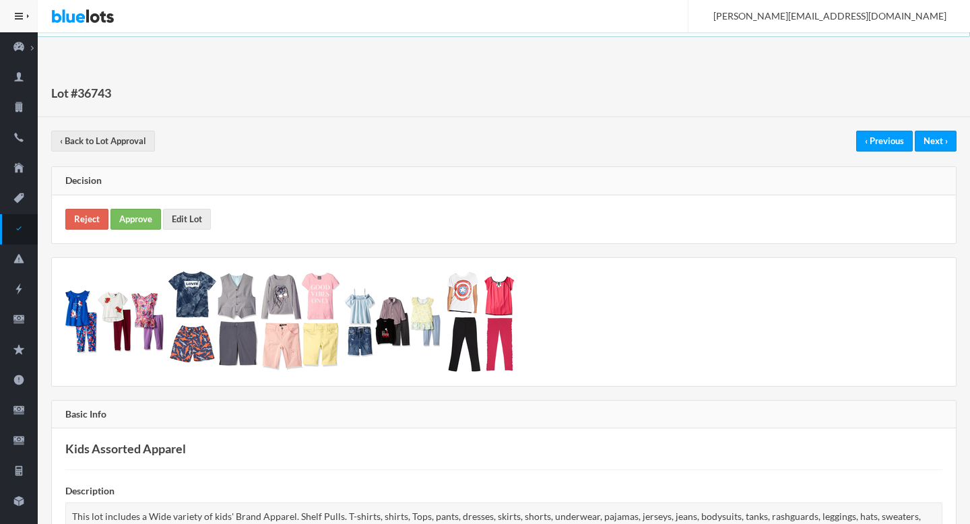
click at [138, 206] on div "Reject Approve Edit Lot" at bounding box center [504, 219] width 904 height 48
click at [138, 209] on link "Approve" at bounding box center [135, 219] width 51 height 21
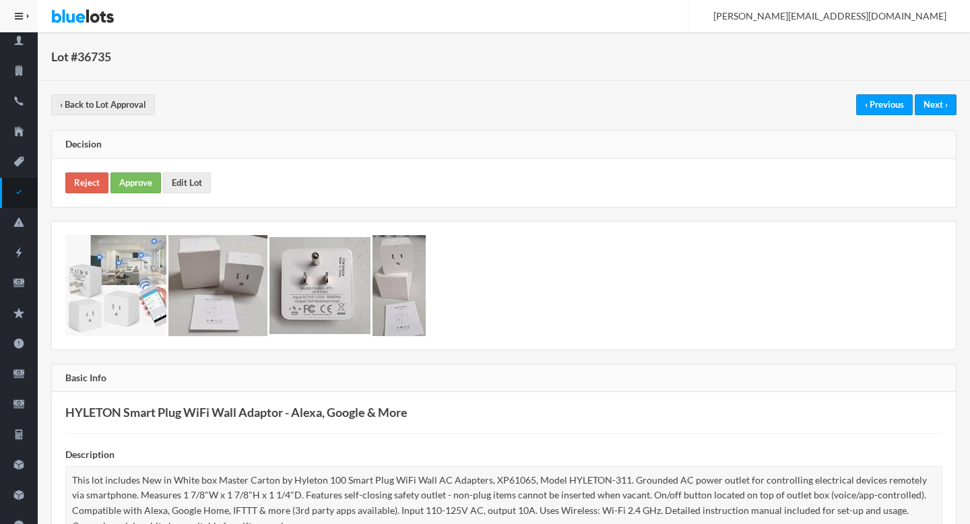
scroll to position [19, 0]
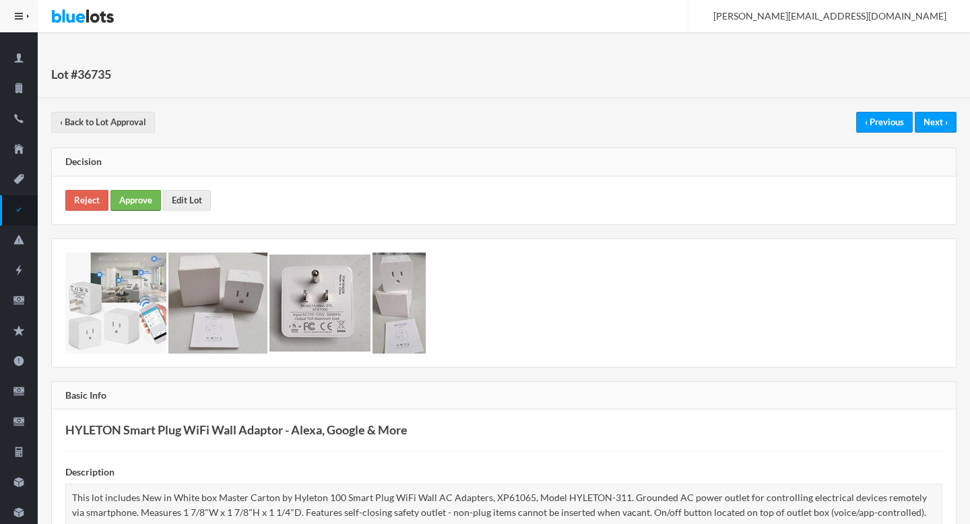
click at [141, 207] on link "Approve" at bounding box center [135, 200] width 51 height 21
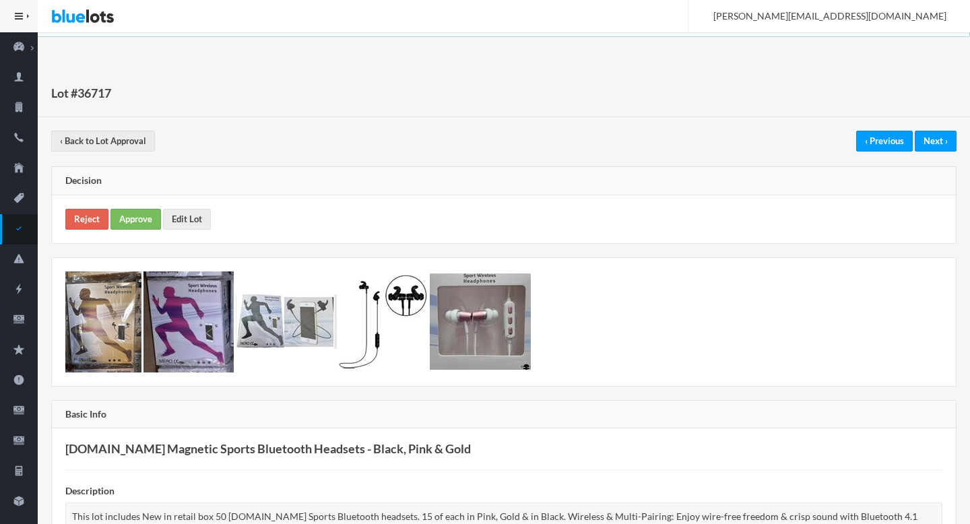
click at [105, 241] on div "Reject Approve Edit Lot" at bounding box center [504, 219] width 904 height 48
click at [141, 221] on link "Approve" at bounding box center [135, 219] width 51 height 21
click at [97, 217] on link "Reject" at bounding box center [86, 219] width 43 height 21
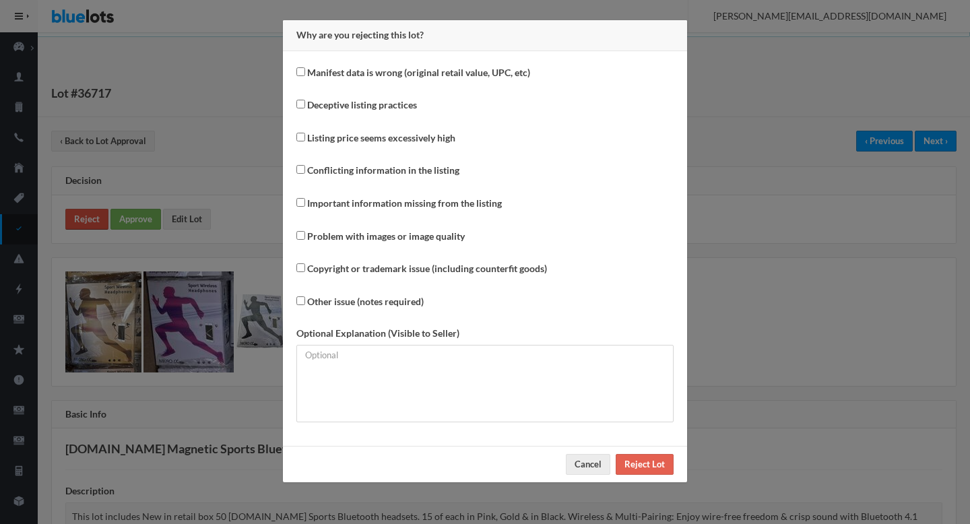
click at [97, 217] on div "Why are you rejecting this lot? Manifest data is wrong (original retail value, …" at bounding box center [485, 262] width 970 height 524
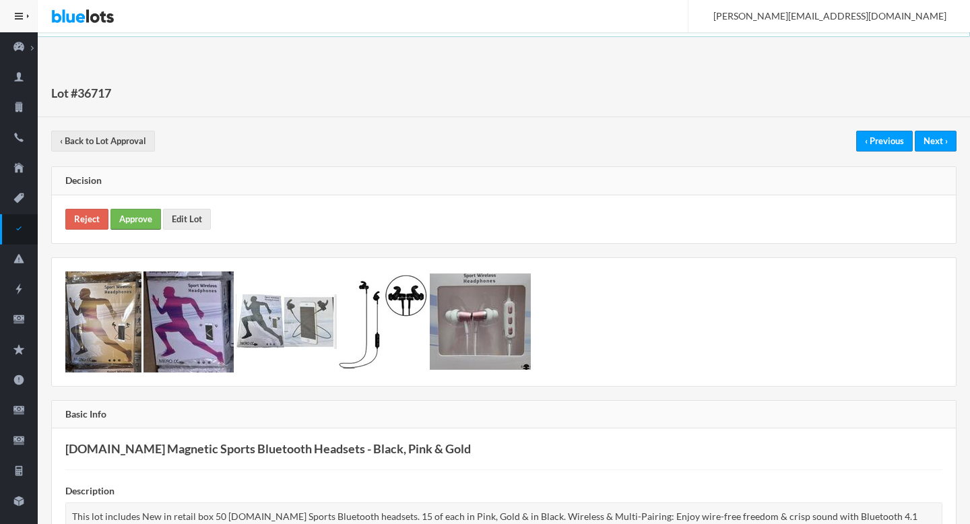
click at [135, 218] on link "Approve" at bounding box center [135, 219] width 51 height 21
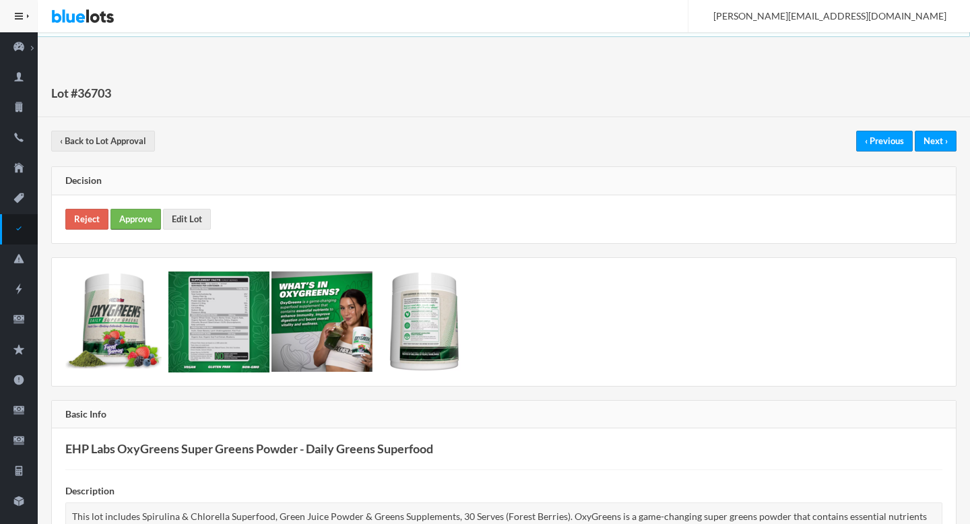
click at [146, 220] on link "Approve" at bounding box center [135, 219] width 51 height 21
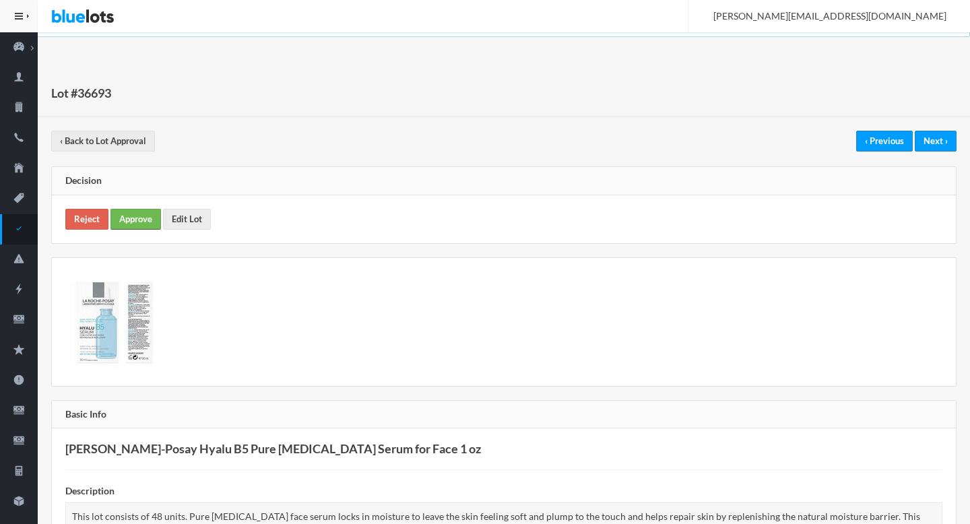
click at [143, 223] on link "Approve" at bounding box center [135, 219] width 51 height 21
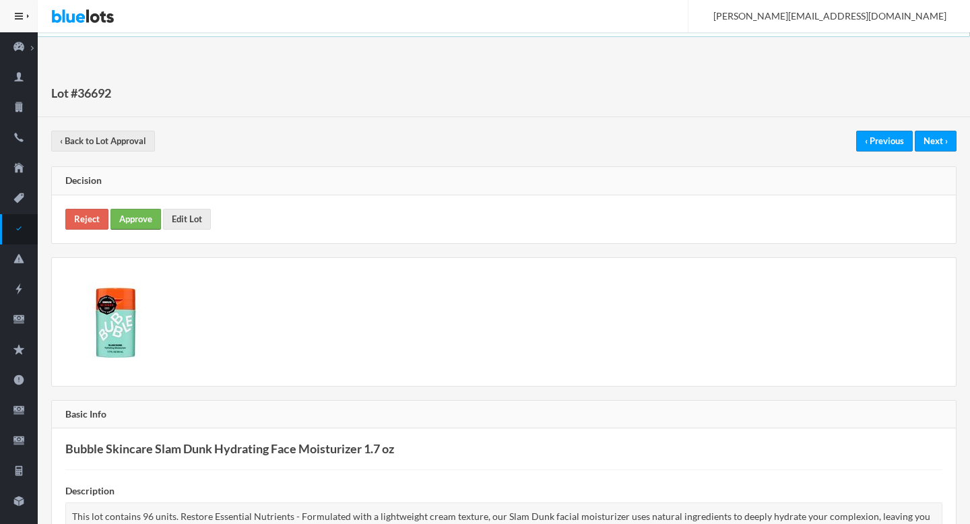
click at [142, 216] on link "Approve" at bounding box center [135, 219] width 51 height 21
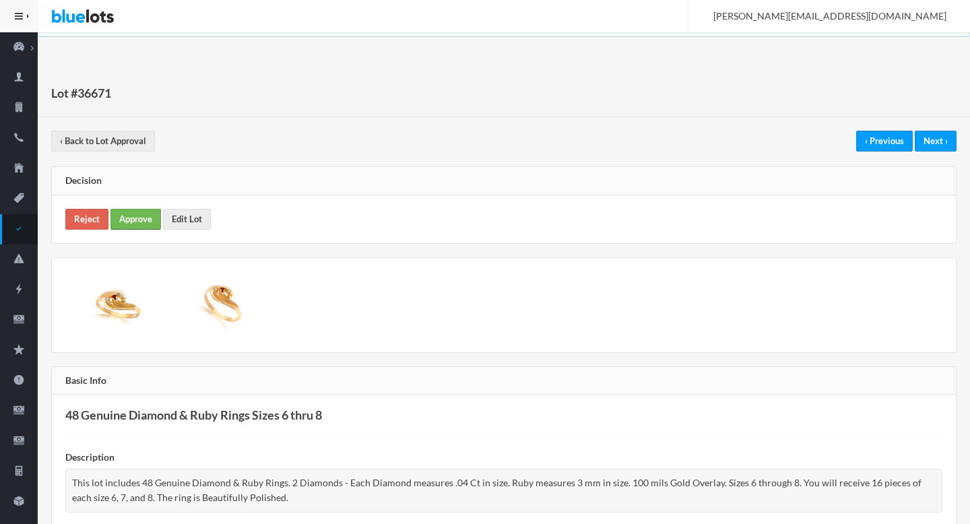
click at [140, 216] on link "Approve" at bounding box center [135, 219] width 51 height 21
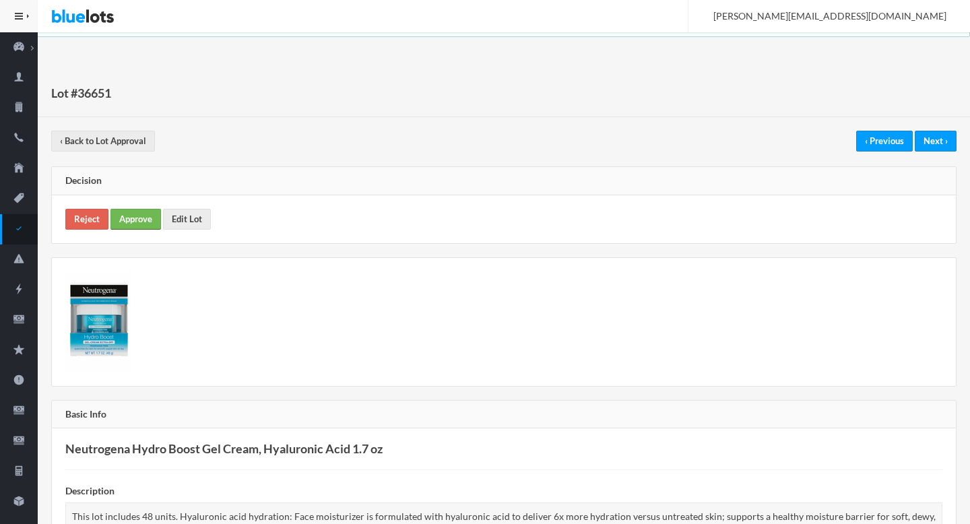
click at [142, 223] on link "Approve" at bounding box center [135, 219] width 51 height 21
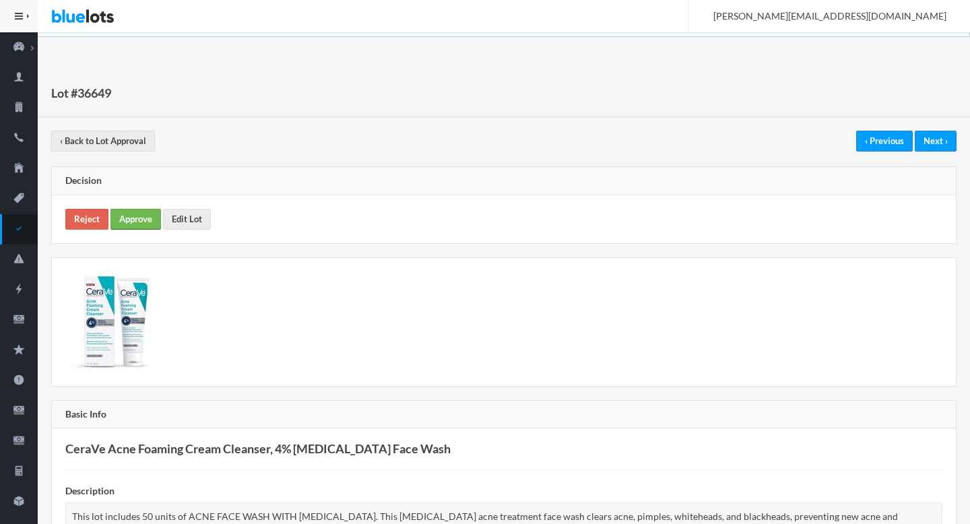
click at [139, 209] on link "Approve" at bounding box center [135, 219] width 51 height 21
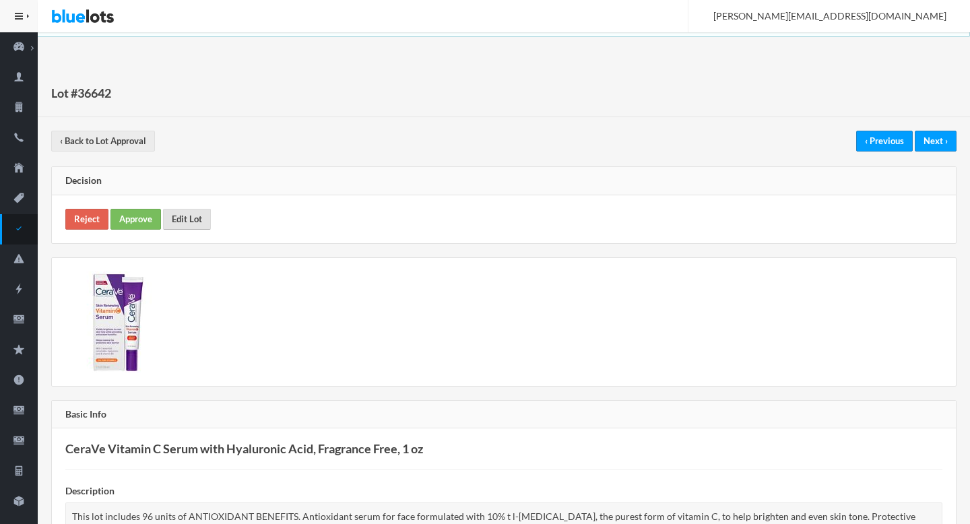
click at [190, 226] on link "Edit Lot" at bounding box center [187, 219] width 48 height 21
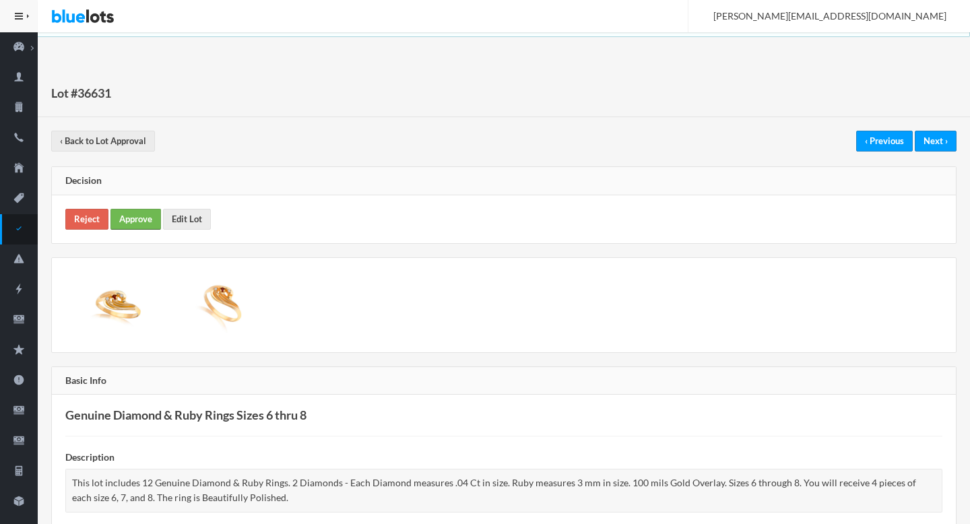
click at [142, 220] on link "Approve" at bounding box center [135, 219] width 51 height 21
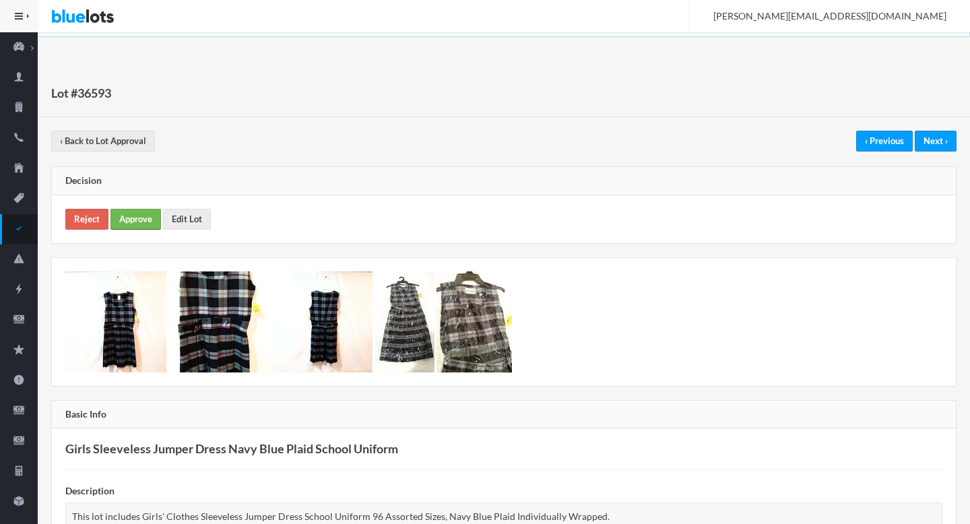
click at [130, 216] on link "Approve" at bounding box center [135, 219] width 51 height 21
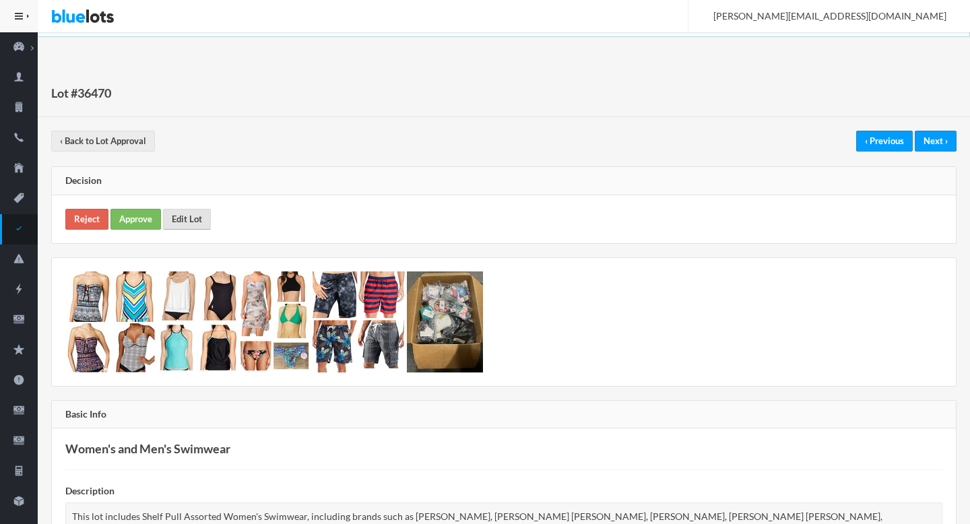
click at [188, 213] on link "Edit Lot" at bounding box center [187, 219] width 48 height 21
click at [125, 216] on link "Approve" at bounding box center [135, 219] width 51 height 21
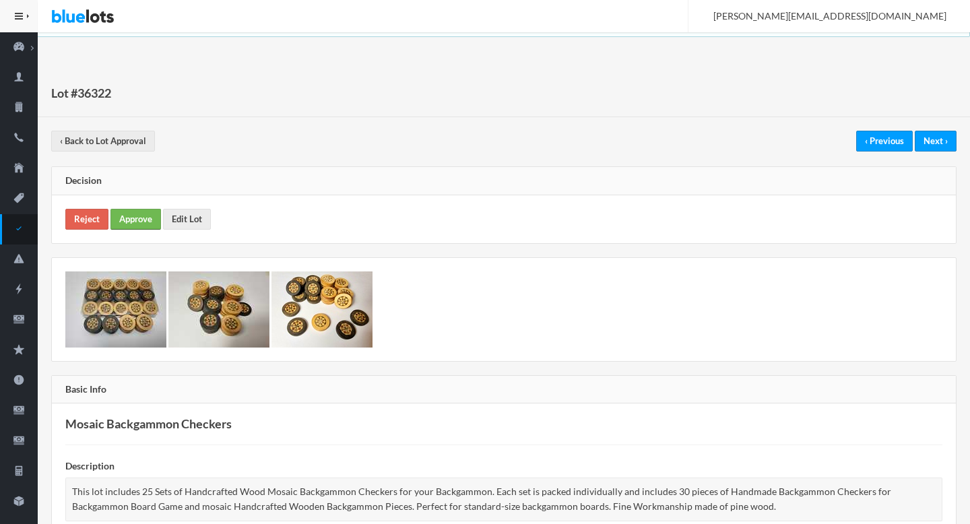
click at [134, 222] on link "Approve" at bounding box center [135, 219] width 51 height 21
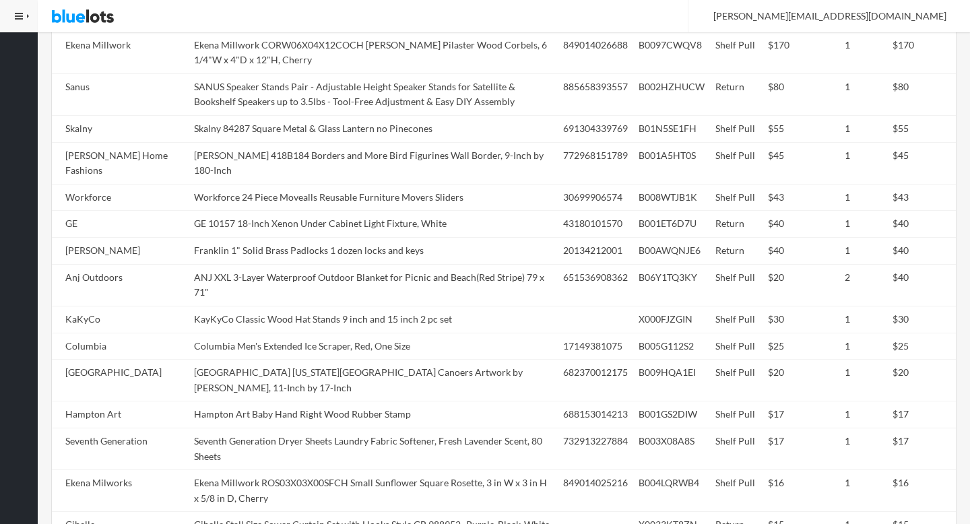
scroll to position [703, 0]
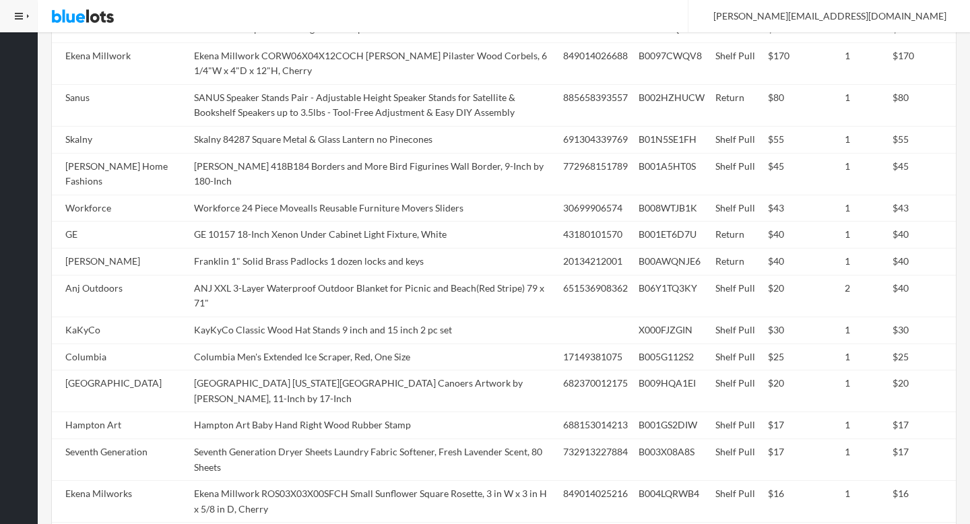
click at [288, 370] on td "Northwest Art Mall Maine Wildlife Park Lake Canoers Artwork by Paul A Lanquist,…" at bounding box center [373, 391] width 369 height 42
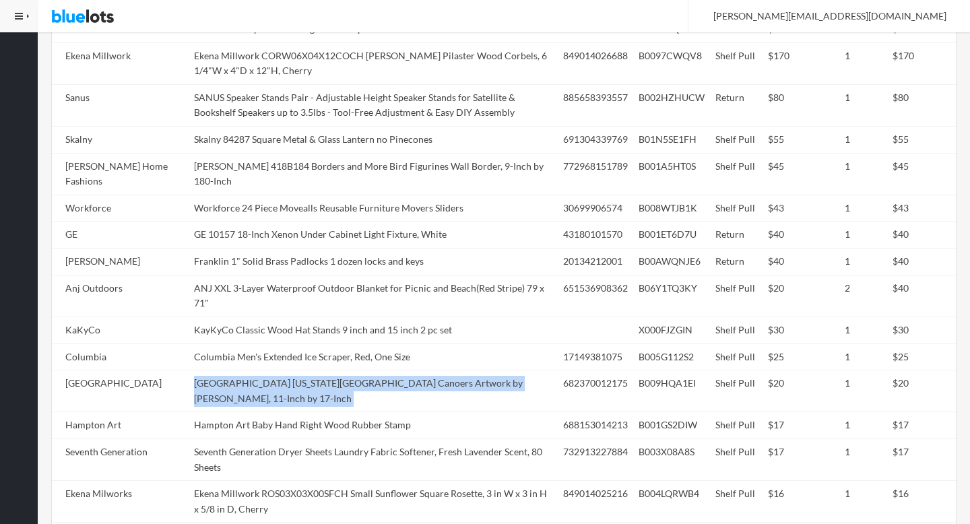
click at [288, 370] on td "Northwest Art Mall Maine Wildlife Park Lake Canoers Artwork by Paul A Lanquist,…" at bounding box center [373, 391] width 369 height 42
copy tr "Northwest Art Mall Maine Wildlife Park Lake Canoers Artwork by Paul A Lanquist,…"
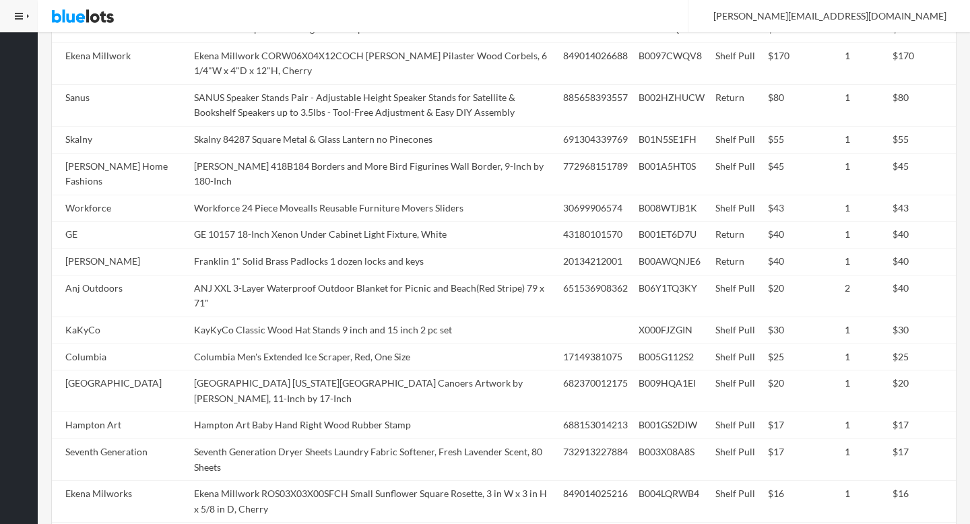
click at [288, 370] on td "Northwest Art Mall Maine Wildlife Park Lake Canoers Artwork by Paul A Lanquist,…" at bounding box center [373, 391] width 369 height 42
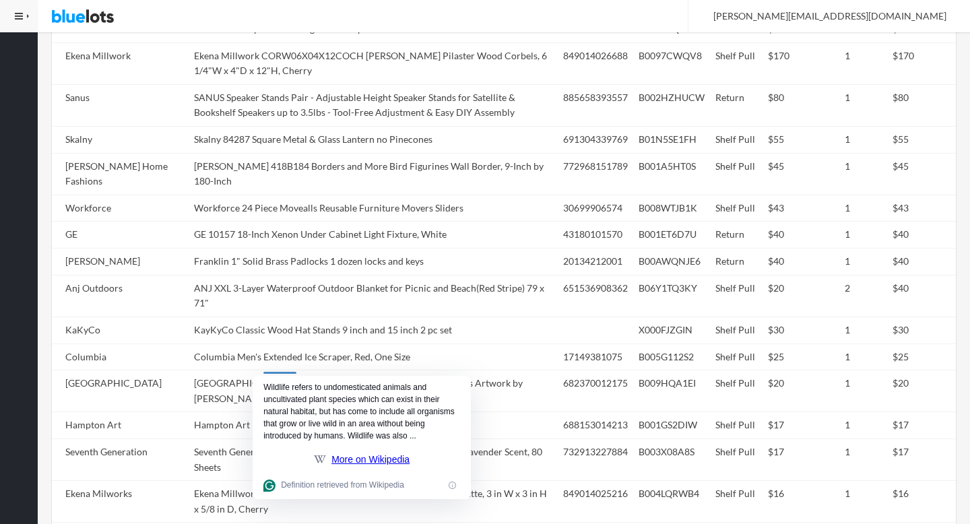
click at [288, 370] on td "Northwest Art Mall Maine Wildlife Park Lake Canoers Artwork by Paul A Lanquist,…" at bounding box center [373, 391] width 369 height 42
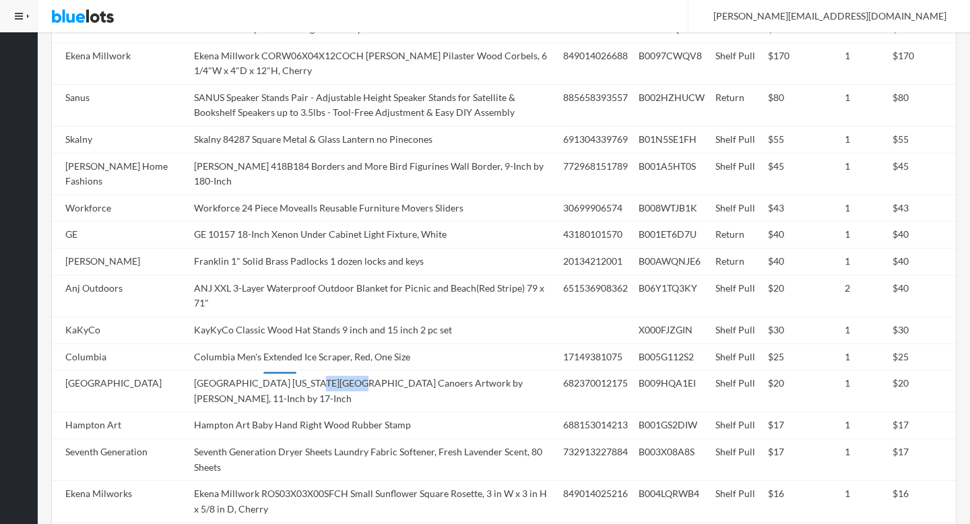
click at [288, 370] on td "Northwest Art Mall Maine Wildlife Park Lake Canoers Artwork by Paul A Lanquist,…" at bounding box center [373, 391] width 369 height 42
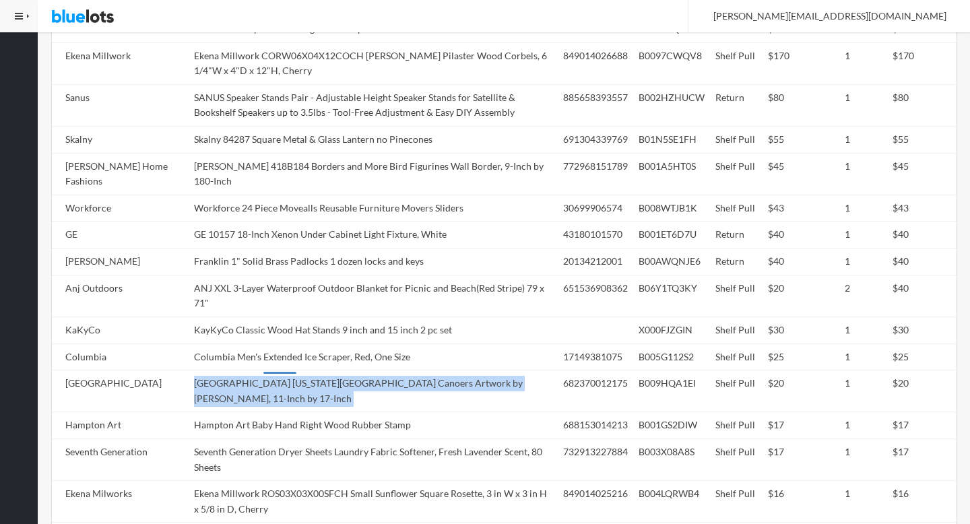
click at [288, 370] on td "Northwest Art Mall Maine Wildlife Park Lake Canoers Artwork by Paul A Lanquist,…" at bounding box center [373, 391] width 369 height 42
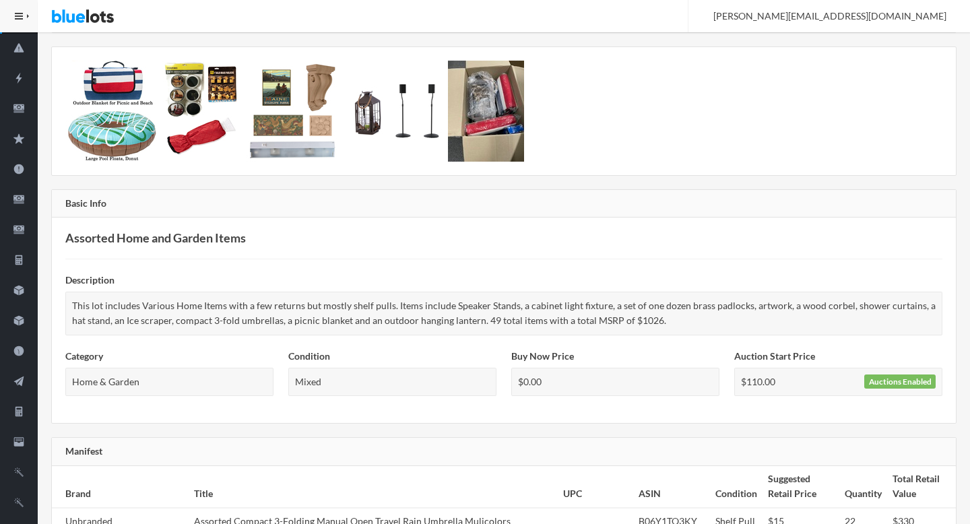
scroll to position [0, 0]
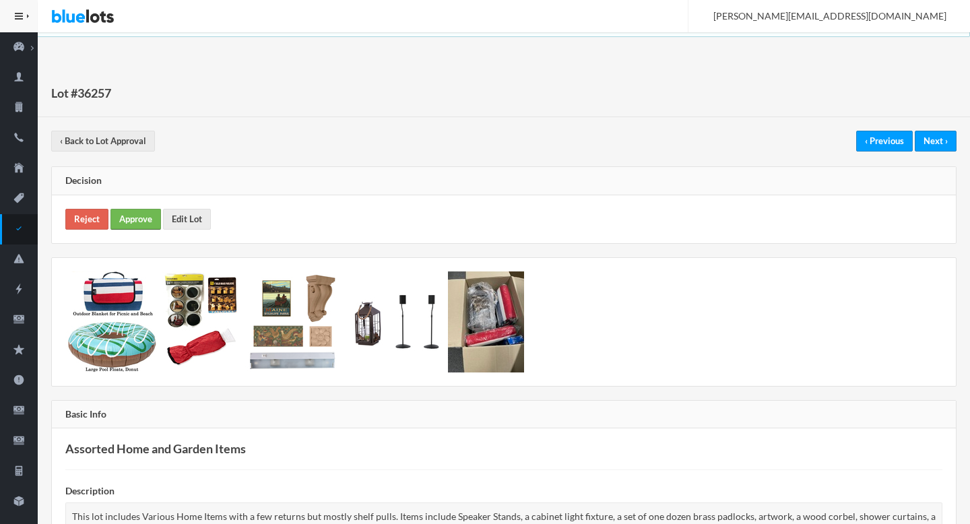
click at [143, 224] on link "Approve" at bounding box center [135, 219] width 51 height 21
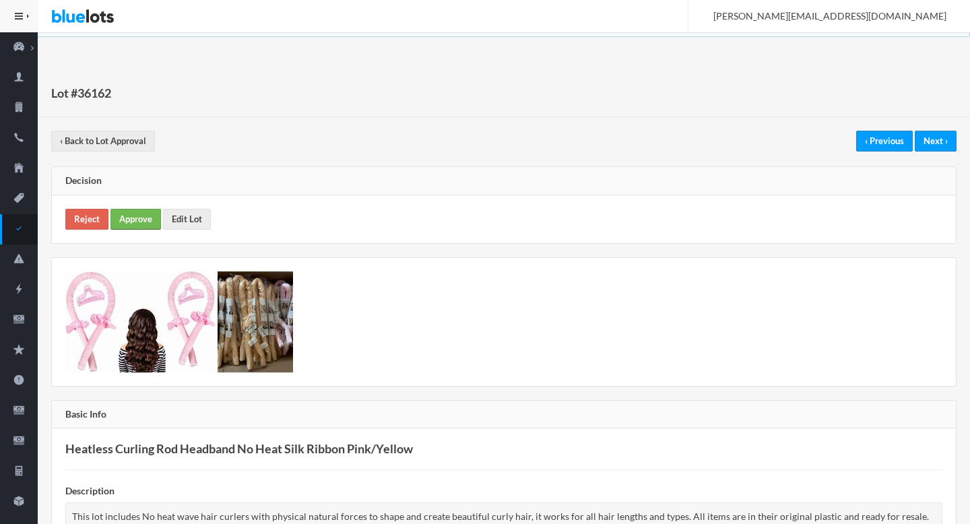
click at [131, 218] on link "Approve" at bounding box center [135, 219] width 51 height 21
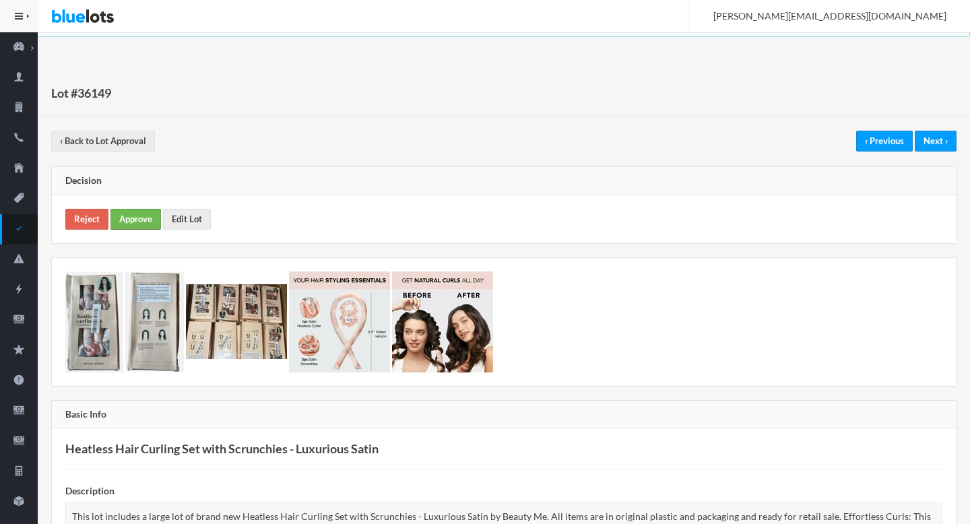
click at [141, 218] on link "Approve" at bounding box center [135, 219] width 51 height 21
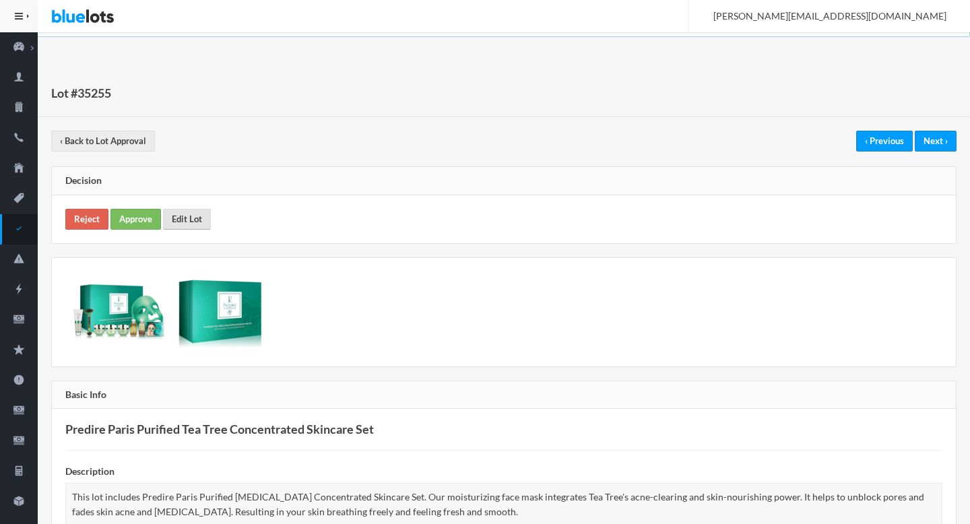
click at [196, 209] on link "Edit Lot" at bounding box center [187, 219] width 48 height 21
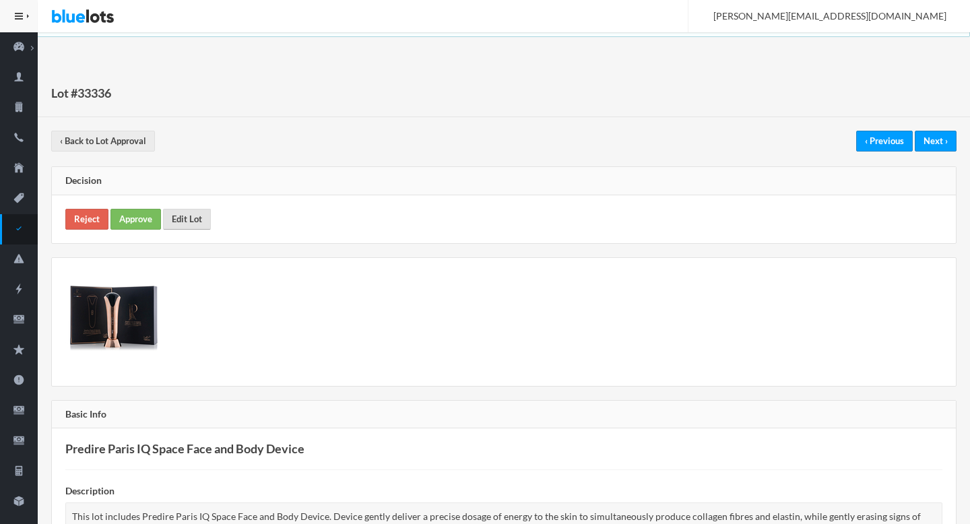
click at [172, 224] on link "Edit Lot" at bounding box center [187, 219] width 48 height 21
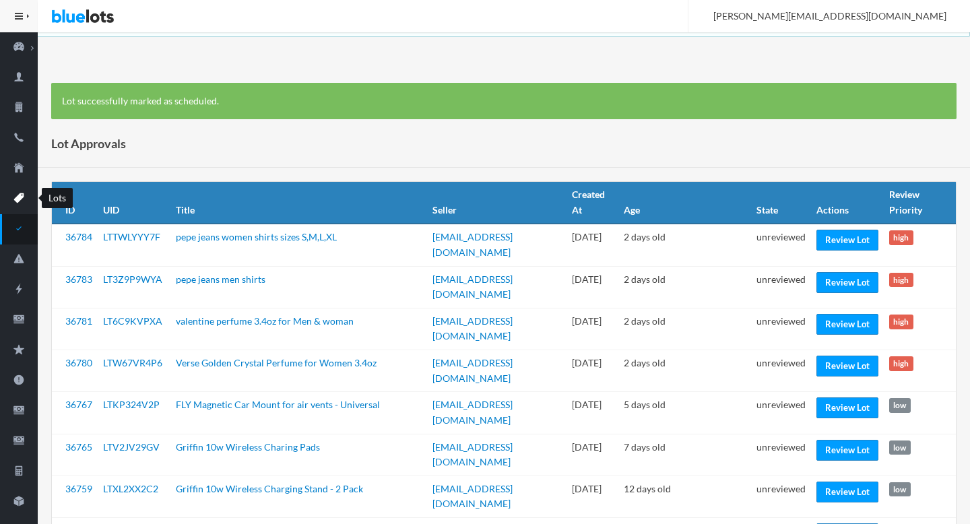
click at [27, 197] on icon "pricetag" at bounding box center [19, 198] width 38 height 12
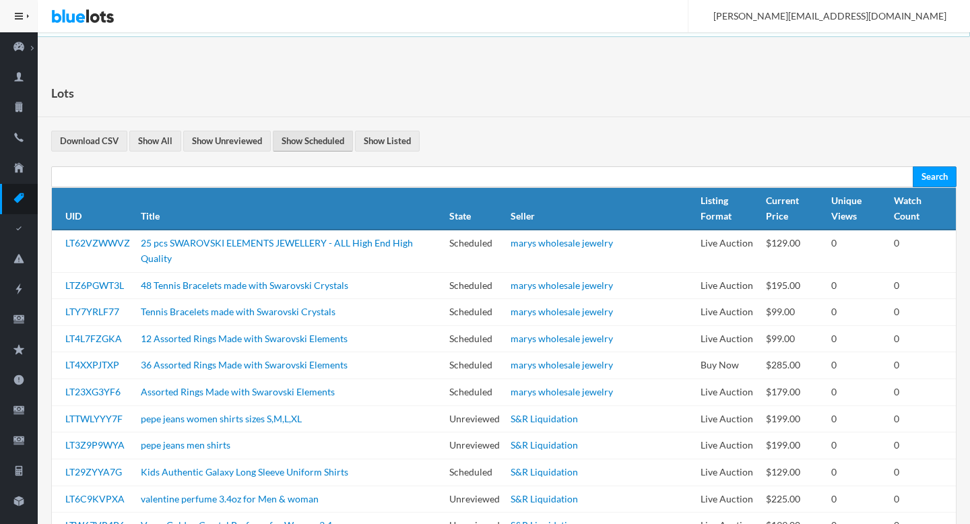
click at [290, 137] on link "Show Scheduled" at bounding box center [313, 141] width 80 height 21
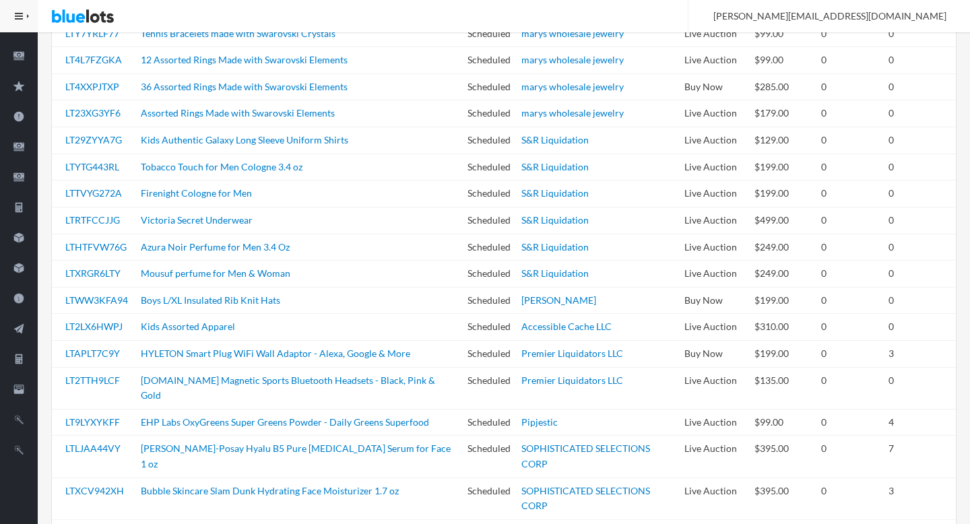
scroll to position [305, 0]
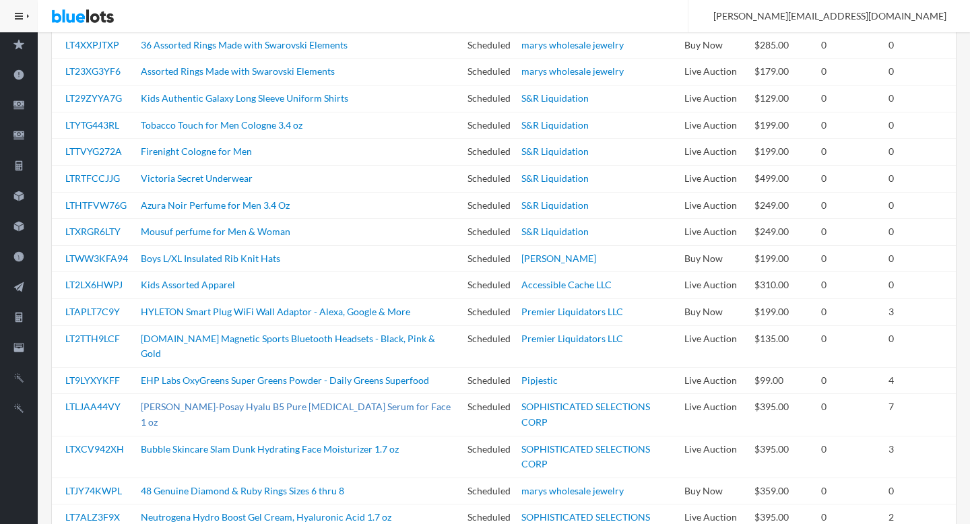
click at [277, 401] on link "[PERSON_NAME]-Posay Hyalu B5 Pure [MEDICAL_DATA] Serum for Face 1 oz" at bounding box center [296, 414] width 310 height 27
click at [276, 443] on link "Bubble Skincare Slam Dunk Hydrating Face Moisturizer 1.7 oz" at bounding box center [270, 448] width 258 height 11
click at [266, 511] on link "Neutrogena Hydro Boost Gel Cream, Hyaluronic Acid 1.7 oz" at bounding box center [266, 516] width 251 height 11
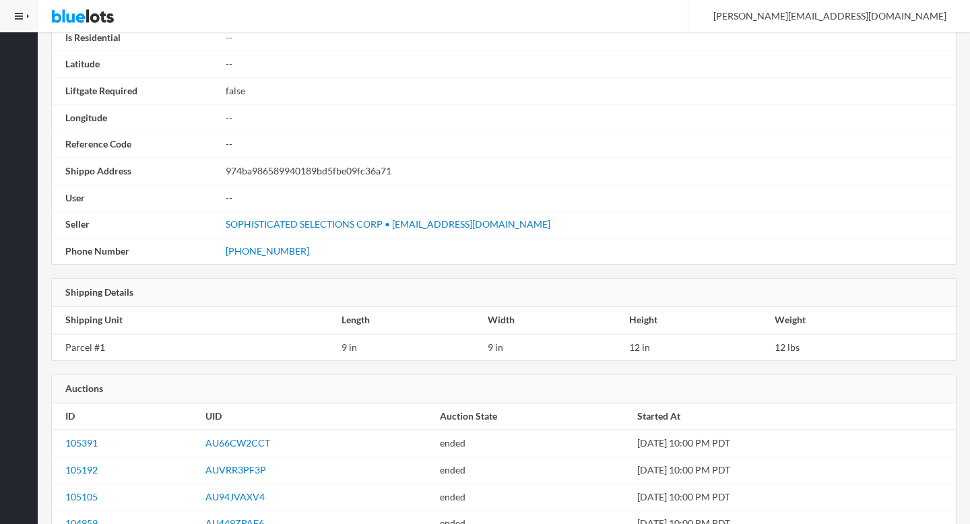
scroll to position [2049, 0]
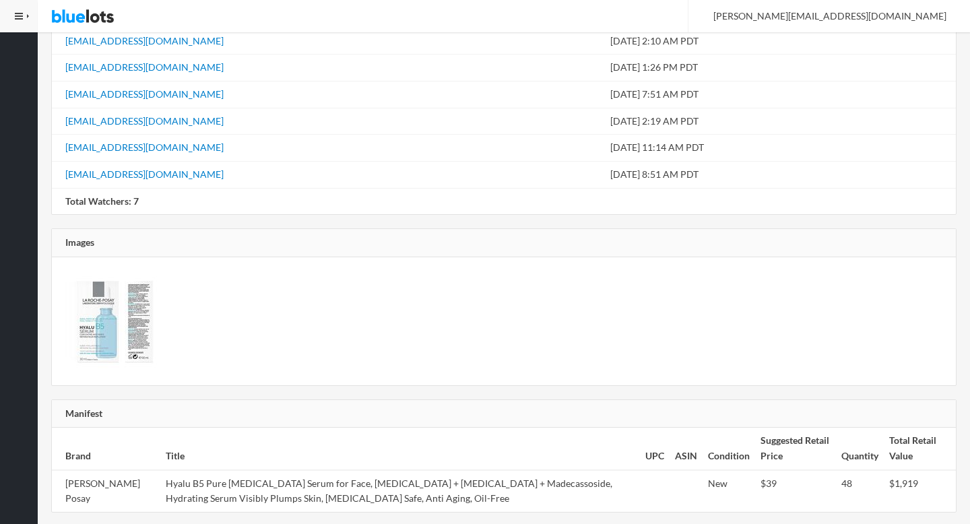
click at [99, 308] on img at bounding box center [115, 321] width 101 height 101
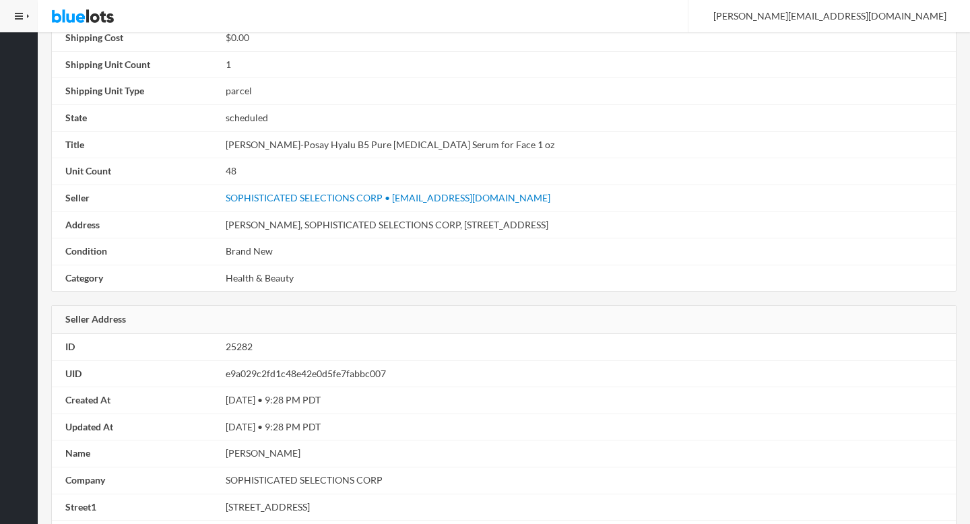
scroll to position [0, 0]
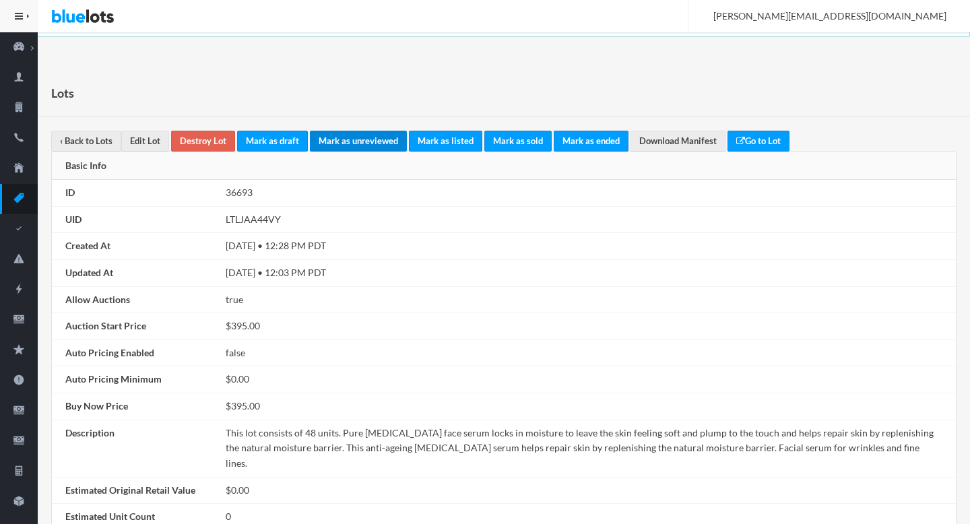
click at [367, 141] on link "Mark as unreviewed" at bounding box center [358, 141] width 97 height 21
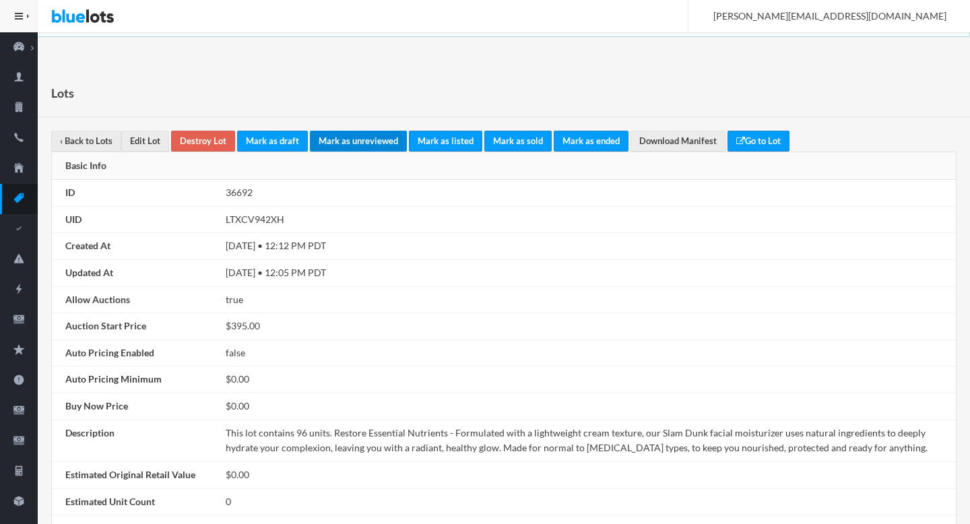
click at [369, 149] on link "Mark as unreviewed" at bounding box center [358, 141] width 97 height 21
click at [338, 143] on link "Mark as unreviewed" at bounding box center [358, 141] width 97 height 21
click at [331, 147] on link "Mark as unreviewed" at bounding box center [358, 141] width 97 height 21
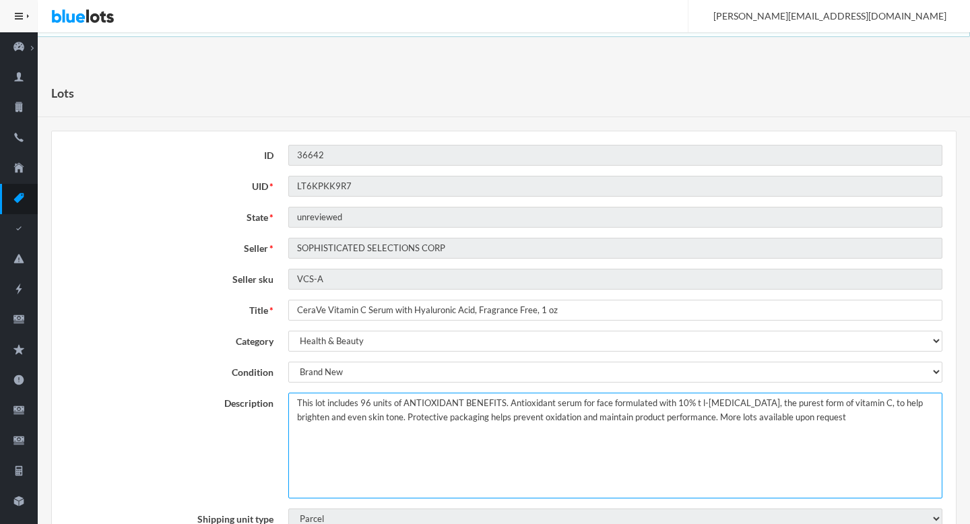
click at [691, 422] on textarea "This lot includes 96 units of ANTIOXIDANT BENEFITS. Antioxidant serum for face …" at bounding box center [615, 446] width 654 height 106
drag, startPoint x: 0, startPoint y: 0, endPoint x: 816, endPoint y: 434, distance: 924.2
click at [816, 434] on textarea "This lot includes 96 units of ANTIOXIDANT BENEFITS. Antioxidant serum for face …" at bounding box center [615, 446] width 654 height 106
type textarea "This lot includes 96 units of ANTIOXIDANT BENEFITS. Antioxidant serum for face …"
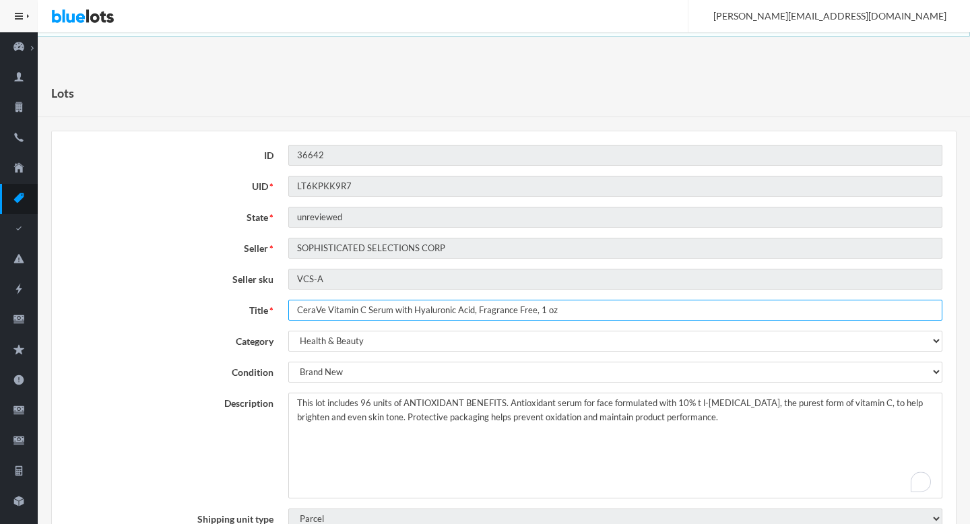
click at [480, 316] on input "CeraVe Vitamin C Serum with Hyaluronic Acid, Fragrance Free, 1 oz" at bounding box center [615, 310] width 654 height 21
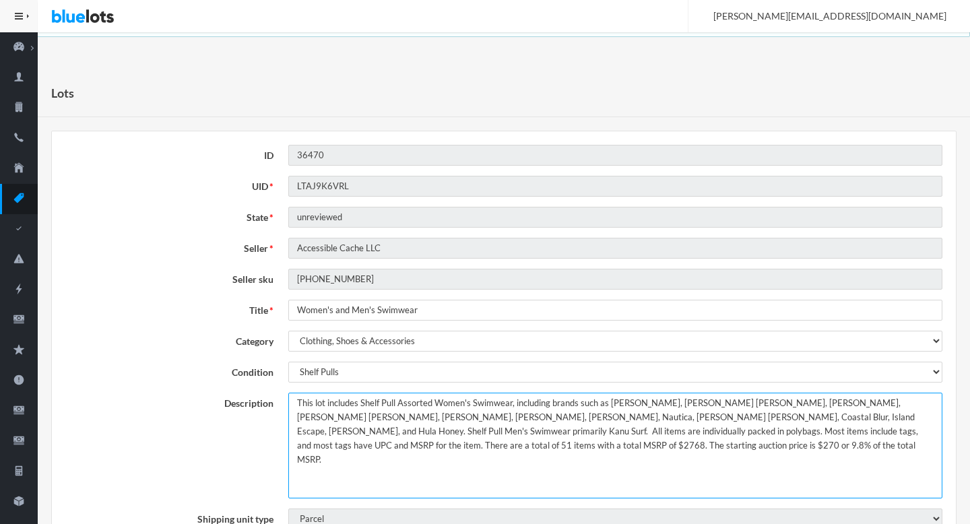
click at [874, 434] on textarea "This lot includes Shelf Pull Assorted Women's Swimwear, including brands such a…" at bounding box center [615, 446] width 654 height 106
drag, startPoint x: 874, startPoint y: 434, endPoint x: 874, endPoint y: 476, distance: 41.1
click at [874, 476] on textarea "This lot includes Shelf Pull Assorted Women's Swimwear, including brands such a…" at bounding box center [615, 446] width 654 height 106
type textarea "This lot includes Shelf Pull Assorted Women's Swimwear, including brands such a…"
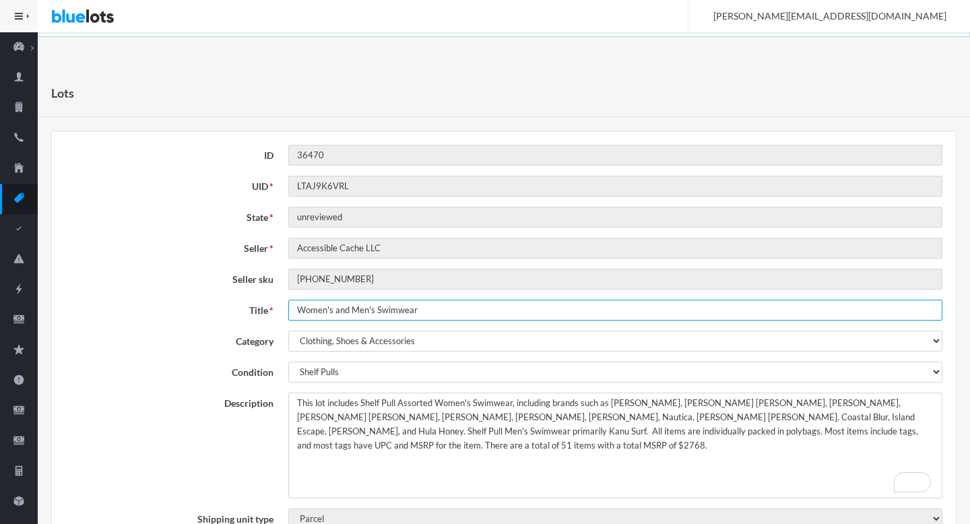
click at [462, 312] on input "Women's and Men's Swimwear" at bounding box center [615, 310] width 654 height 21
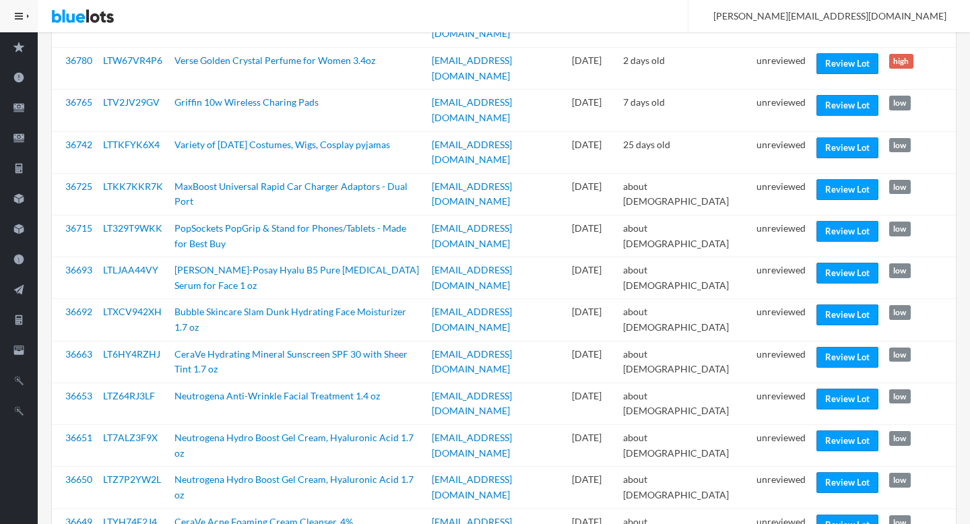
scroll to position [319, 0]
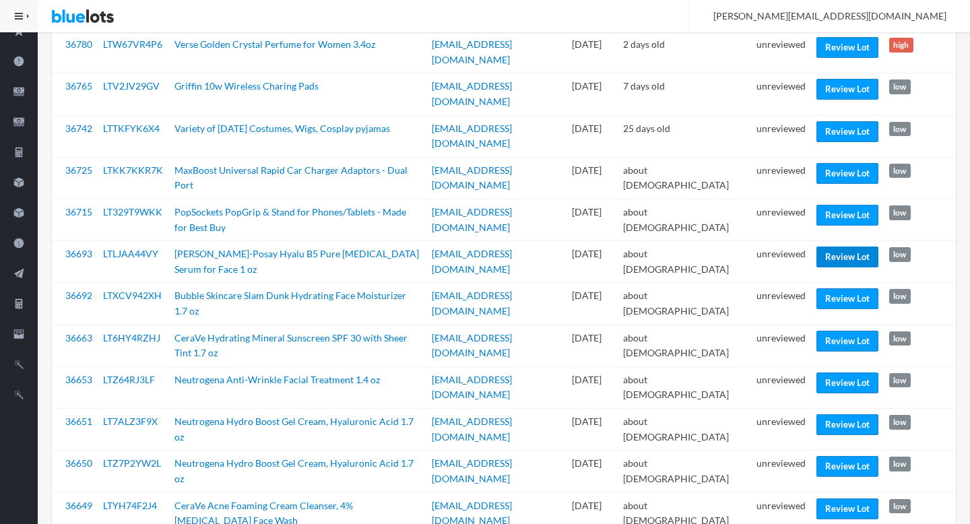
click at [851, 247] on link "Review Lot" at bounding box center [847, 257] width 62 height 21
click at [834, 331] on link "Review Lot" at bounding box center [847, 341] width 62 height 21
click at [842, 247] on link "Review Lot" at bounding box center [847, 257] width 62 height 21
click at [843, 288] on link "Review Lot" at bounding box center [847, 298] width 62 height 21
click at [846, 331] on link "Review Lot" at bounding box center [847, 341] width 62 height 21
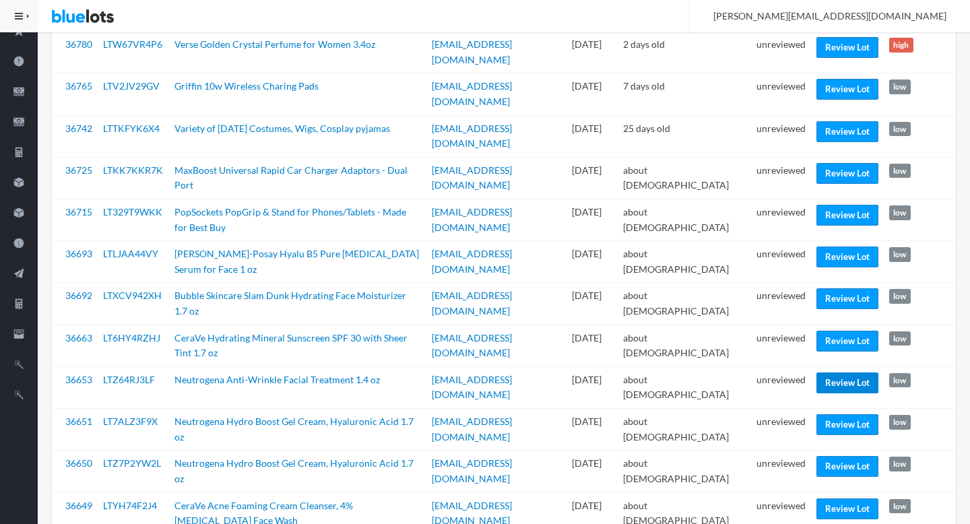
click at [845, 373] on link "Review Lot" at bounding box center [847, 383] width 62 height 21
click at [841, 414] on link "Review Lot" at bounding box center [847, 424] width 62 height 21
click at [840, 456] on link "Review Lot" at bounding box center [847, 466] width 62 height 21
click at [841, 498] on link "Review Lot" at bounding box center [847, 508] width 62 height 21
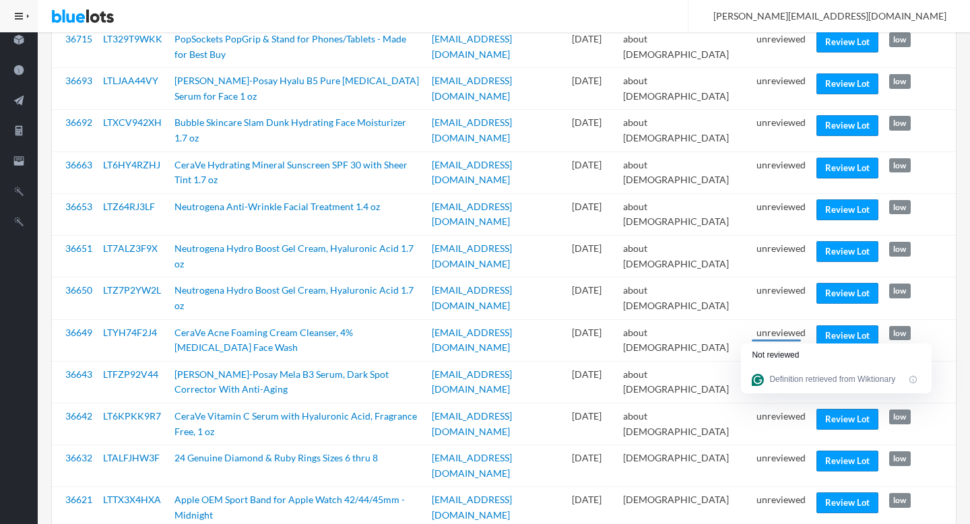
click at [751, 445] on td "unreviewed" at bounding box center [781, 466] width 60 height 42
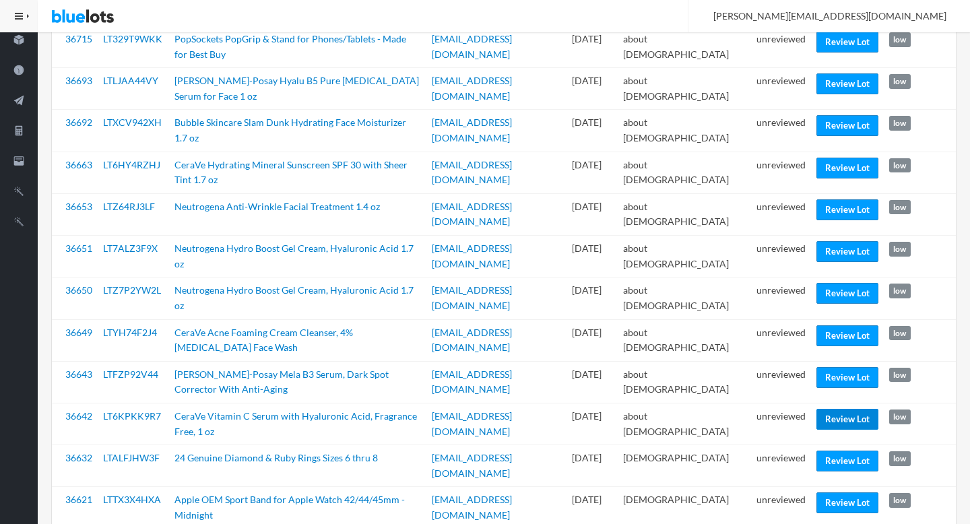
click at [834, 409] on link "Review Lot" at bounding box center [847, 419] width 62 height 21
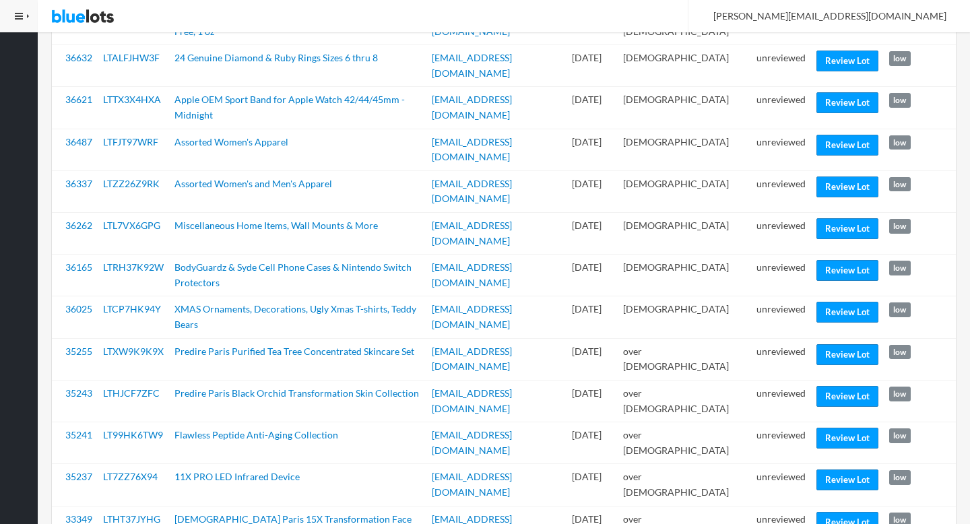
scroll to position [893, 0]
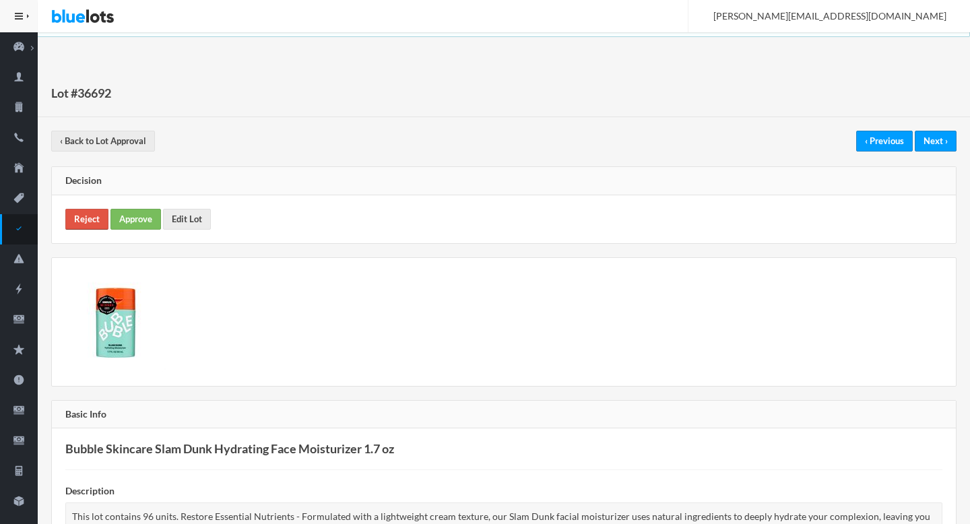
click at [94, 222] on link "Reject" at bounding box center [86, 219] width 43 height 21
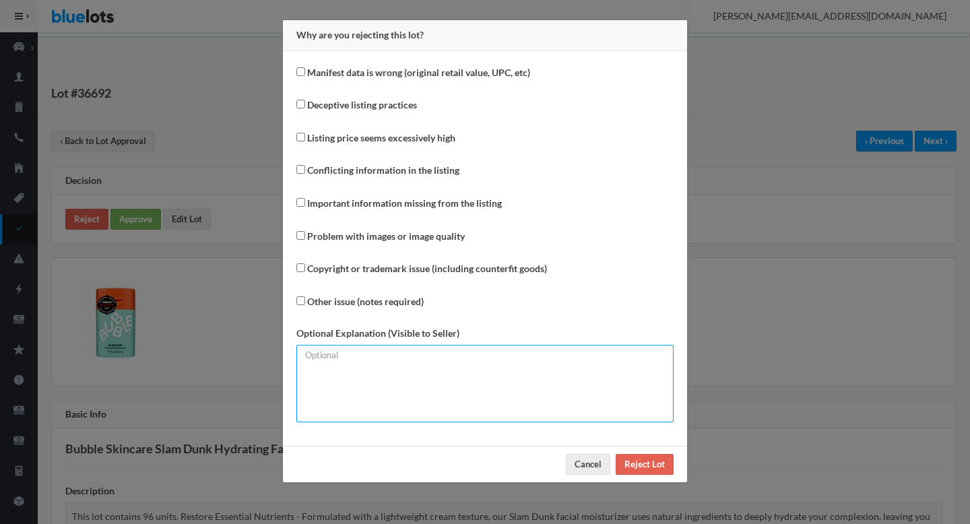
click at [491, 389] on textarea at bounding box center [484, 383] width 377 height 77
paste textarea "Please mention the expiry date."
type textarea "Please mention the expiry date."
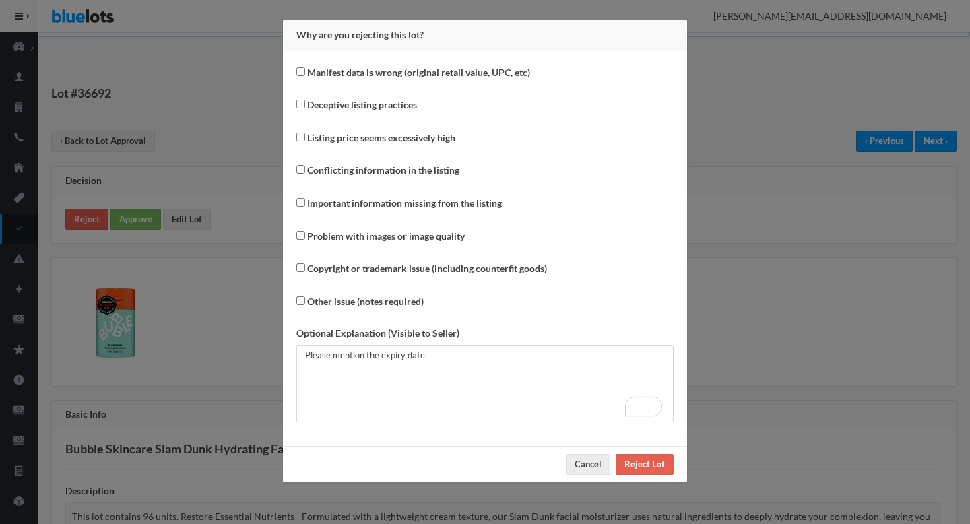
click at [346, 205] on label "Important information missing from the listing" at bounding box center [404, 203] width 195 height 15
click at [305, 205] on input "Important information missing from the listing" at bounding box center [300, 202] width 9 height 9
checkbox input "true"
click at [654, 465] on input "Reject Lot" at bounding box center [645, 464] width 58 height 21
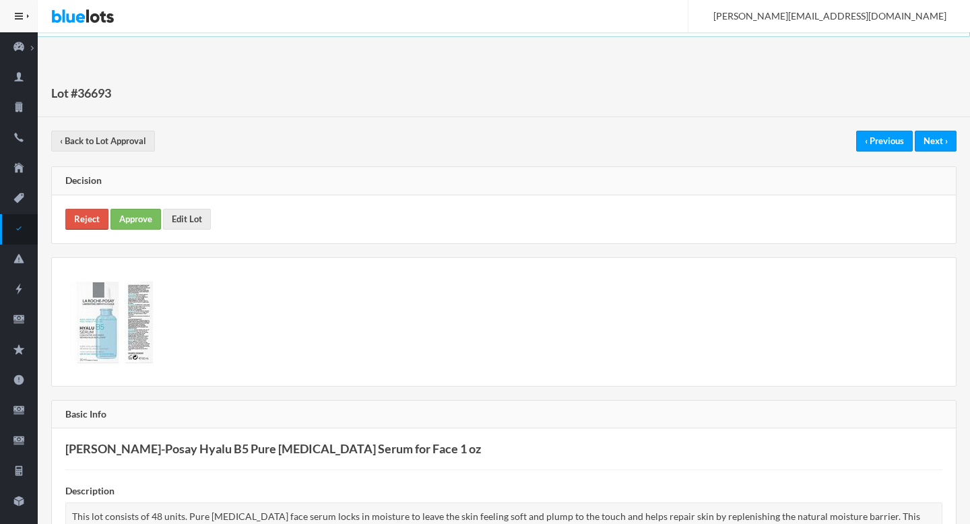
click at [74, 214] on link "Reject" at bounding box center [86, 219] width 43 height 21
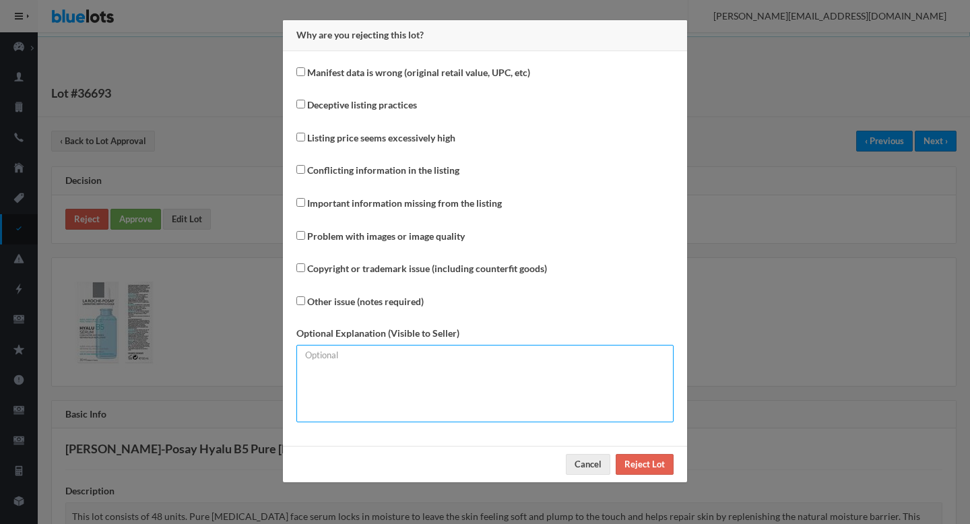
click at [466, 392] on textarea at bounding box center [484, 383] width 377 height 77
click at [483, 361] on textarea "Please mention the expiry date." at bounding box center [484, 383] width 377 height 77
type textarea "Please mention the expiry date."
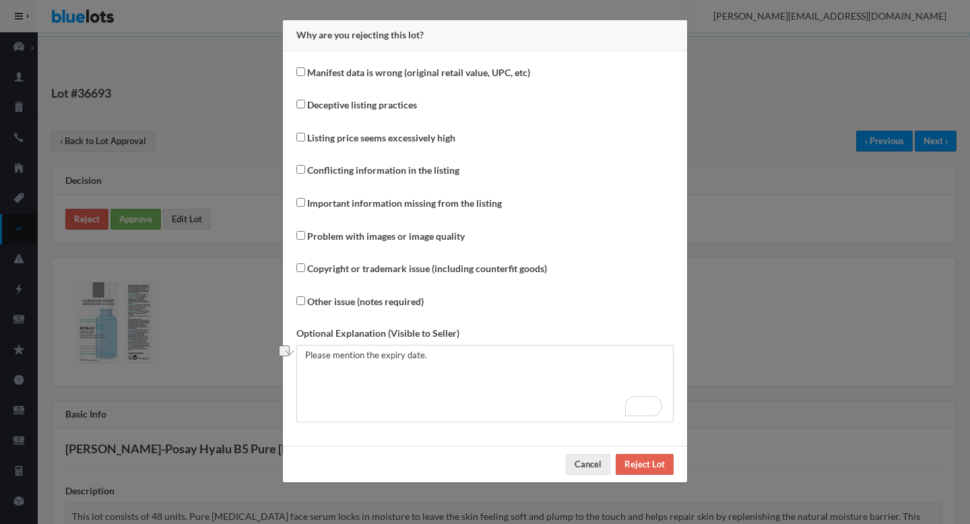
click at [397, 200] on label "Important information missing from the listing" at bounding box center [404, 203] width 195 height 15
click at [305, 200] on input "Important information missing from the listing" at bounding box center [300, 202] width 9 height 9
checkbox input "true"
click at [639, 462] on input "Reject Lot" at bounding box center [645, 464] width 58 height 21
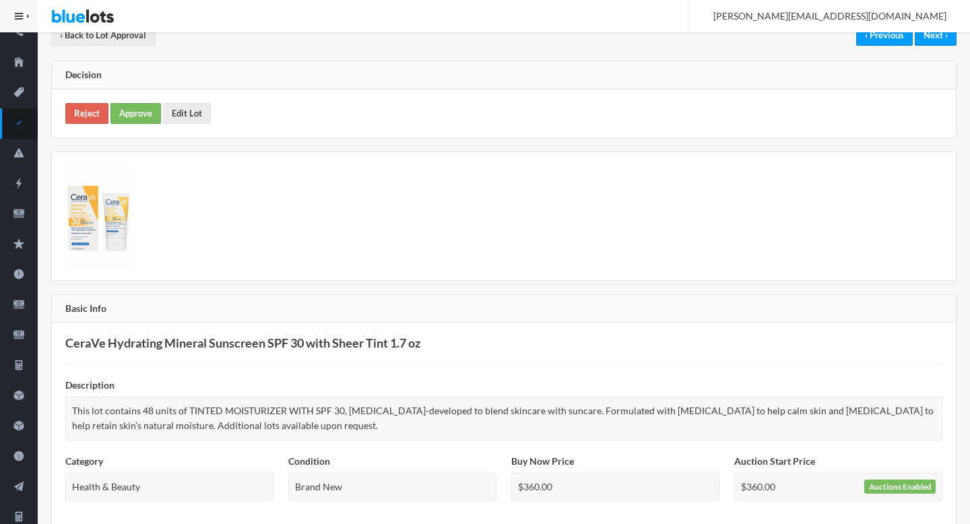
scroll to position [28, 0]
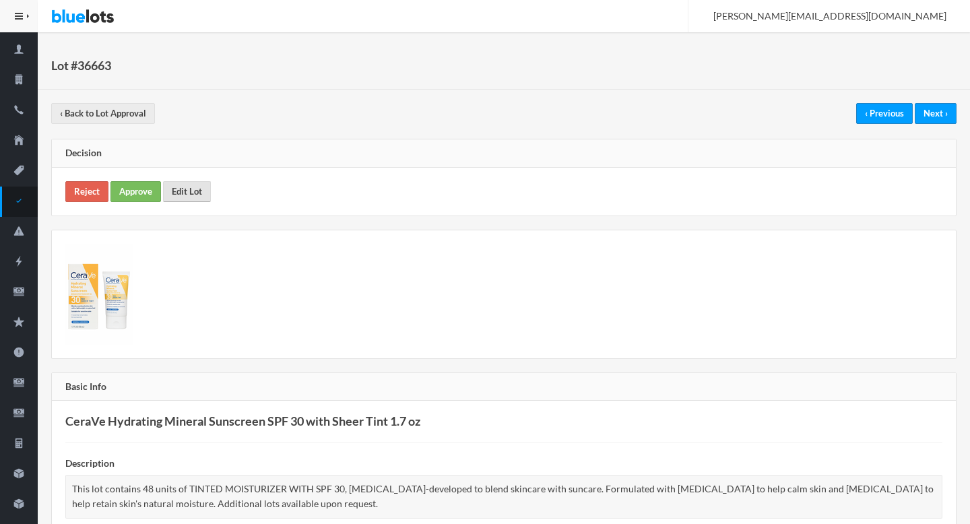
click at [196, 185] on link "Edit Lot" at bounding box center [187, 191] width 48 height 21
click at [100, 188] on link "Reject" at bounding box center [86, 191] width 43 height 21
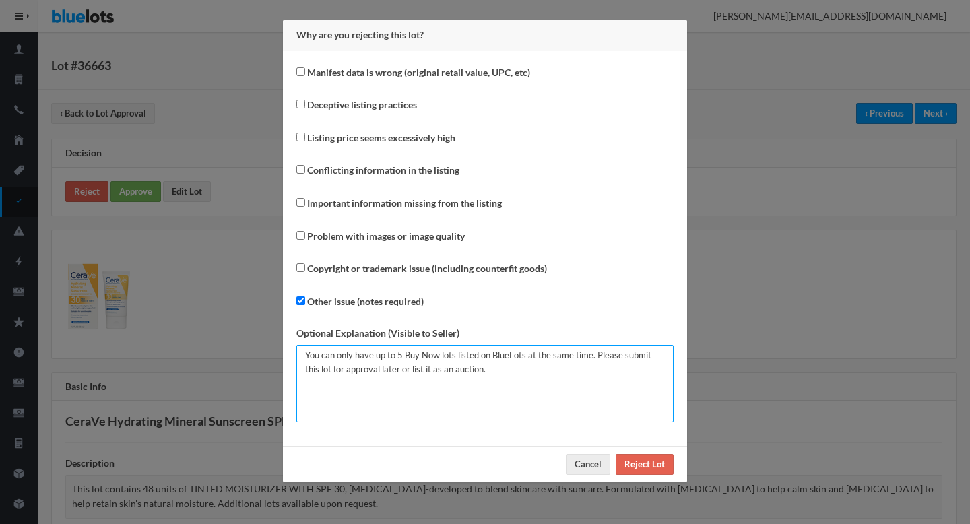
click at [419, 389] on textarea "You can only have up to 5 Buy Now lots listed on BlueLots at the same time. Ple…" at bounding box center [484, 383] width 377 height 77
paste textarea "Please mention the expiry date"
type textarea "Please mention the expiry date."
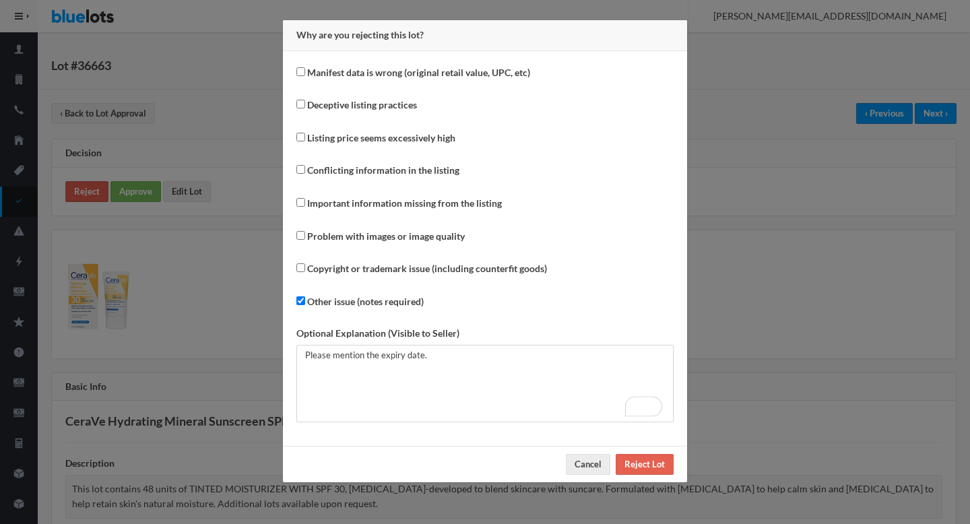
click at [340, 205] on label "Important information missing from the listing" at bounding box center [404, 203] width 195 height 15
click at [305, 205] on input "Important information missing from the listing" at bounding box center [300, 202] width 9 height 9
checkbox input "true"
click at [383, 309] on label "Other issue (notes required)" at bounding box center [365, 301] width 117 height 15
click at [305, 305] on input "Other issue (notes required)" at bounding box center [300, 300] width 9 height 9
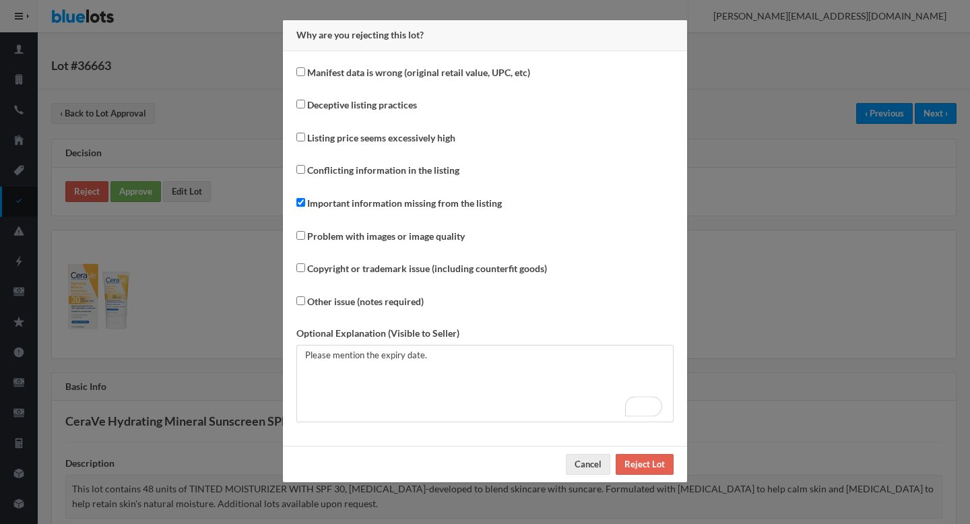
click at [344, 300] on label "Other issue (notes required)" at bounding box center [365, 301] width 117 height 15
click at [305, 300] on input "Other issue (notes required)" at bounding box center [300, 300] width 9 height 9
click at [344, 300] on label "Other issue (notes required)" at bounding box center [365, 301] width 117 height 15
click at [305, 300] on input "Other issue (notes required)" at bounding box center [300, 300] width 9 height 9
checkbox input "false"
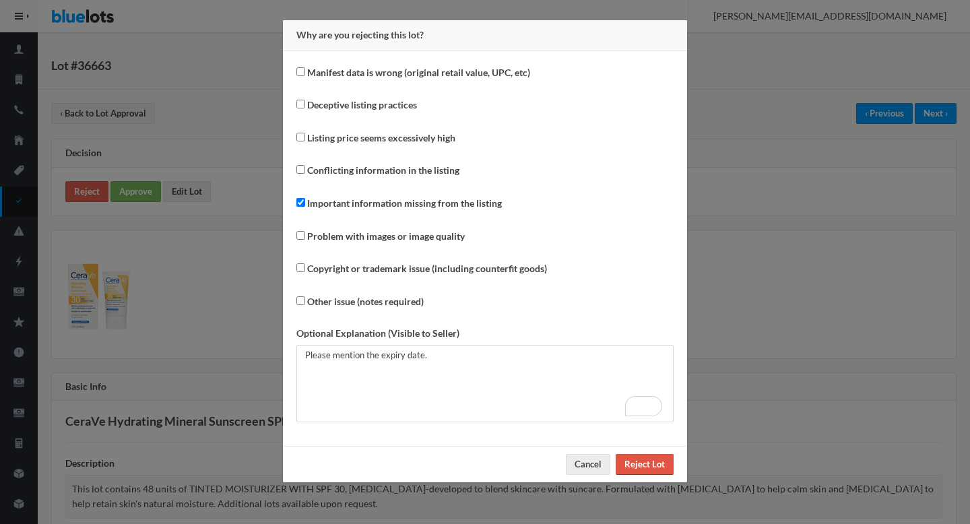
click at [656, 470] on input "Reject Lot" at bounding box center [645, 464] width 58 height 21
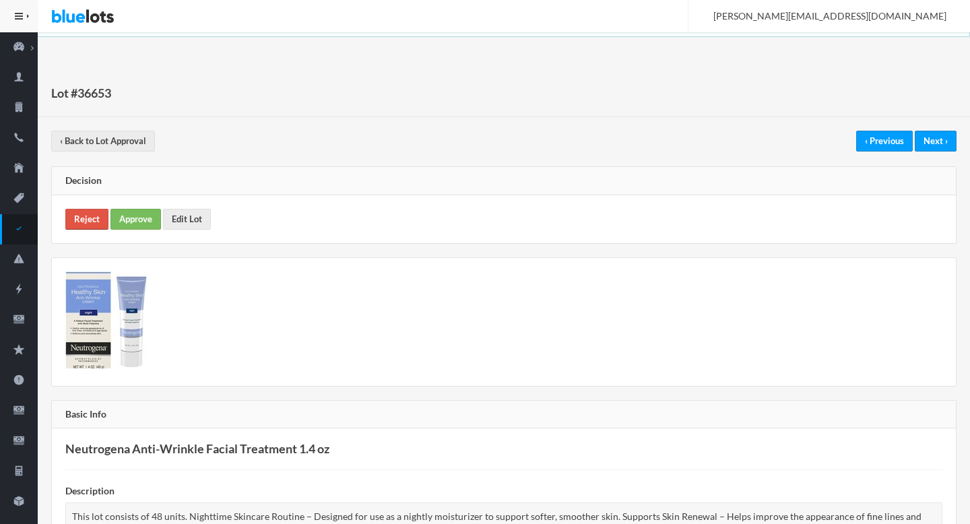
click at [71, 209] on link "Reject" at bounding box center [86, 219] width 43 height 21
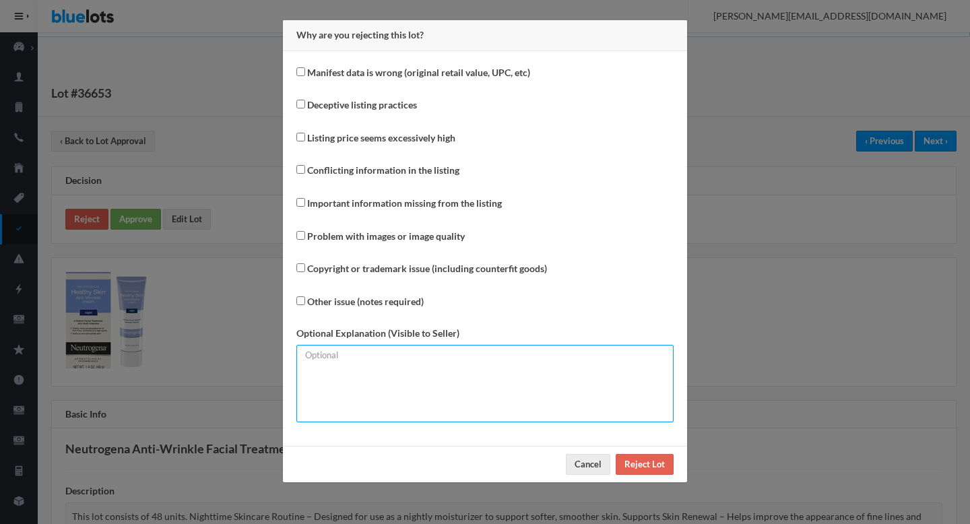
click at [432, 381] on textarea at bounding box center [484, 383] width 377 height 77
paste textarea "Please mention the expiry date."
type textarea "Please mention the expiry date."
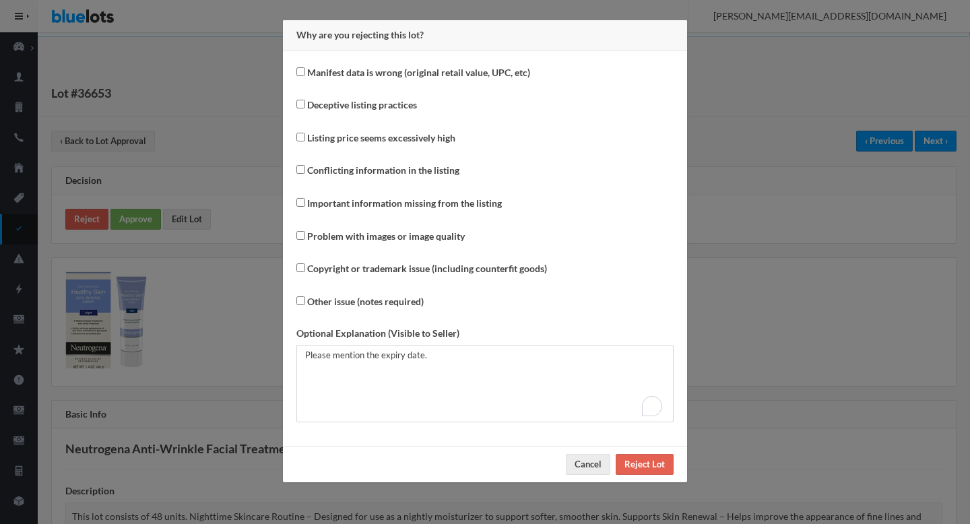
click at [333, 201] on label "Important information missing from the listing" at bounding box center [404, 203] width 195 height 15
click at [305, 201] on input "Important information missing from the listing" at bounding box center [300, 202] width 9 height 9
checkbox input "true"
click at [631, 461] on input "Reject Lot" at bounding box center [645, 464] width 58 height 21
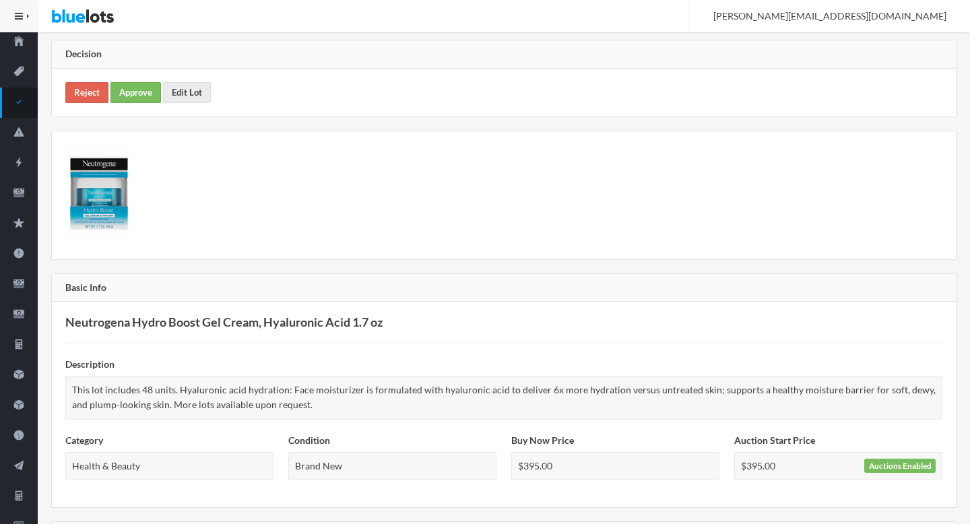
scroll to position [123, 0]
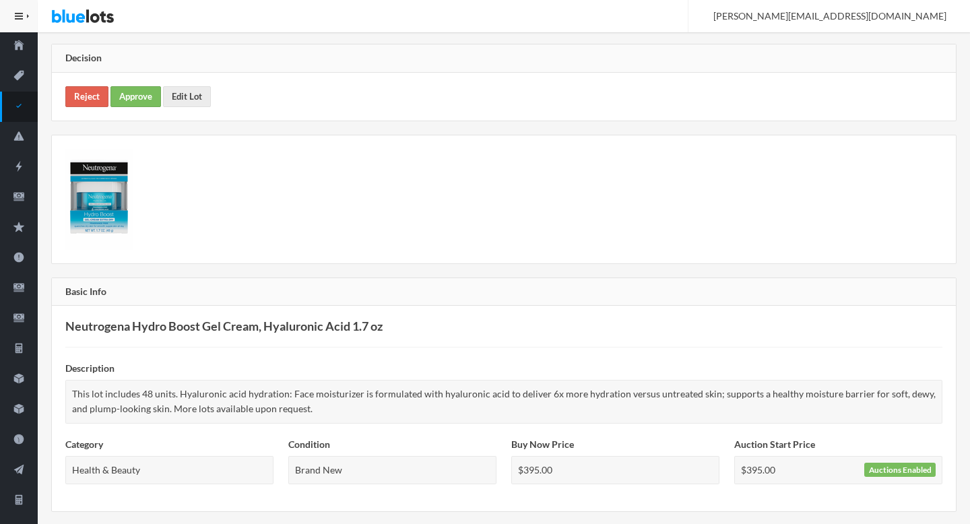
click at [193, 111] on div "Reject Approve Edit Lot" at bounding box center [504, 97] width 904 height 48
click at [192, 105] on link "Edit Lot" at bounding box center [187, 96] width 48 height 21
click at [89, 90] on link "Reject" at bounding box center [86, 96] width 43 height 21
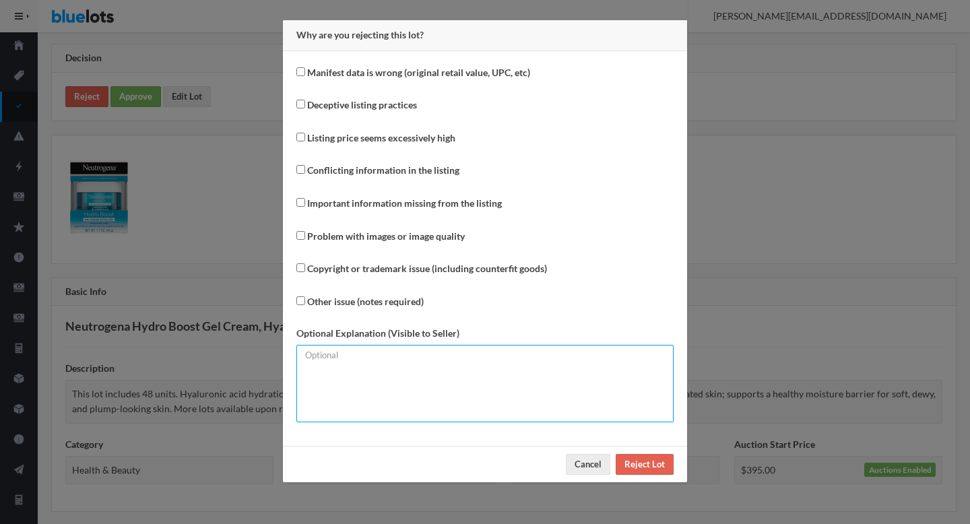
click at [379, 407] on textarea at bounding box center [484, 383] width 377 height 77
paste textarea "Please mention the expiry date."
type textarea "Please mention the expiry date."
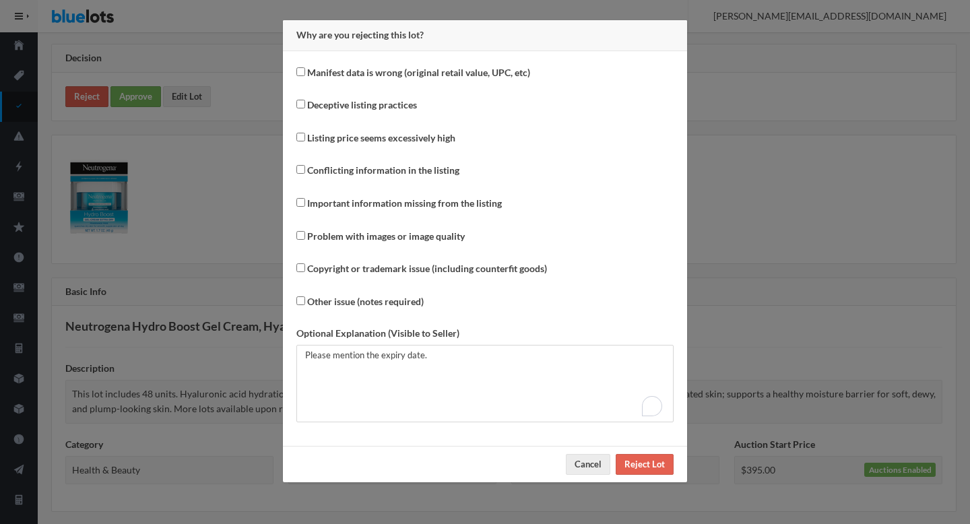
click at [329, 205] on label "Important information missing from the listing" at bounding box center [404, 203] width 195 height 15
click at [305, 205] on input "Important information missing from the listing" at bounding box center [300, 202] width 9 height 9
checkbox input "true"
click at [644, 468] on input "Reject Lot" at bounding box center [645, 464] width 58 height 21
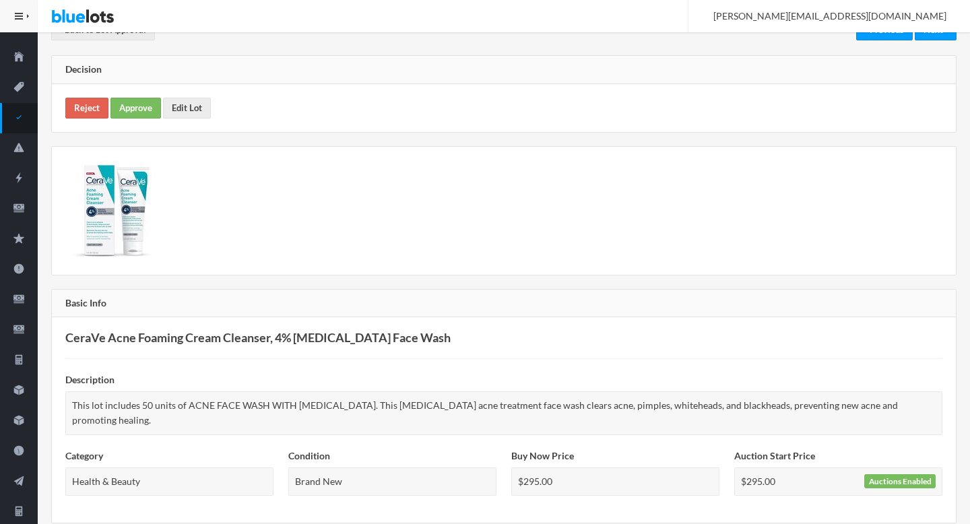
scroll to position [109, 0]
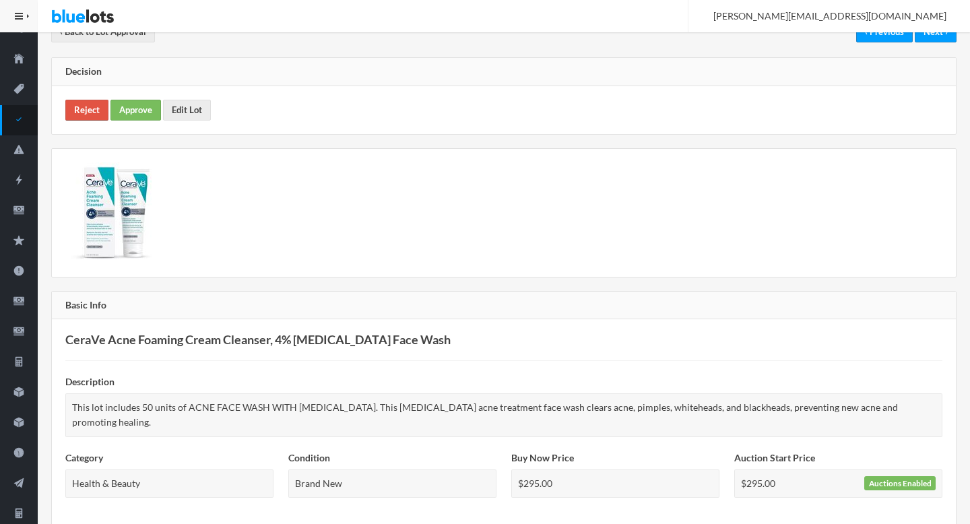
click at [78, 106] on link "Reject" at bounding box center [86, 110] width 43 height 21
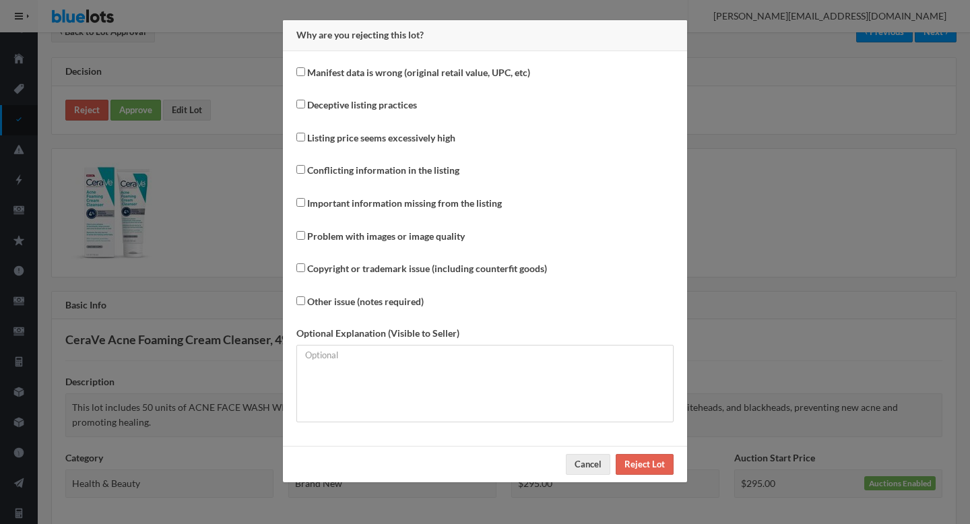
click at [356, 203] on label "Important information missing from the listing" at bounding box center [404, 203] width 195 height 15
click at [305, 203] on input "Important information missing from the listing" at bounding box center [300, 202] width 9 height 9
checkbox input "true"
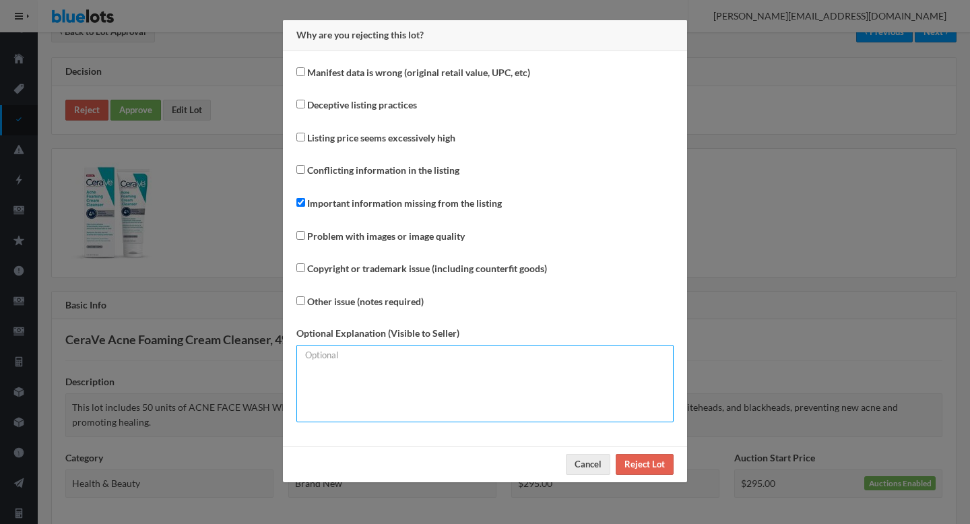
click at [368, 378] on textarea at bounding box center [484, 383] width 377 height 77
paste textarea "Please mention the expiry date."
type textarea "Please mention the expiry date."
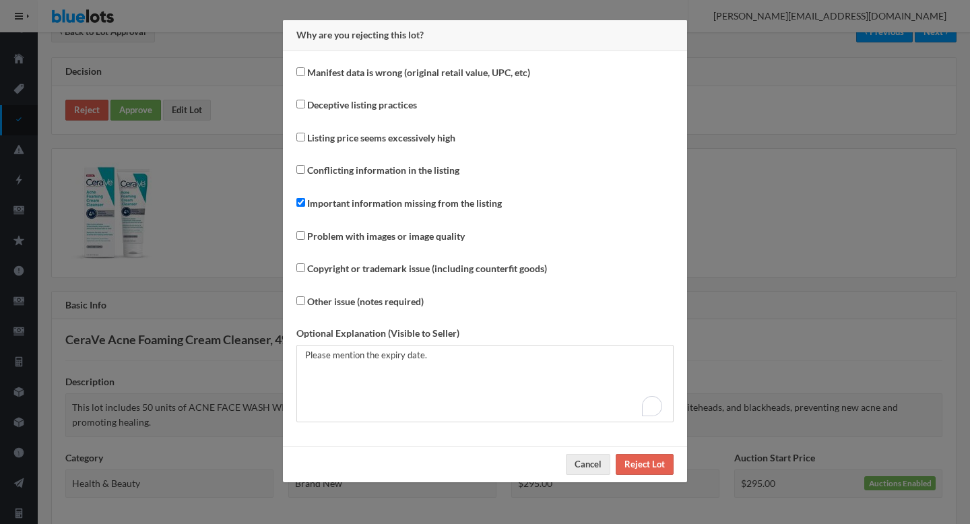
click at [637, 453] on div "Cancel Reject Lot" at bounding box center [485, 464] width 404 height 36
click at [638, 461] on input "Reject Lot" at bounding box center [645, 464] width 58 height 21
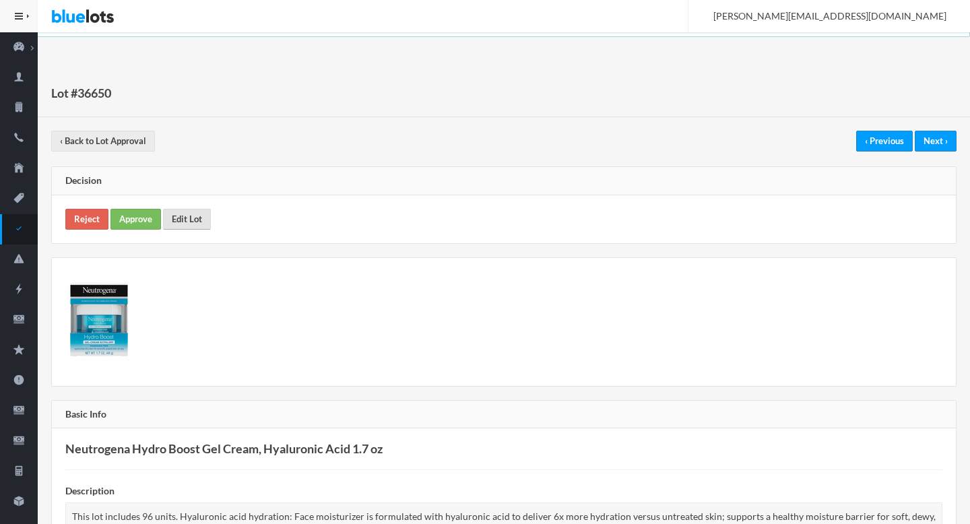
click at [197, 224] on link "Edit Lot" at bounding box center [187, 219] width 48 height 21
click at [75, 224] on link "Reject" at bounding box center [86, 219] width 43 height 21
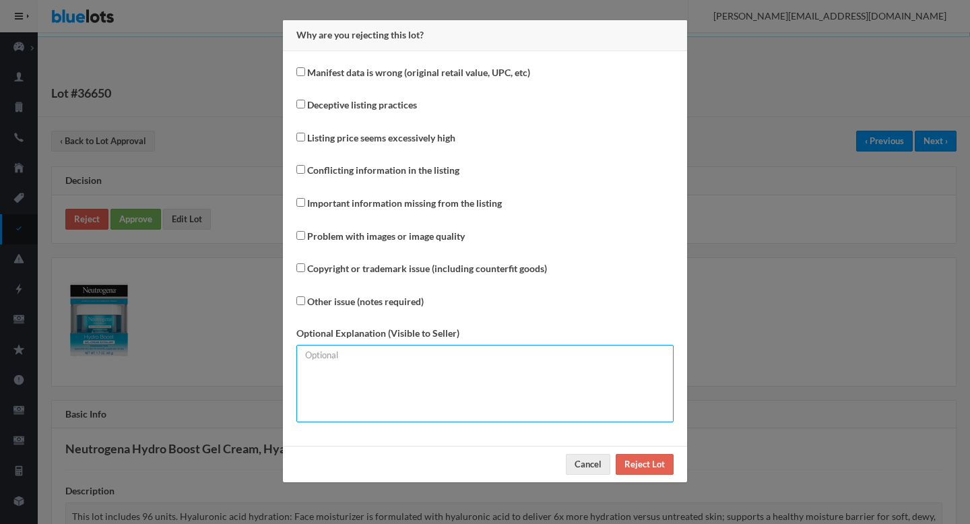
click at [403, 401] on textarea at bounding box center [484, 383] width 377 height 77
paste textarea "Please mention the expiry date."
type textarea "Please mention the expiry date."
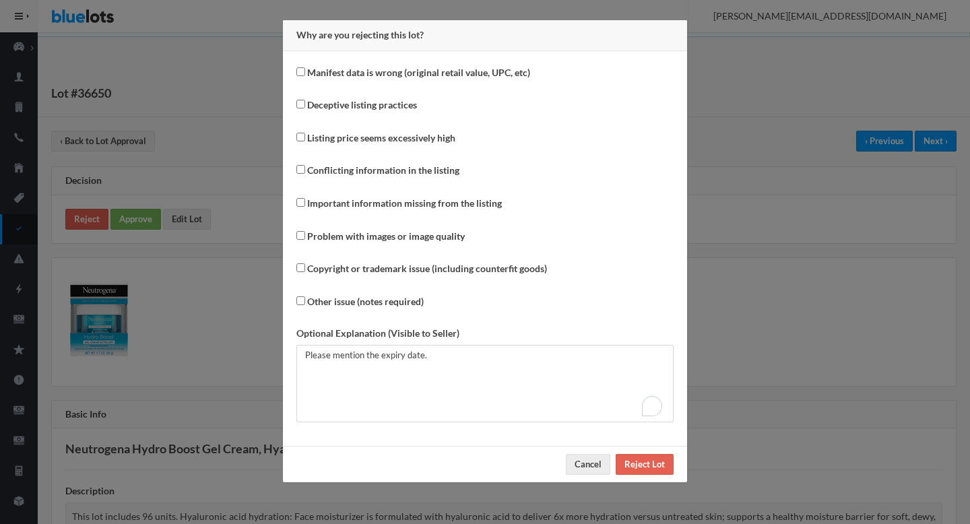
click at [337, 203] on label "Important information missing from the listing" at bounding box center [404, 203] width 195 height 15
click at [305, 203] on input "Important information missing from the listing" at bounding box center [300, 202] width 9 height 9
checkbox input "true"
click at [655, 474] on input "Reject Lot" at bounding box center [645, 464] width 58 height 21
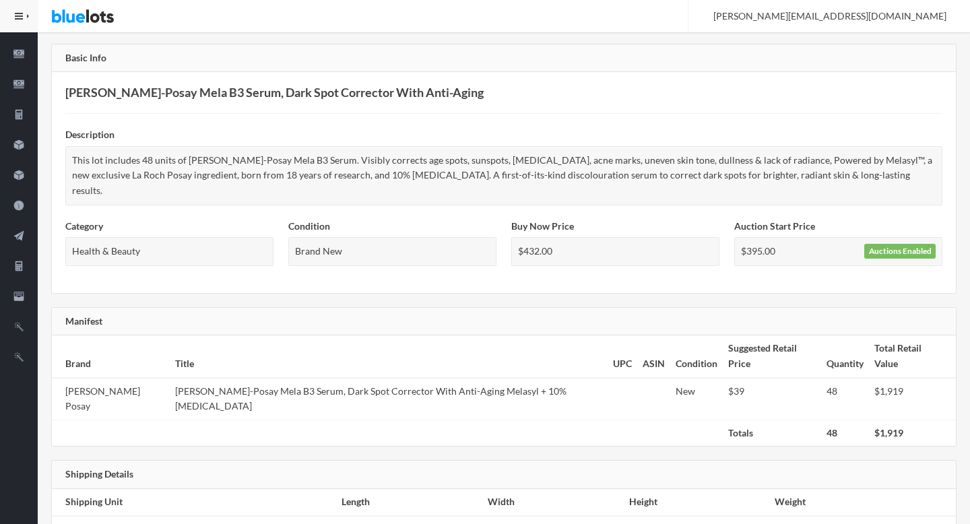
scroll to position [90, 0]
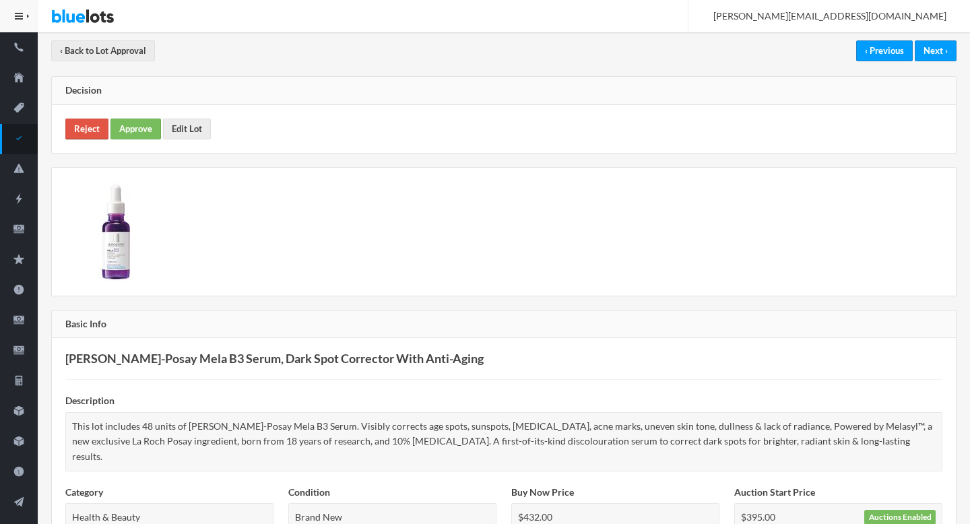
click at [85, 119] on link "Reject" at bounding box center [86, 129] width 43 height 21
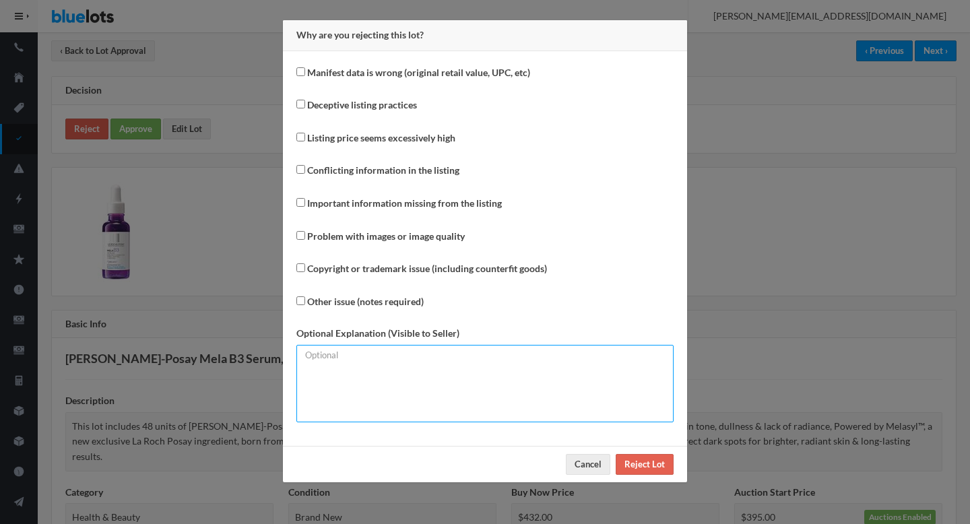
click at [373, 381] on textarea at bounding box center [484, 383] width 377 height 77
paste textarea "Please mention the expiry date."
type textarea "Please mention the expiry date."
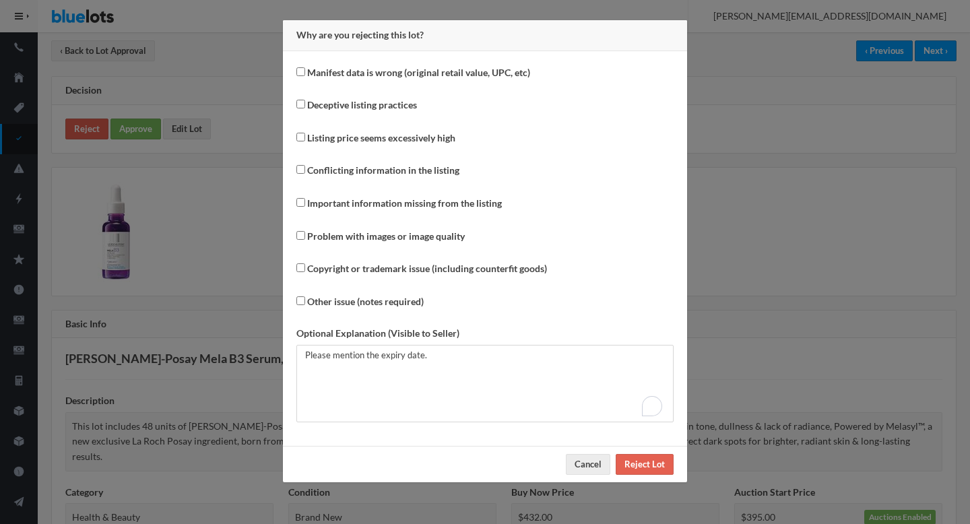
click at [341, 213] on label "Important information missing from the listing" at bounding box center [398, 205] width 205 height 20
click at [305, 207] on input "Important information missing from the listing" at bounding box center [300, 202] width 9 height 9
checkbox input "true"
click at [644, 470] on input "Reject Lot" at bounding box center [645, 464] width 58 height 21
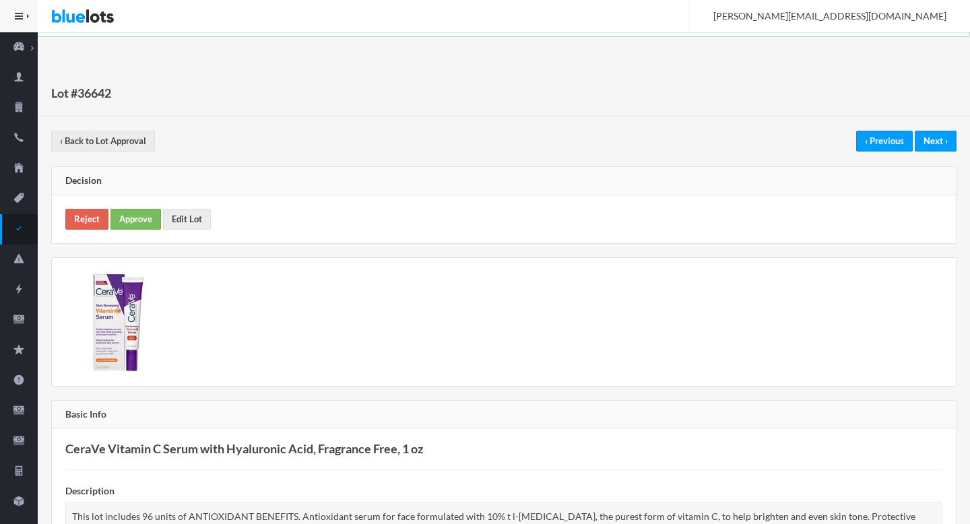
click at [550, 162] on div "Lot #36642 ‹ Back to Lot Approval ‹ Previous Next › Decision Reject Approve Edi…" at bounding box center [504, 475] width 932 height 812
click at [88, 220] on link "Reject" at bounding box center [86, 219] width 43 height 21
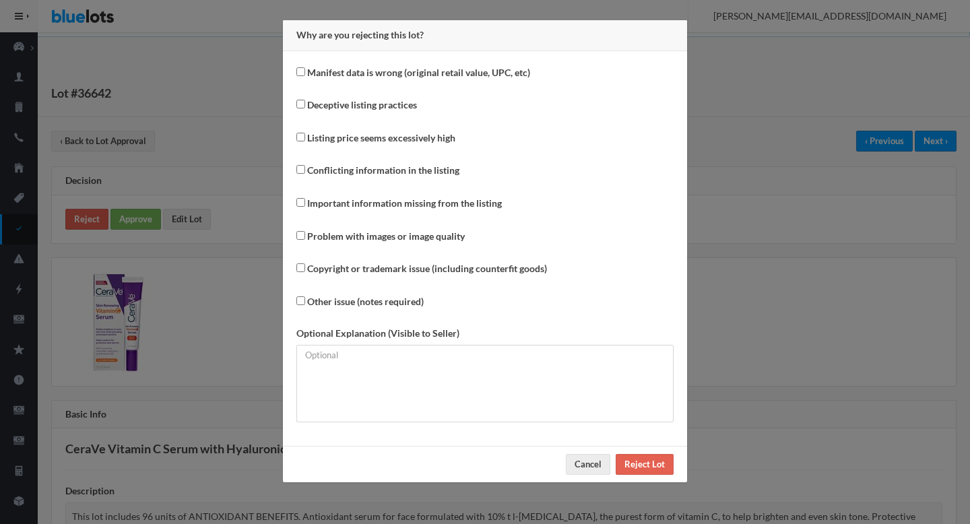
click at [350, 197] on label "Important information missing from the listing" at bounding box center [404, 203] width 195 height 15
click at [305, 198] on input "Important information missing from the listing" at bounding box center [300, 202] width 9 height 9
checkbox input "true"
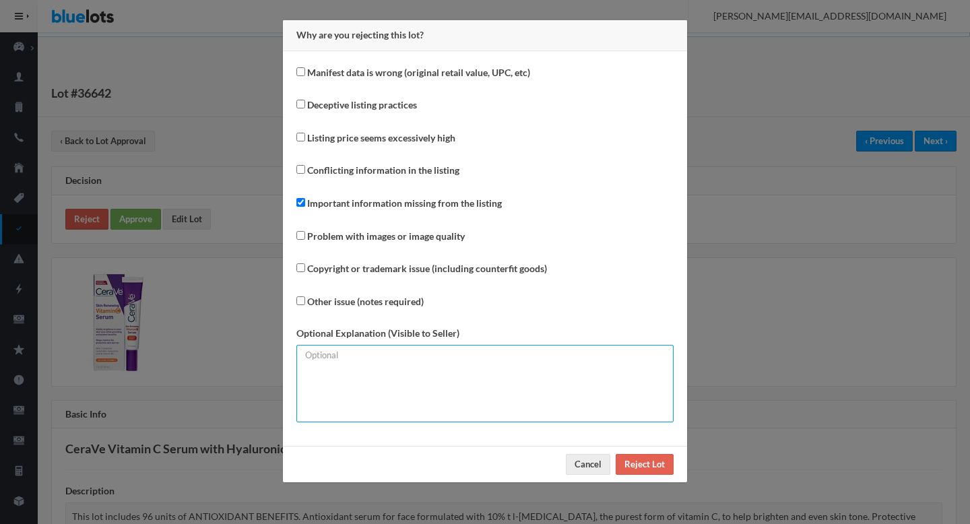
click at [379, 377] on textarea at bounding box center [484, 383] width 377 height 77
paste textarea "Please mention the expiry date."
type textarea "Please mention the expiry date."
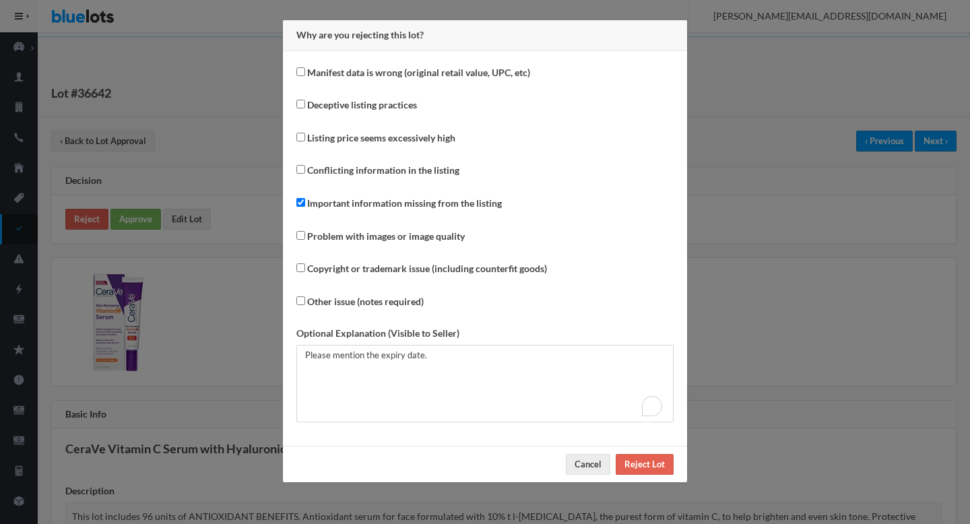
click at [649, 480] on div "Cancel Reject Lot" at bounding box center [485, 464] width 404 height 36
click at [638, 470] on input "Reject Lot" at bounding box center [645, 464] width 58 height 21
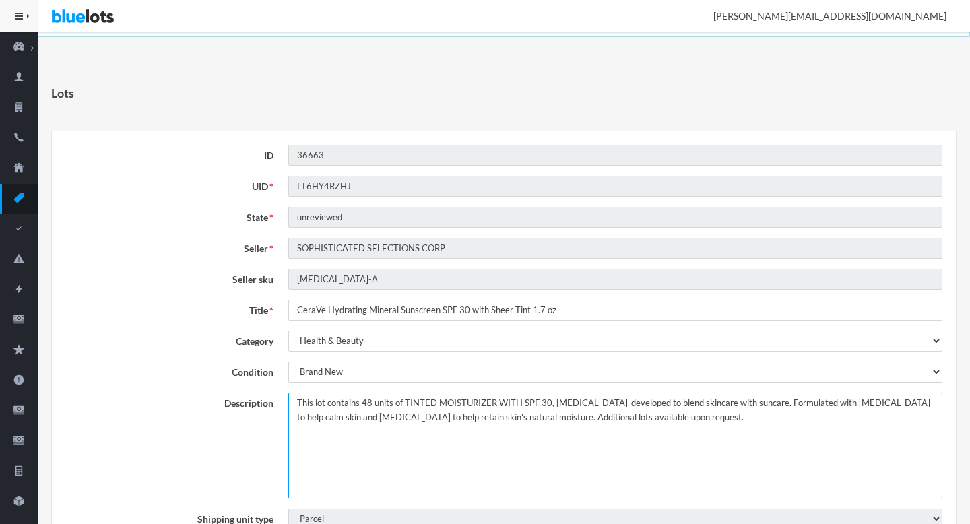
click at [548, 414] on textarea "This lot contains 48 units of TINTED MOISTURIZER WITH SPF 30, [MEDICAL_DATA]-de…" at bounding box center [615, 446] width 654 height 106
drag, startPoint x: 0, startPoint y: 0, endPoint x: 752, endPoint y: 447, distance: 874.4
click at [752, 447] on textarea "This lot contains 48 units of TINTED MOISTURIZER WITH SPF 30, [MEDICAL_DATA]-de…" at bounding box center [615, 446] width 654 height 106
type textarea "This lot contains 48 units of TINTED MOISTURIZER WITH SPF 30, [MEDICAL_DATA]-de…"
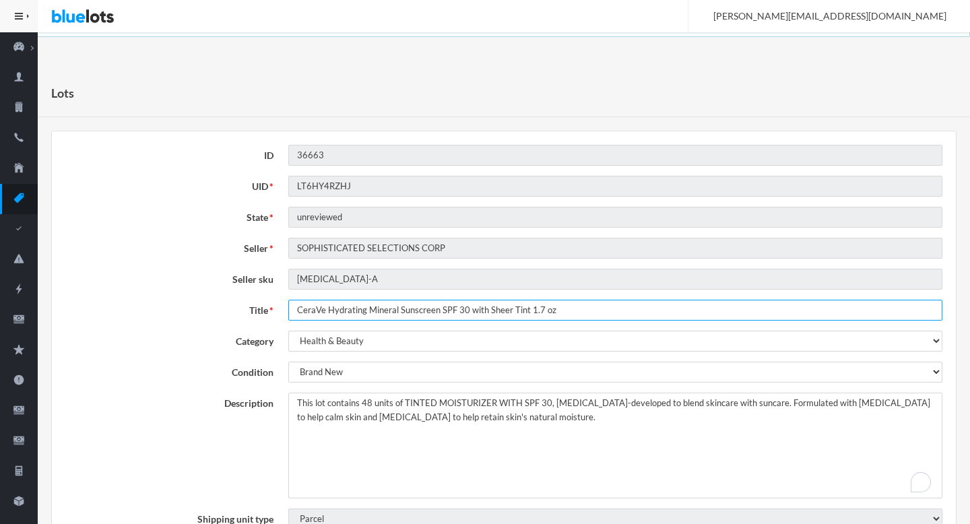
click at [525, 312] on input "CeraVe Hydrating Mineral Sunscreen SPF 30 with Sheer Tint 1.7 oz" at bounding box center [615, 310] width 654 height 21
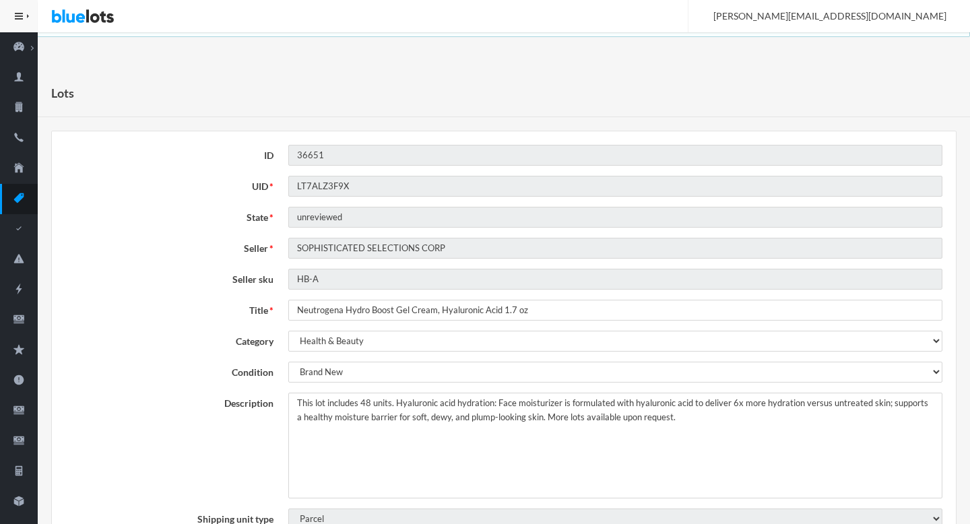
click at [728, 446] on textarea "This lot includes 48 units. Hyaluronic acid hydration: Face moisturizer is form…" at bounding box center [615, 446] width 654 height 106
type textarea "This lot includes 48 units. Hyaluronic acid hydration: Face moisturizer is form…"
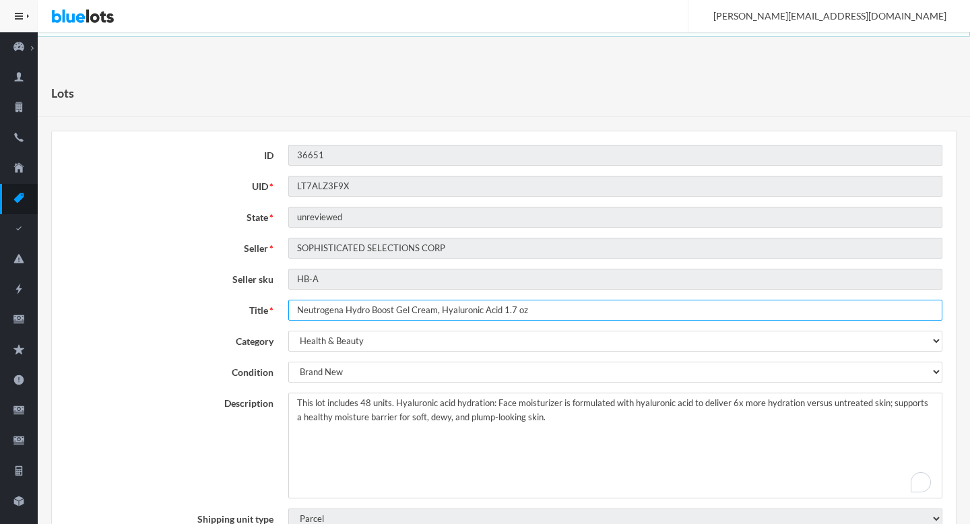
click at [463, 302] on input "Neutrogena Hydro Boost Gel Cream, Hyaluronic Acid 1.7 oz" at bounding box center [615, 310] width 654 height 21
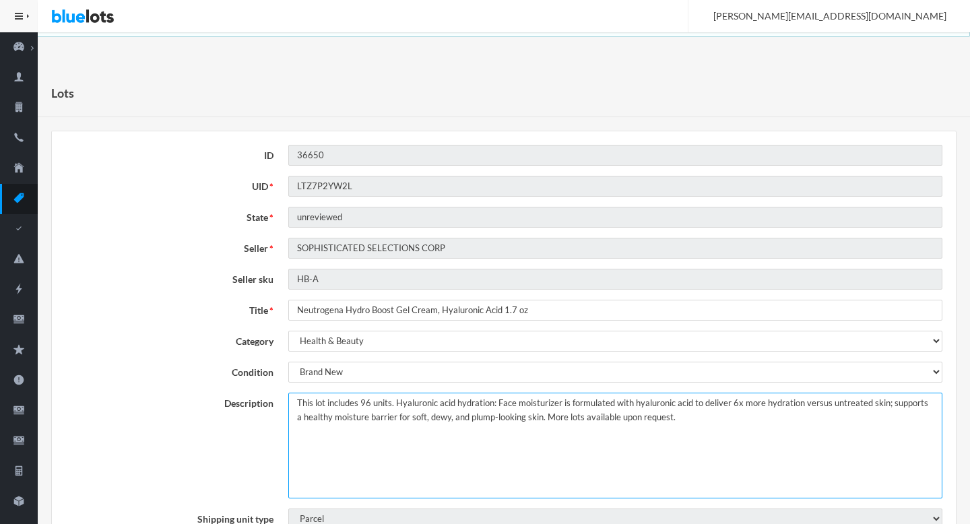
click at [545, 416] on textarea "This lot includes 96 units. Hyaluronic acid hydration: Face moisturizer is form…" at bounding box center [615, 446] width 654 height 106
drag, startPoint x: 545, startPoint y: 416, endPoint x: 707, endPoint y: 439, distance: 163.2
click at [707, 439] on textarea "This lot includes 96 units. Hyaluronic acid hydration: Face moisturizer is form…" at bounding box center [615, 446] width 654 height 106
type textarea "This lot includes 96 units. Hyaluronic acid hydration: Face moisturizer is form…"
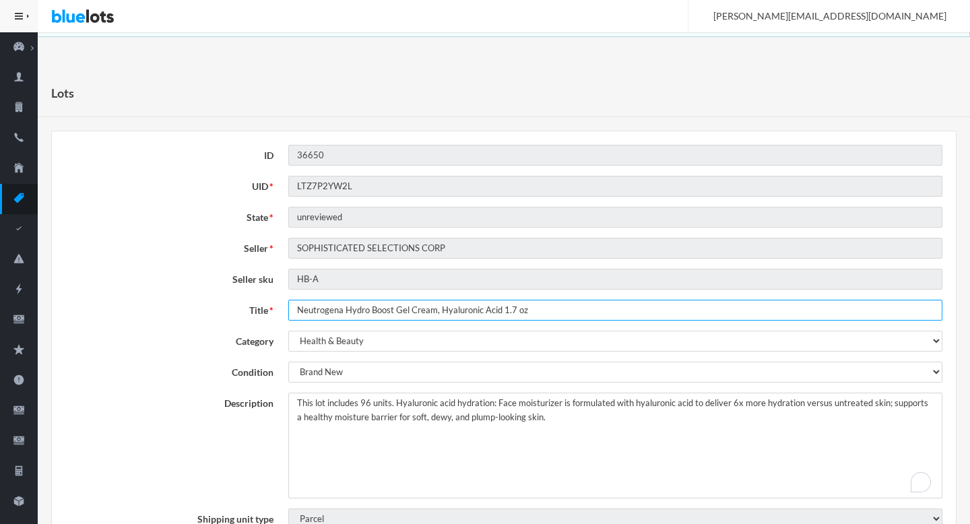
click at [409, 315] on input "Neutrogena Hydro Boost Gel Cream, Hyaluronic Acid 1.7 oz" at bounding box center [615, 310] width 654 height 21
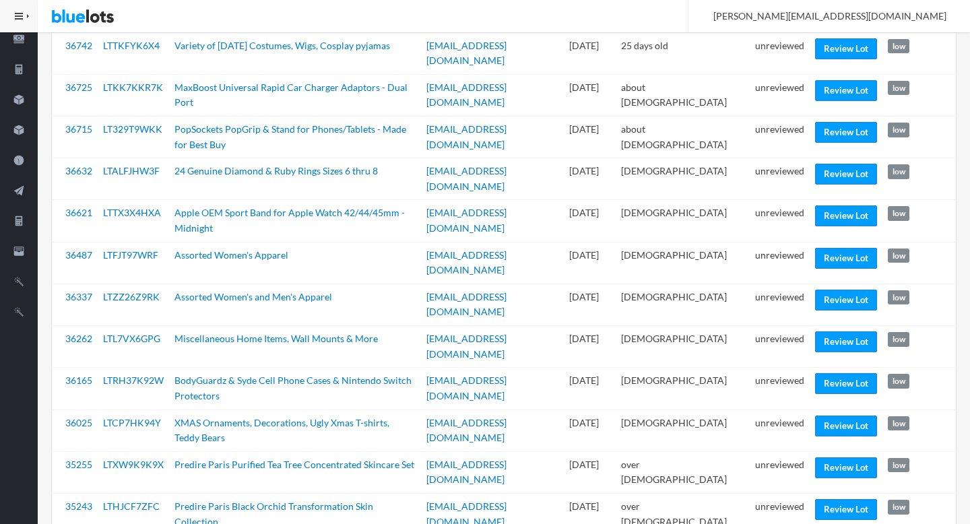
scroll to position [515, 0]
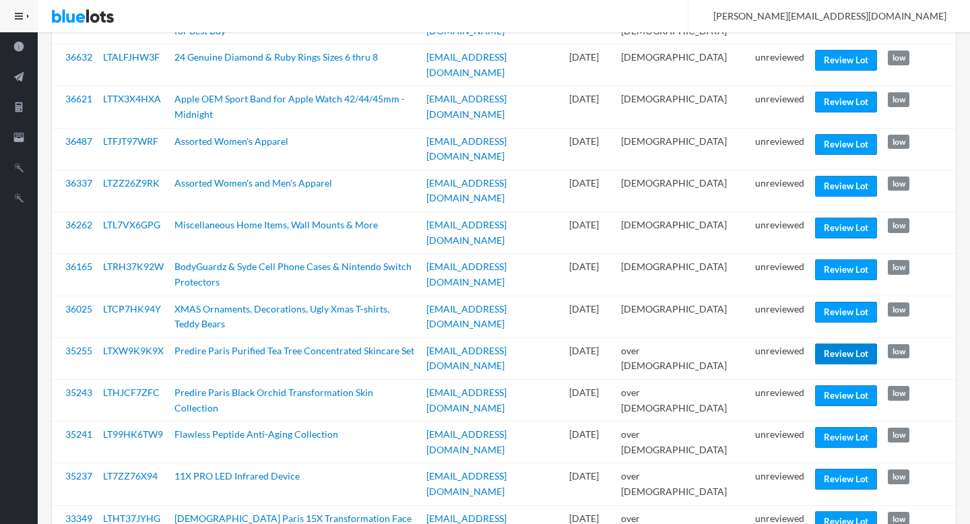
click at [827, 344] on link "Review Lot" at bounding box center [846, 354] width 62 height 21
click at [838, 427] on link "Review Lot" at bounding box center [846, 437] width 62 height 21
click at [829, 511] on link "Review Lot" at bounding box center [846, 521] width 62 height 21
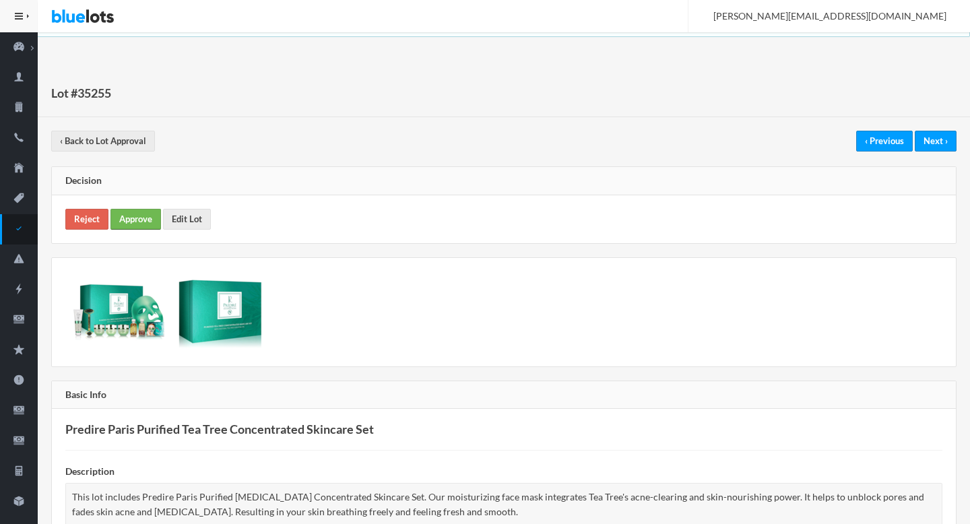
click at [139, 223] on link "Approve" at bounding box center [135, 219] width 51 height 21
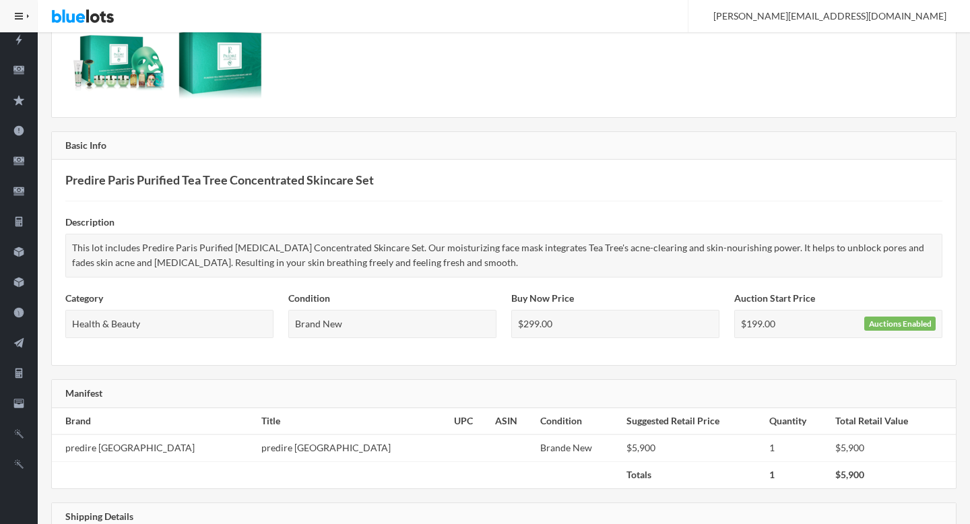
scroll to position [40, 0]
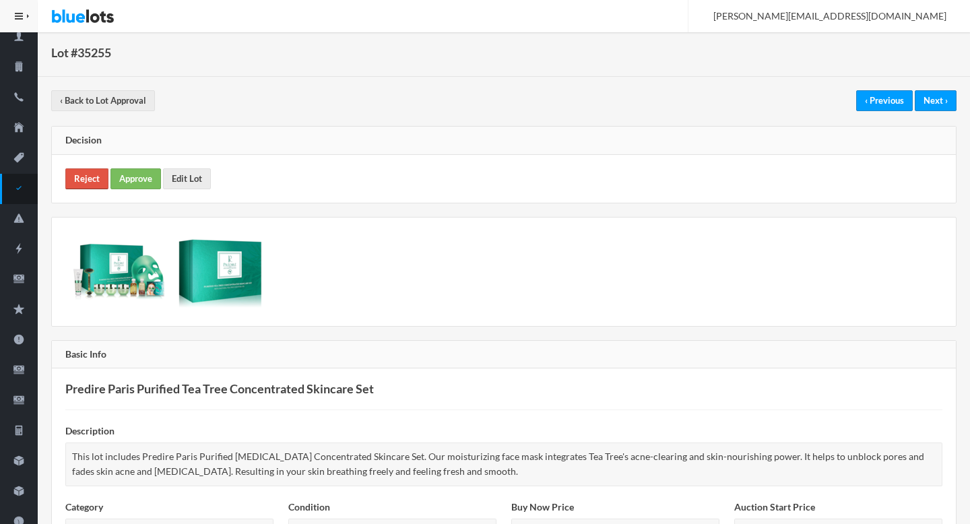
click at [86, 185] on link "Reject" at bounding box center [86, 178] width 43 height 21
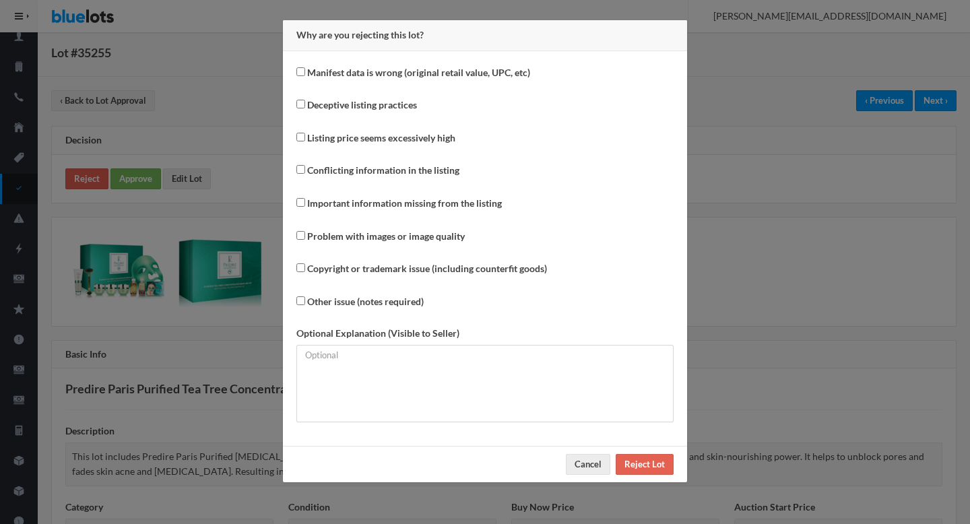
click at [712, 268] on div "Why are you rejecting this lot? Manifest data is wrong (original retail value, …" at bounding box center [485, 262] width 970 height 524
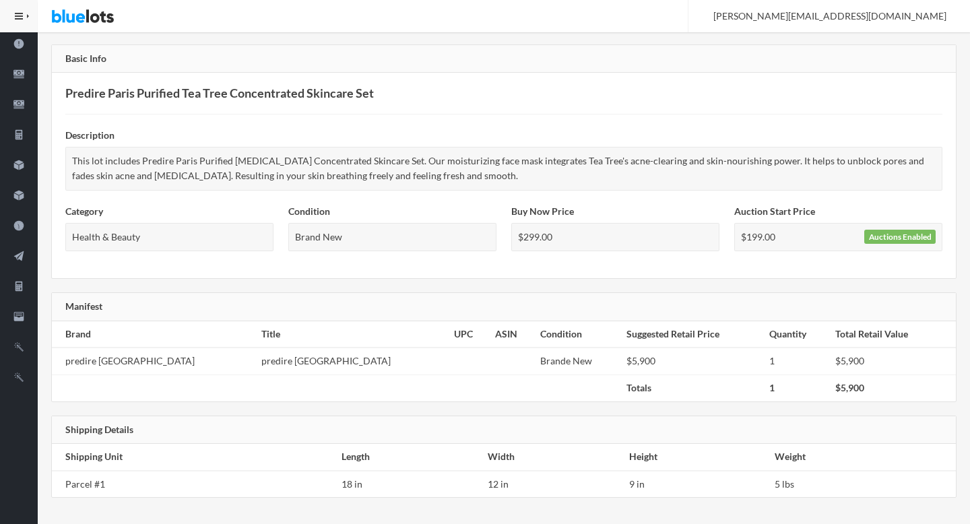
scroll to position [337, 0]
click at [84, 94] on h3 "Predire Paris Purified Tea Tree Concentrated Skincare Set" at bounding box center [503, 93] width 877 height 14
drag, startPoint x: 84, startPoint y: 94, endPoint x: 361, endPoint y: 101, distance: 277.0
click at [361, 101] on div "Predire Paris Purified Tea Tree Concentrated Skincare Set Description This lot …" at bounding box center [504, 174] width 904 height 205
copy h3 "Predire Paris Purified Tea Tree Concentrated Skincare Set"
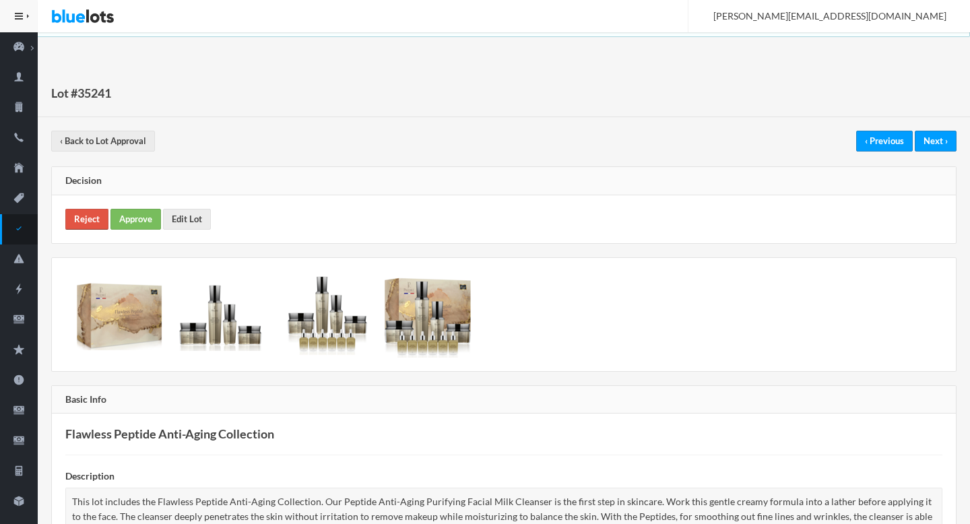
click at [91, 220] on link "Reject" at bounding box center [86, 219] width 43 height 21
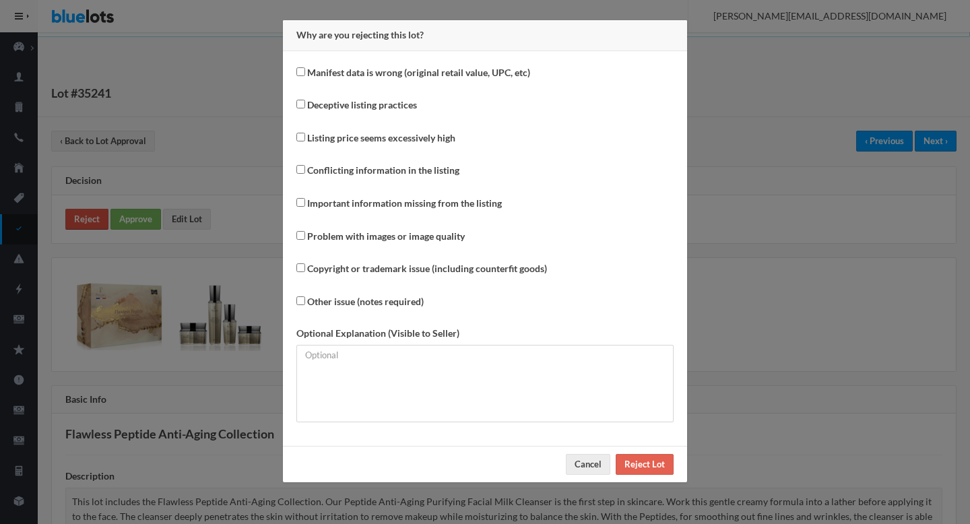
click at [91, 220] on div "Why are you rejecting this lot? Manifest data is wrong (original retail value, …" at bounding box center [485, 262] width 970 height 524
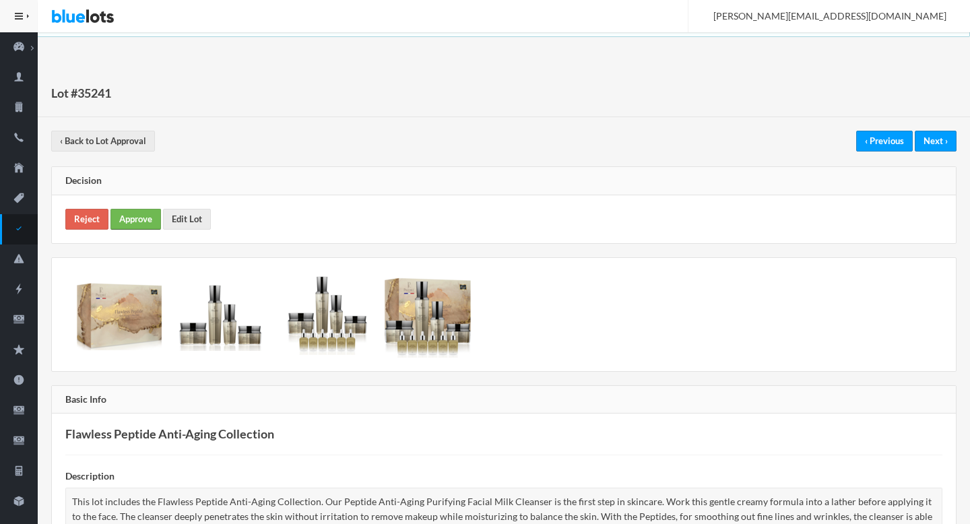
click at [132, 218] on link "Approve" at bounding box center [135, 219] width 51 height 21
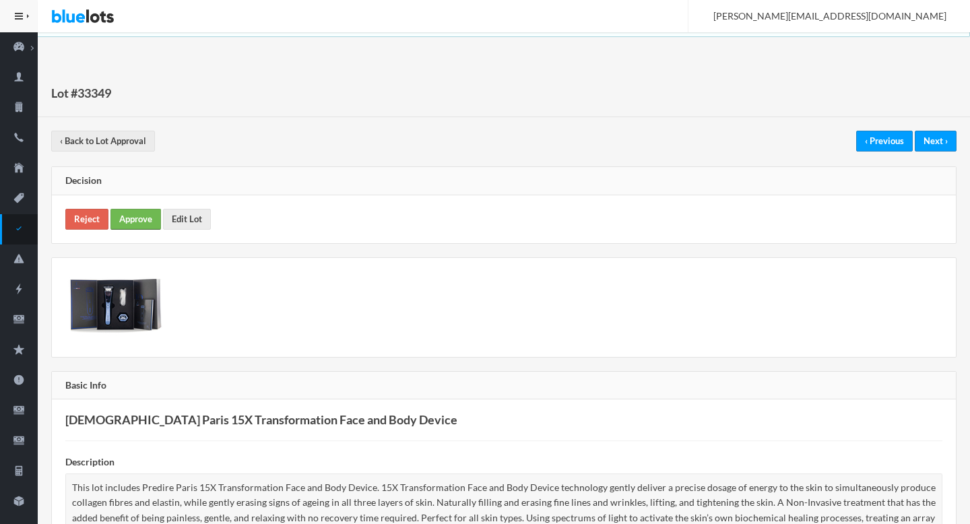
click at [143, 226] on link "Approve" at bounding box center [135, 219] width 51 height 21
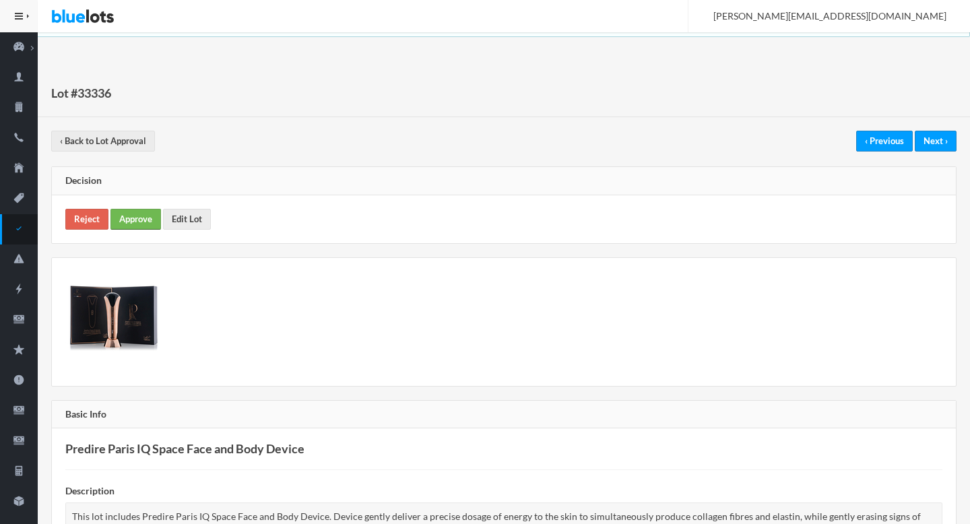
click at [129, 222] on link "Approve" at bounding box center [135, 219] width 51 height 21
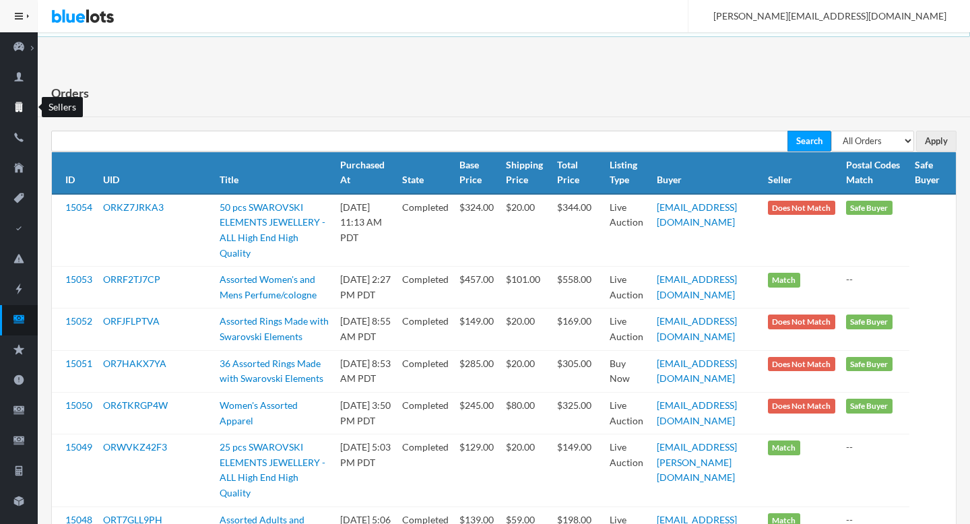
click at [22, 104] on icon "business" at bounding box center [18, 107] width 7 height 10
click at [868, 154] on th "Postal Codes Match" at bounding box center [875, 173] width 69 height 42
click at [868, 146] on select "All Orders Pending Completed Under review Cancelled" at bounding box center [872, 141] width 83 height 21
click at [831, 131] on select "All Orders Pending Completed Under review Cancelled" at bounding box center [872, 141] width 83 height 21
click at [876, 136] on select "All Orders Pending Completed Under review Cancelled" at bounding box center [872, 141] width 83 height 21
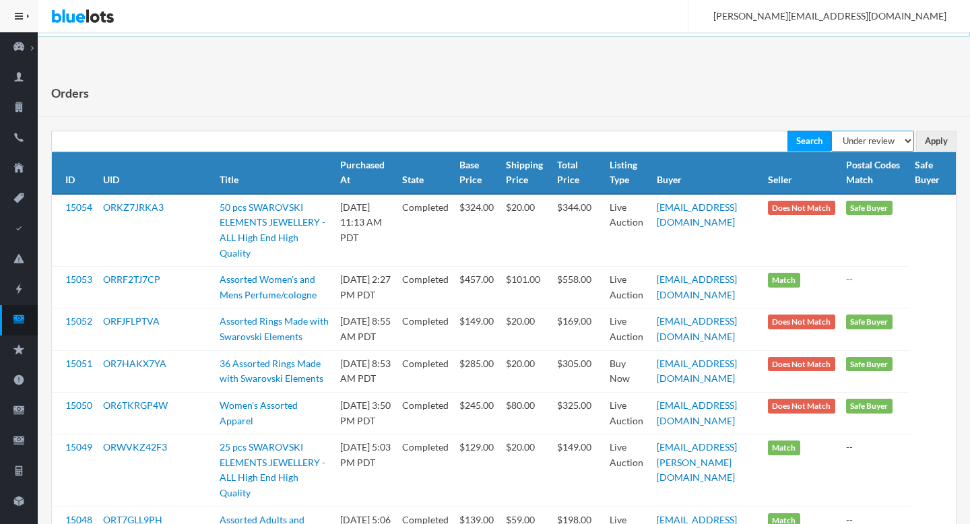
select select "pending"
click at [831, 131] on select "All Orders Pending Completed Under review Cancelled" at bounding box center [872, 141] width 83 height 21
click at [934, 133] on input "Apply" at bounding box center [936, 141] width 40 height 21
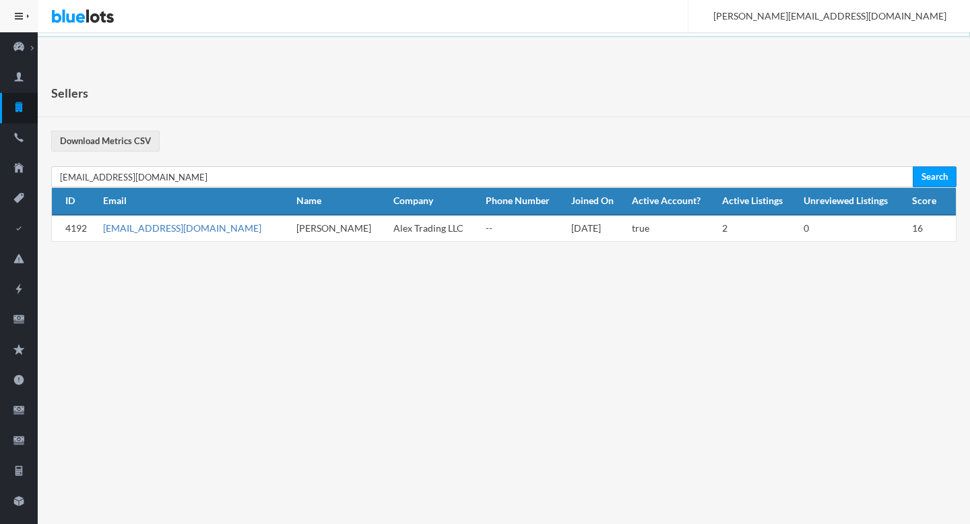
click at [179, 228] on link "[EMAIL_ADDRESS][DOMAIN_NAME]" at bounding box center [182, 227] width 158 height 11
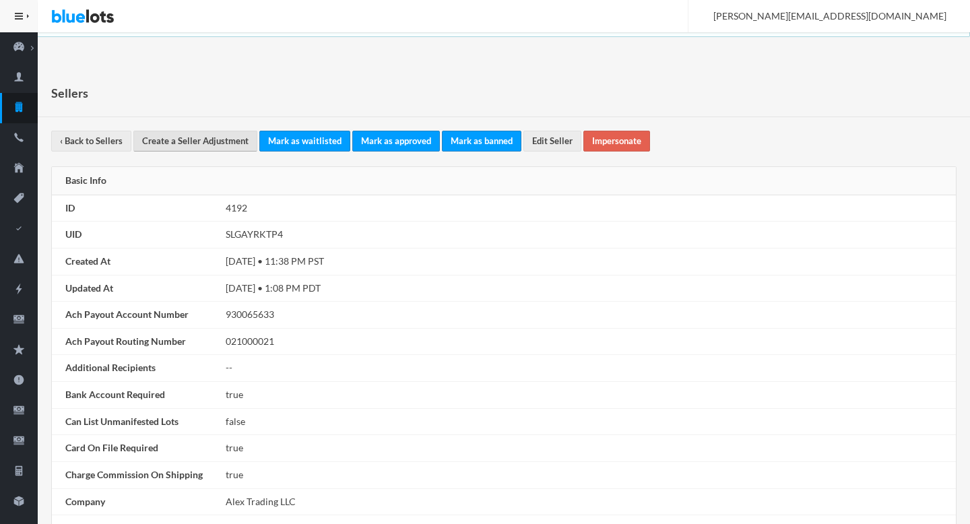
click at [187, 136] on link "Create a Seller Adjustment" at bounding box center [195, 141] width 124 height 21
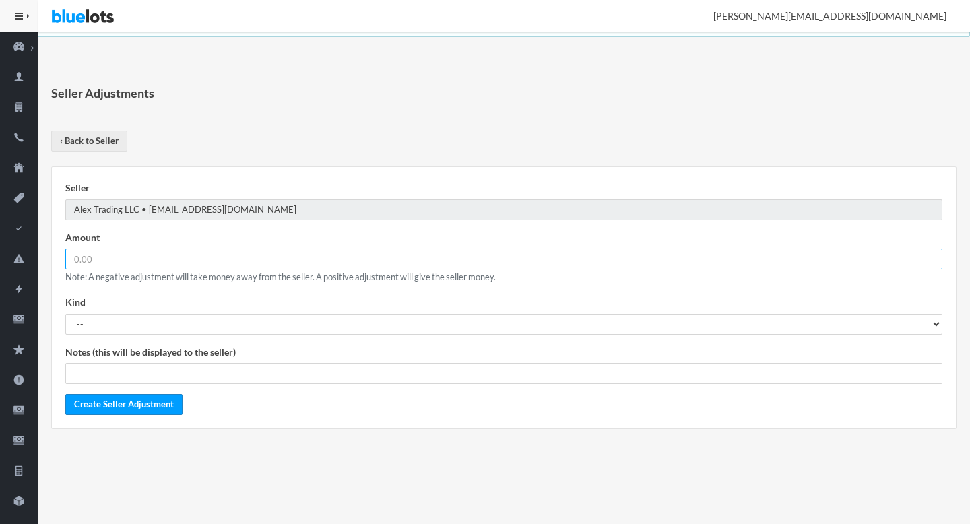
click at [120, 253] on input "number" at bounding box center [503, 259] width 877 height 21
paste input "15.68"
type input "15.68"
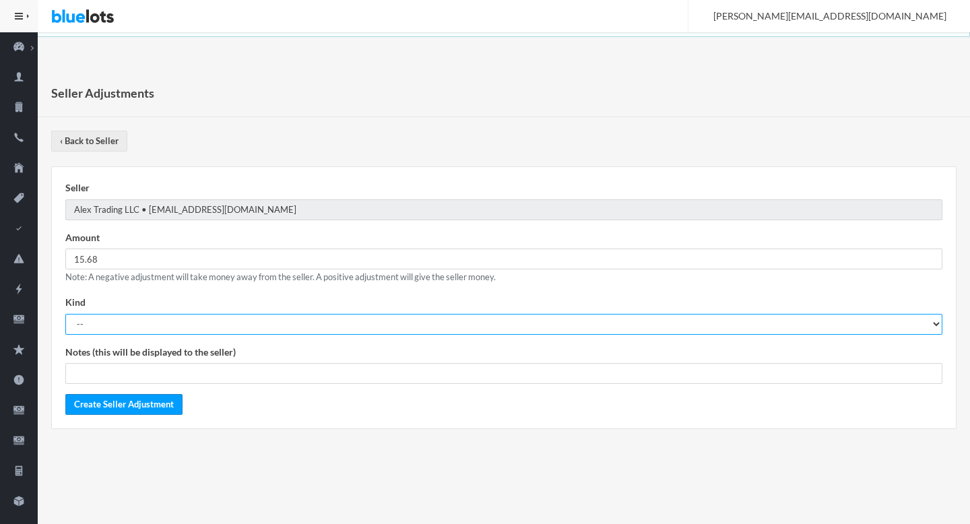
click at [110, 320] on select "-- Courtesy Refund General Adjustment" at bounding box center [503, 324] width 877 height 21
select select "general_adjustment"
click at [65, 314] on select "-- Courtesy Refund General Adjustment" at bounding box center [503, 324] width 877 height 21
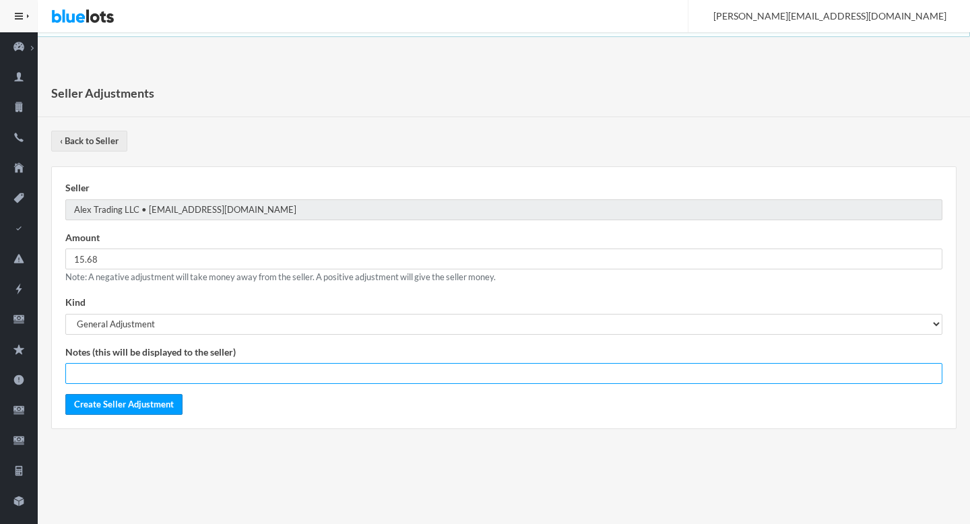
click at [110, 373] on input "text" at bounding box center [503, 373] width 877 height 21
paste input "OR44J9RFJX"
type input "Re-Delivery of Order OR44J9RFJX"
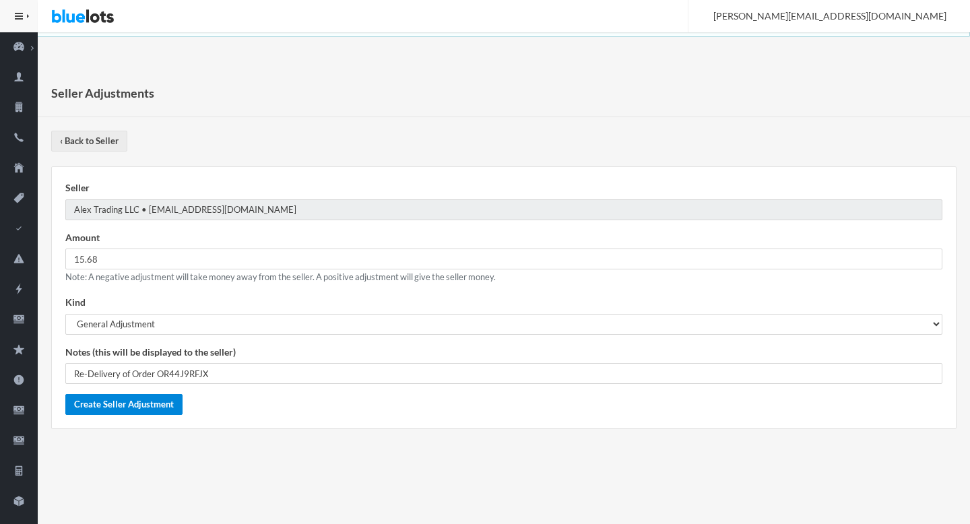
click at [139, 402] on input "Create Seller Adjustment" at bounding box center [123, 404] width 117 height 21
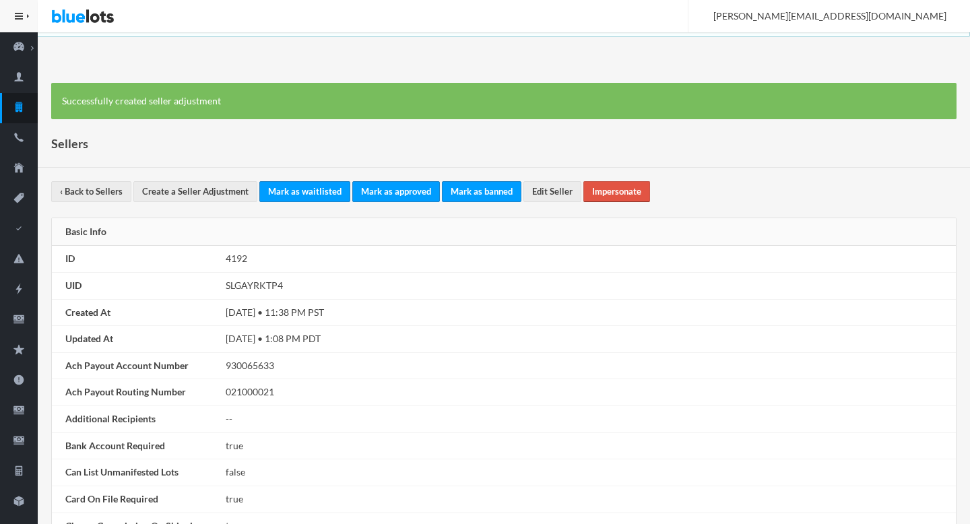
click at [600, 186] on link "Impersonate" at bounding box center [616, 191] width 67 height 21
